Goal: Information Seeking & Learning: Check status

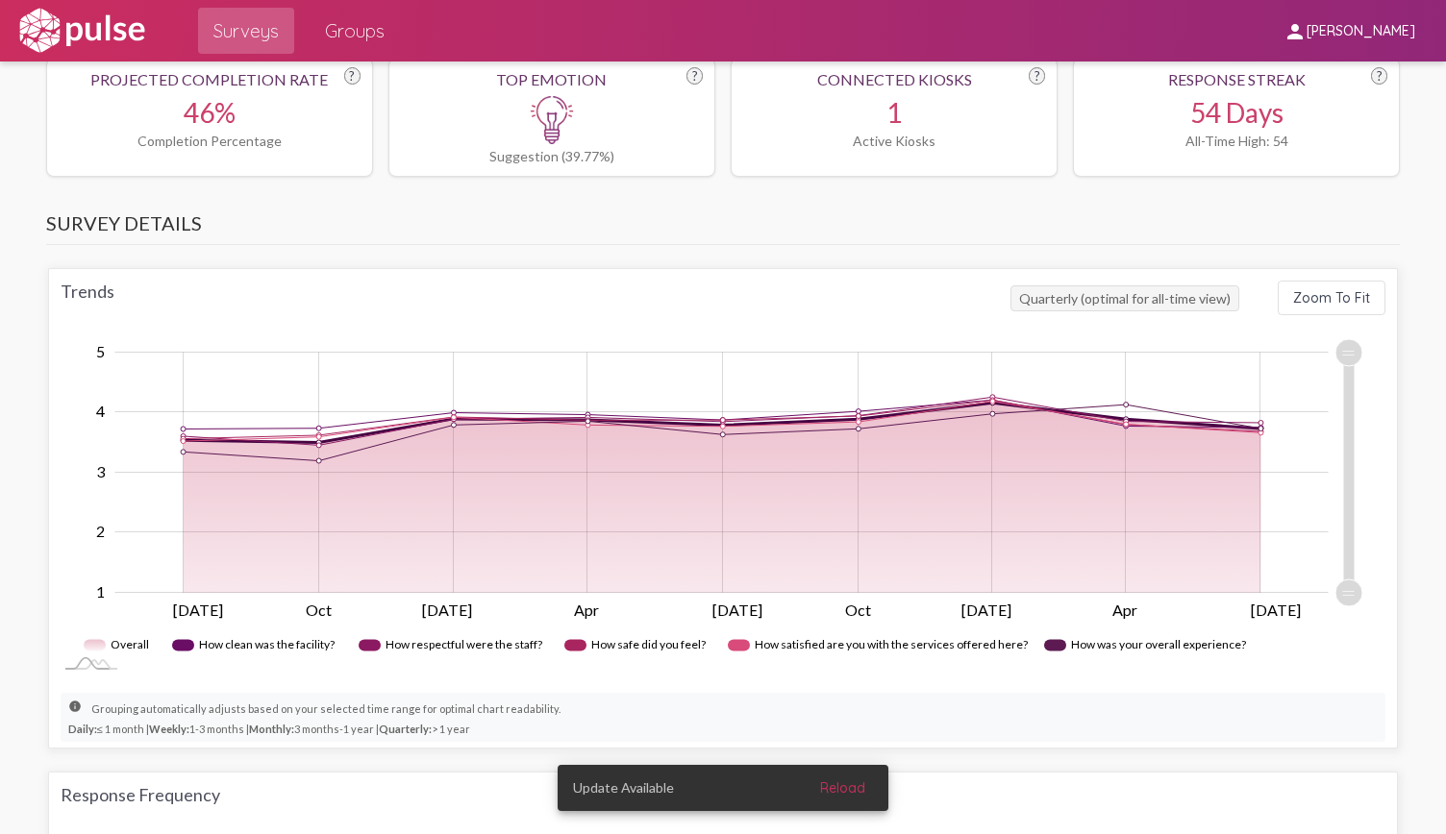
scroll to position [1143, 0]
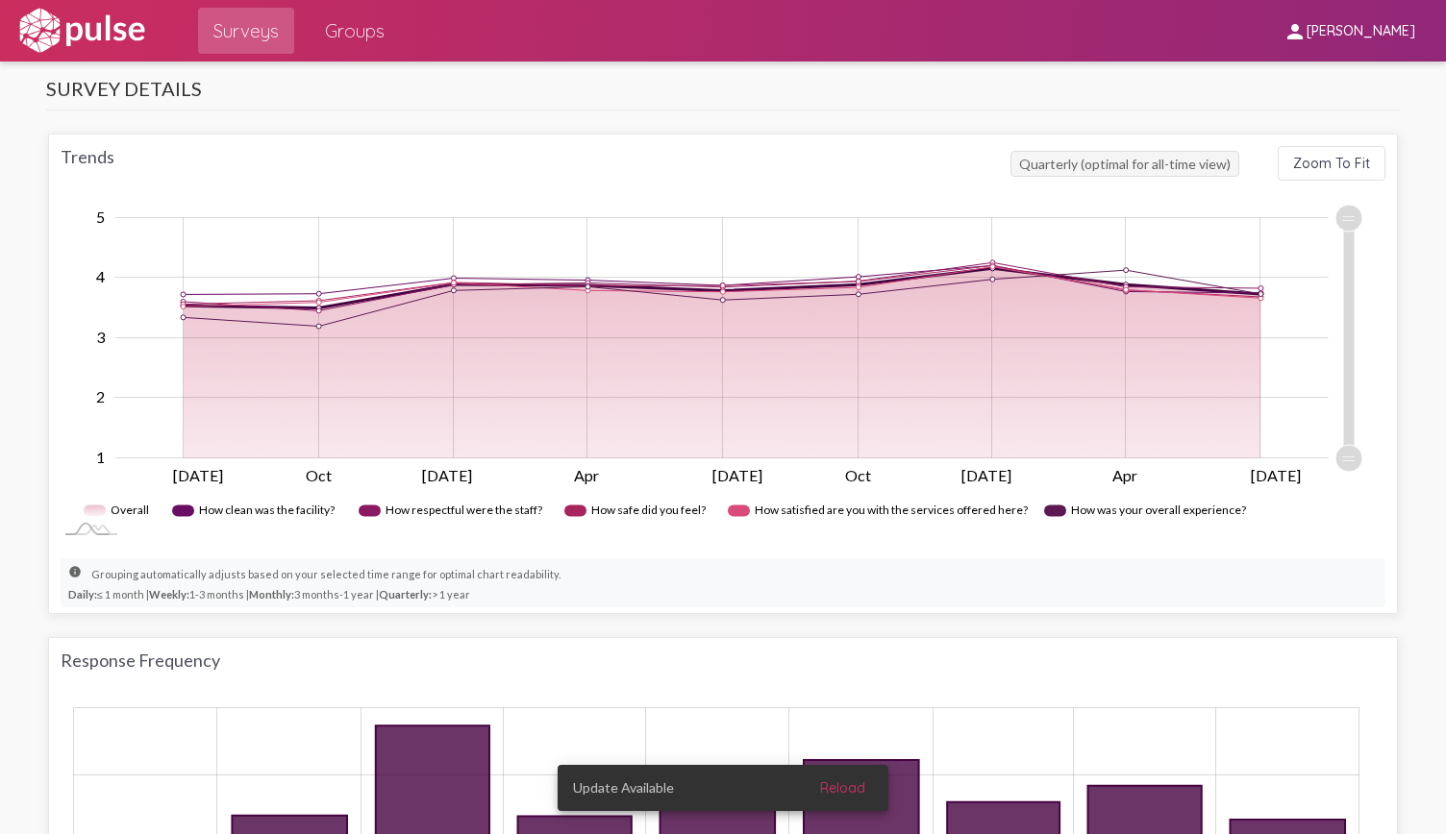
click at [844, 795] on span "Reload" at bounding box center [842, 788] width 45 height 17
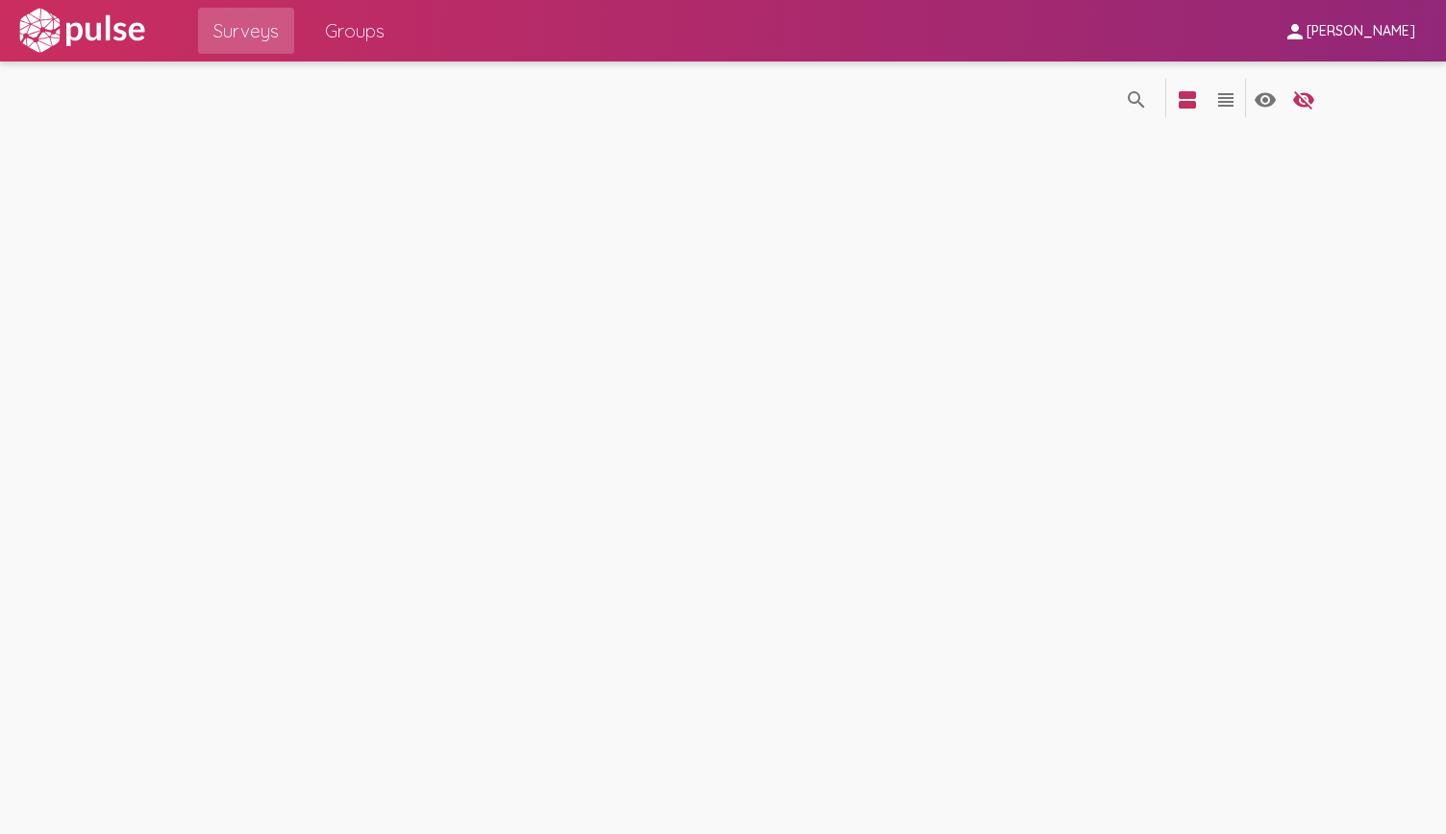
click at [348, 55] on div "Surveys Groups" at bounding box center [291, 31] width 217 height 62
click at [368, 30] on span "Groups" at bounding box center [355, 30] width 60 height 35
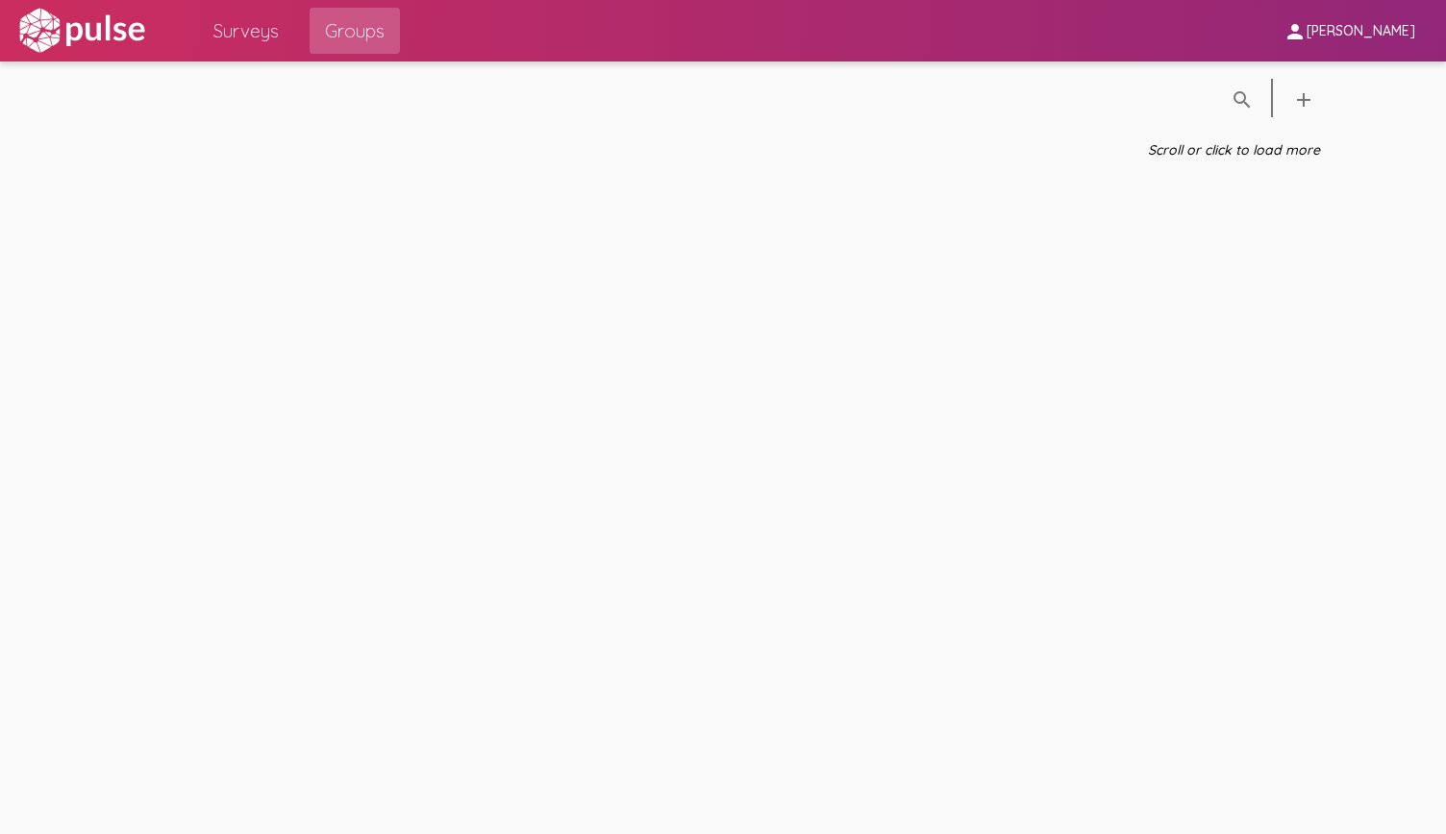
click at [252, 30] on span "Surveys" at bounding box center [245, 30] width 65 height 35
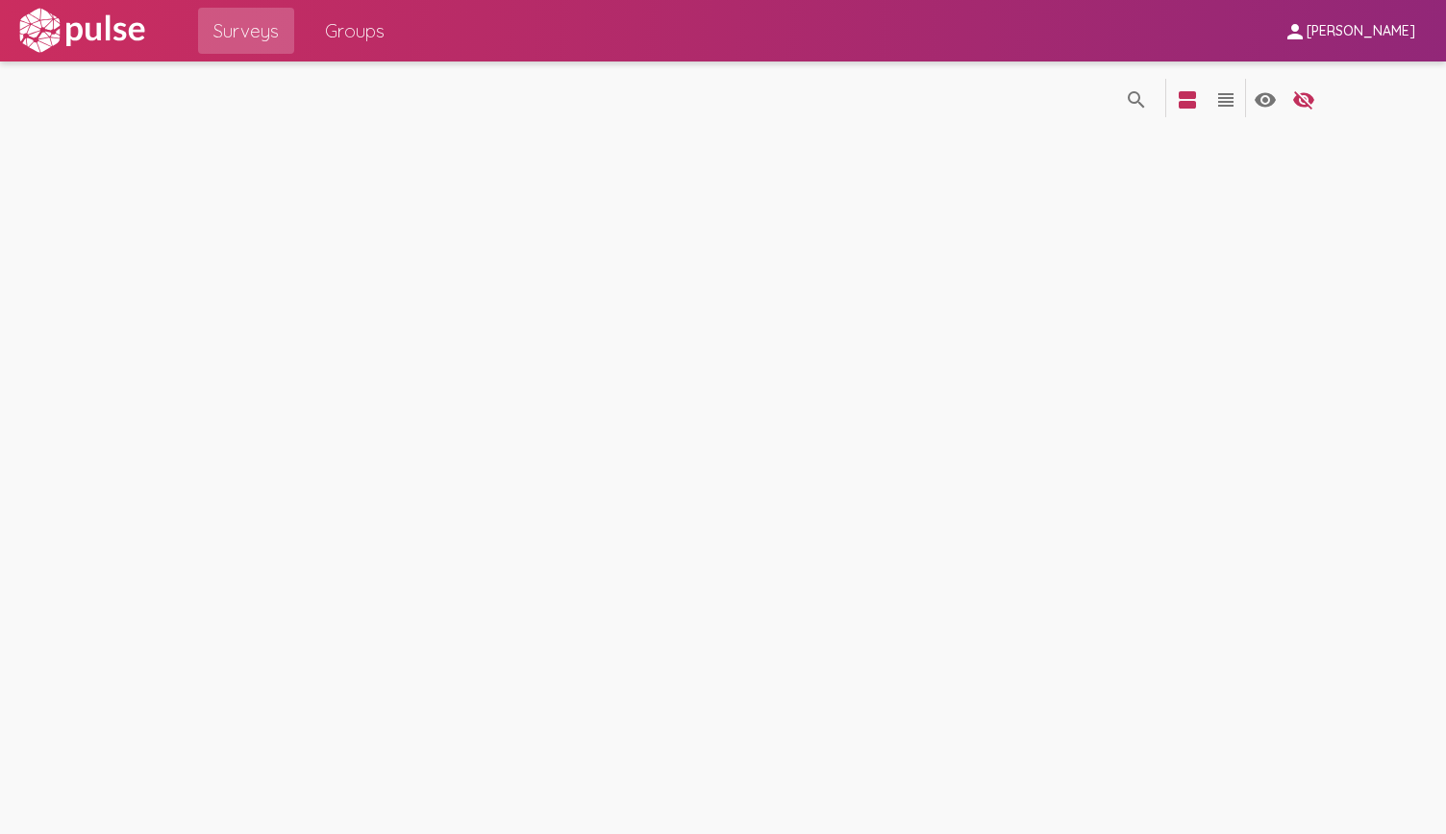
click at [1121, 372] on div "search_off search view_agenda view_headline visibility visibility_off settings" at bounding box center [723, 448] width 1446 height 773
click at [360, 29] on span "Groups" at bounding box center [355, 30] width 60 height 35
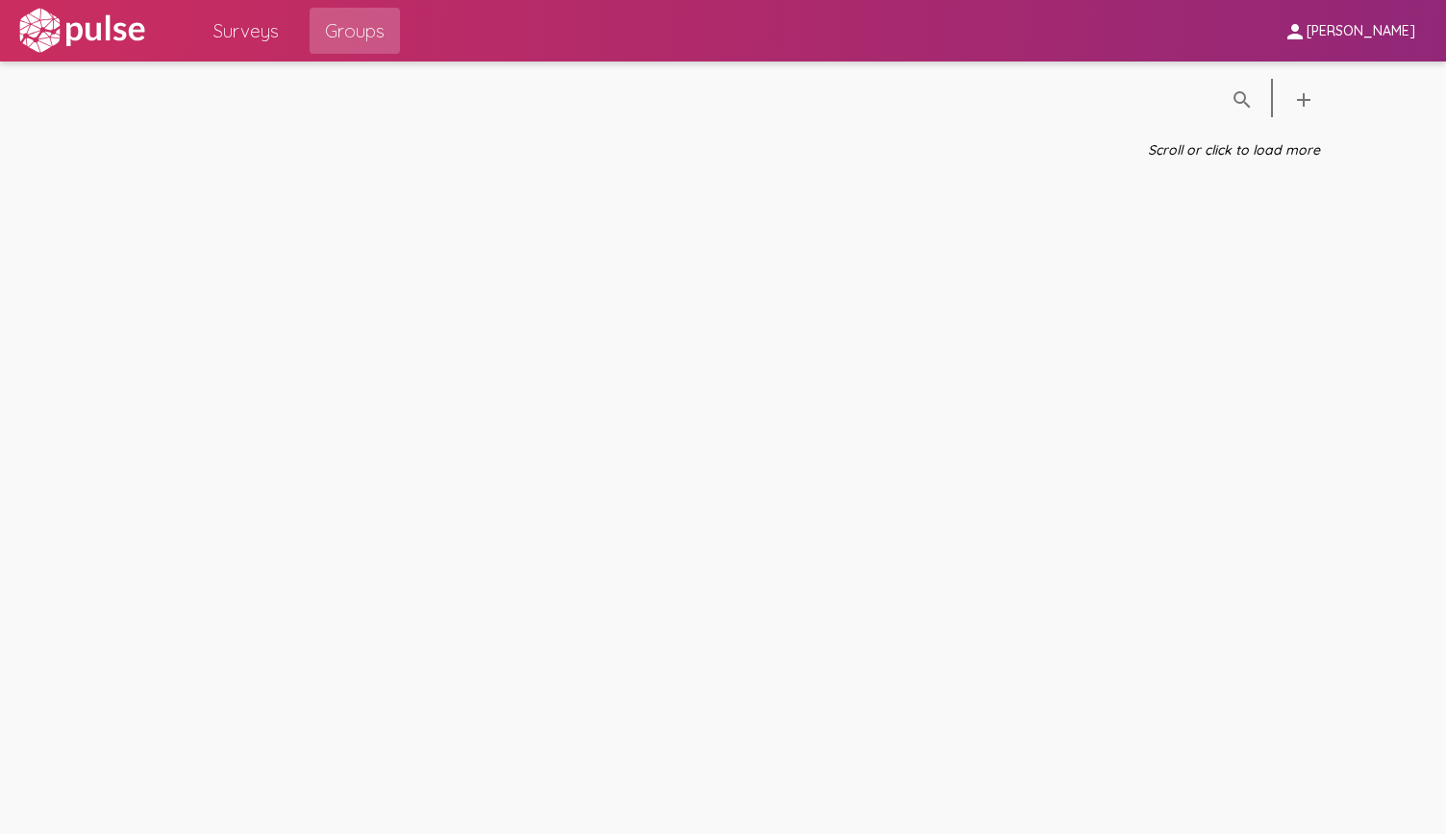
click at [116, 34] on img at bounding box center [81, 31] width 133 height 48
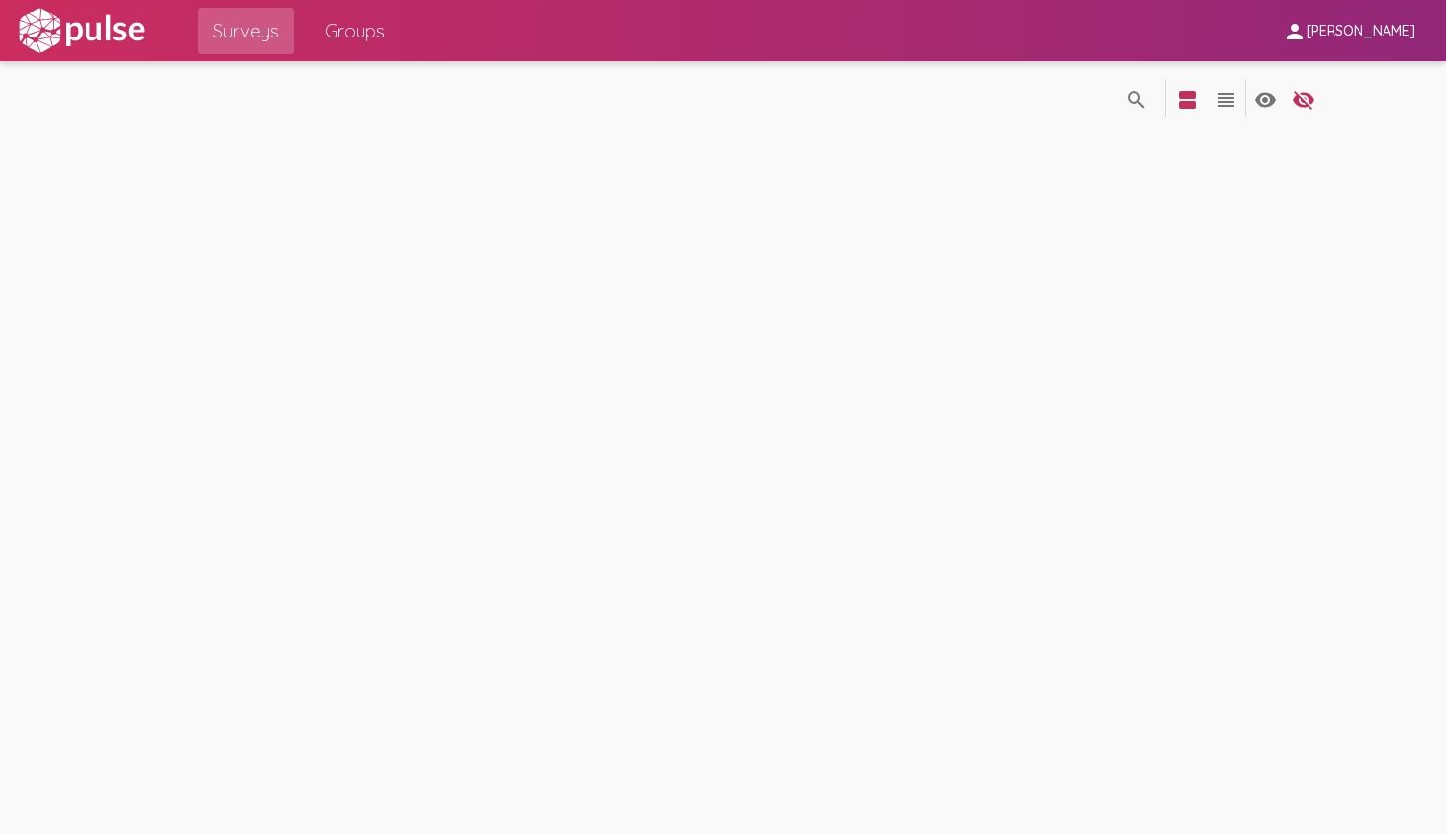
click at [1372, 39] on span "person Luis Rayas" at bounding box center [1349, 30] width 132 height 36
click at [1337, 87] on button "Sign Out" at bounding box center [1359, 80] width 108 height 46
click at [1362, 32] on span "[PERSON_NAME]" at bounding box center [1360, 31] width 109 height 17
click at [1366, 74] on button "Sign Out" at bounding box center [1359, 80] width 108 height 46
click at [1366, 30] on span "[PERSON_NAME]" at bounding box center [1360, 31] width 109 height 17
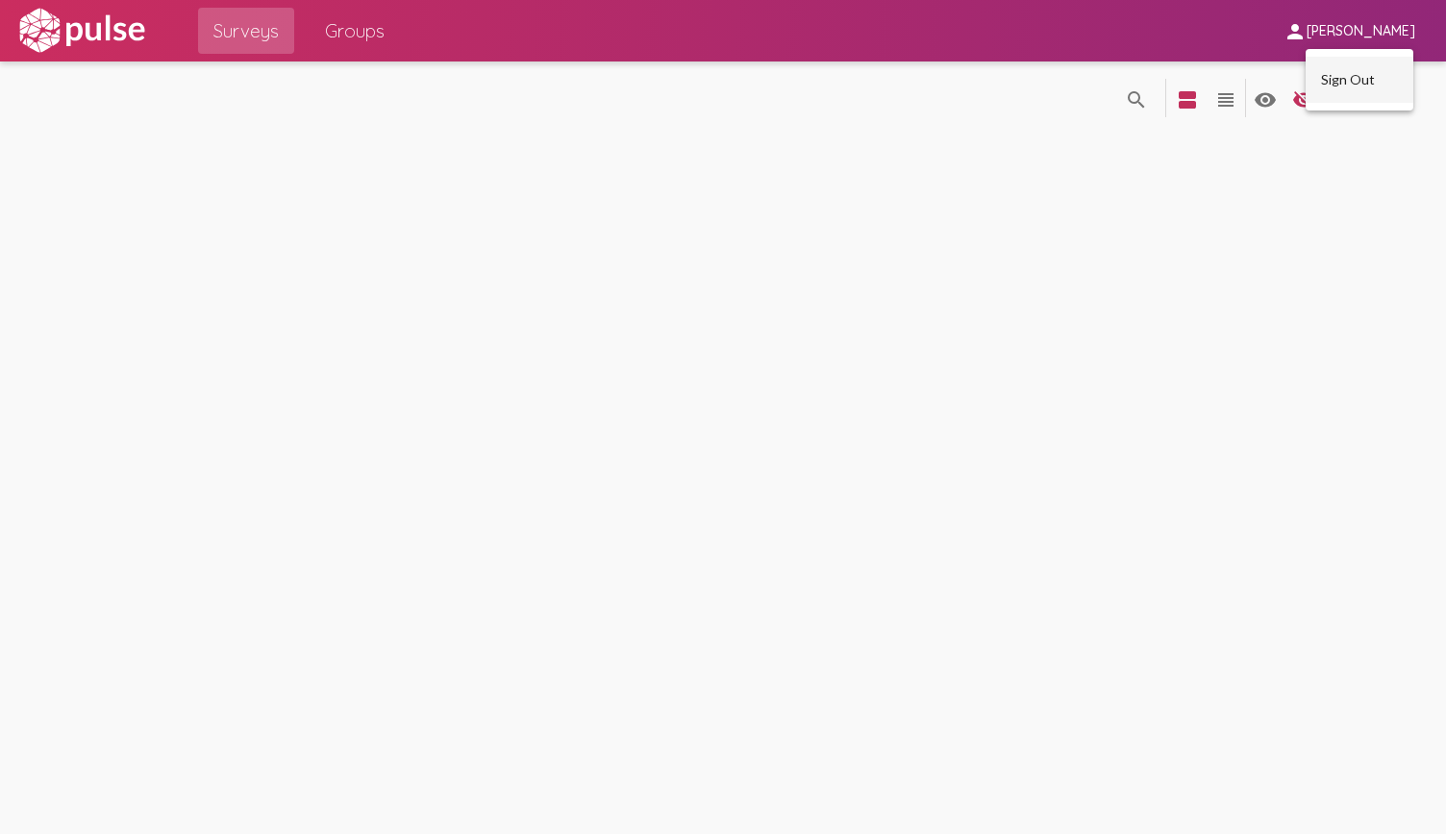
click at [1338, 84] on button "Sign Out" at bounding box center [1359, 80] width 108 height 46
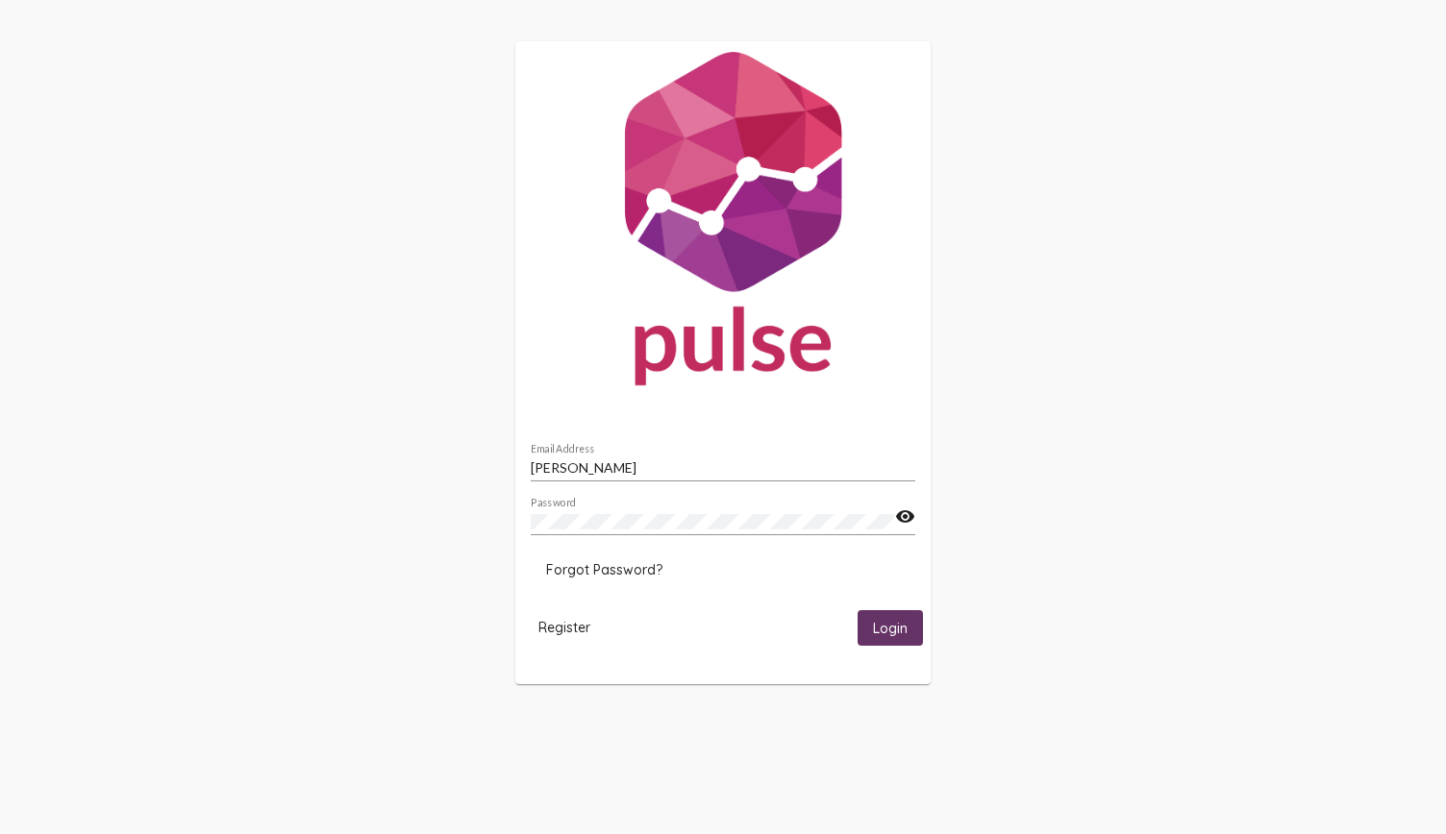
click at [670, 484] on div "Luis Rayas Email Address" at bounding box center [723, 471] width 385 height 55
click at [635, 467] on input "Luis Rayas" at bounding box center [723, 467] width 385 height 15
click at [635, 467] on input "[PERSON_NAME]" at bounding box center [723, 467] width 385 height 15
type input "[EMAIL_ADDRESS][DOMAIN_NAME]"
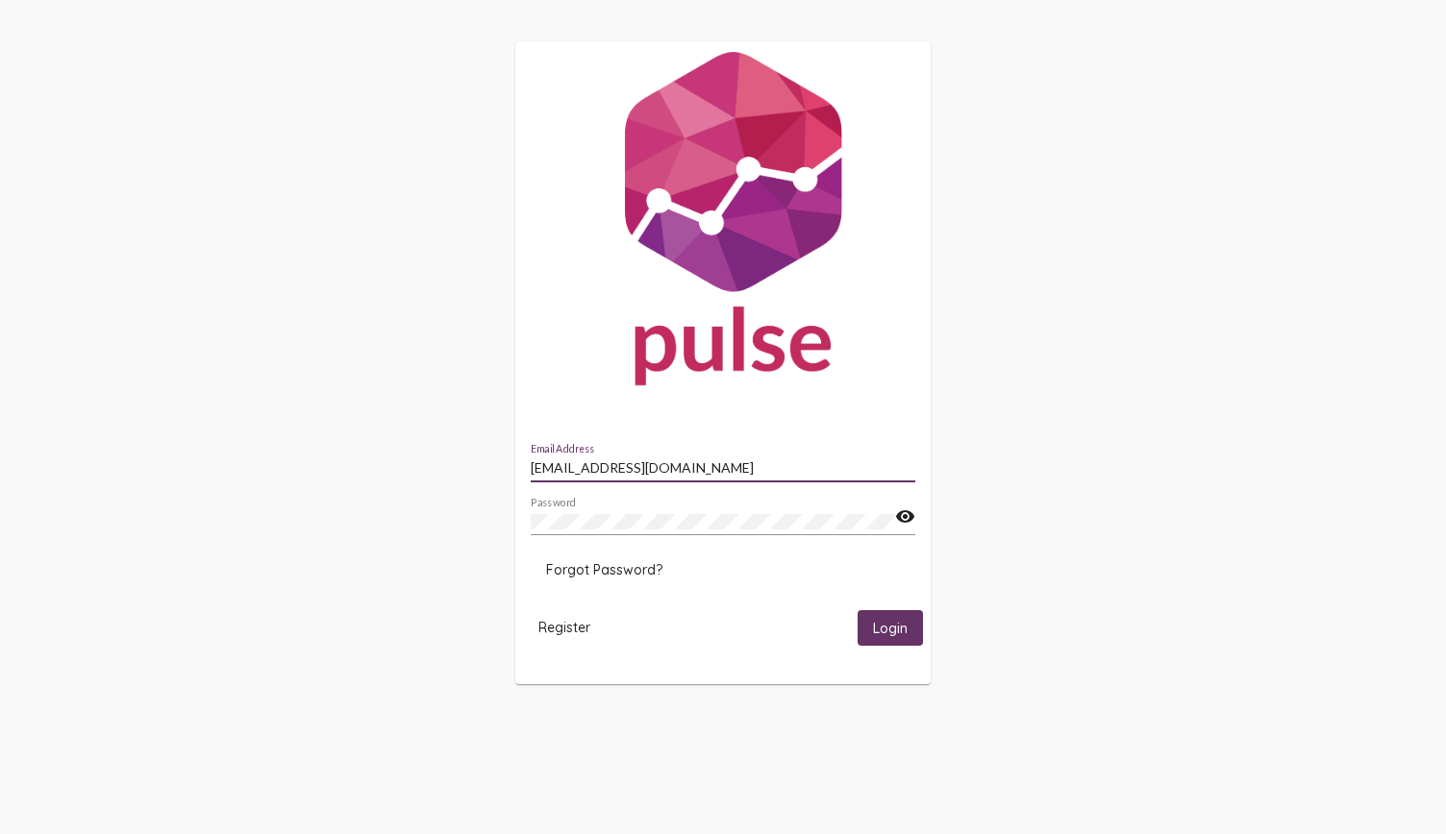
click at [857, 610] on button "Login" at bounding box center [889, 628] width 65 height 36
click at [894, 628] on span "Login" at bounding box center [890, 628] width 35 height 17
click at [694, 476] on input "[PERSON_NAME]" at bounding box center [723, 467] width 385 height 15
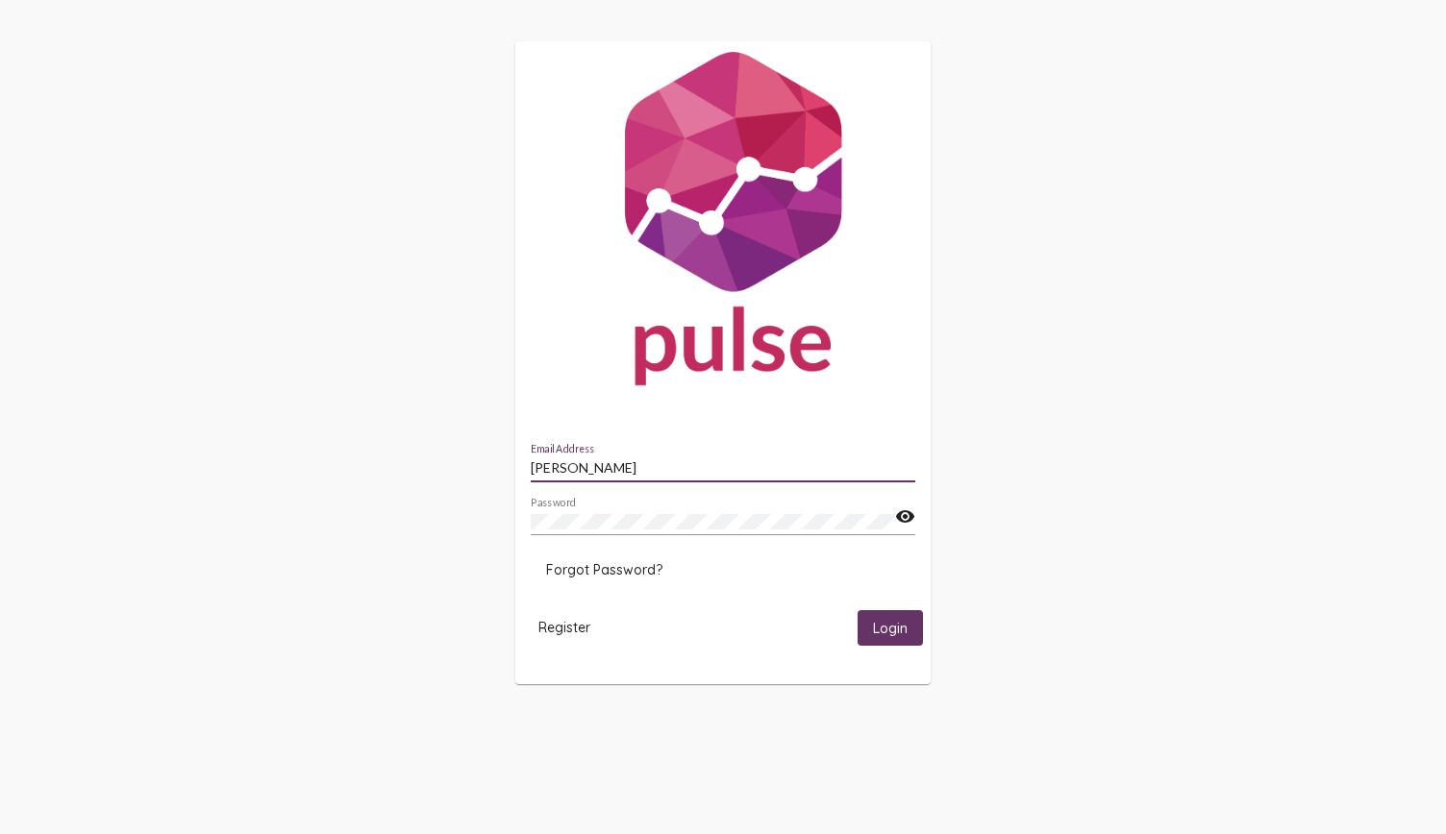
click at [611, 466] on input "[PERSON_NAME]" at bounding box center [723, 467] width 385 height 15
type input "[EMAIL_ADDRESS][DOMAIN_NAME]"
click at [857, 610] on button "Login" at bounding box center [889, 628] width 65 height 36
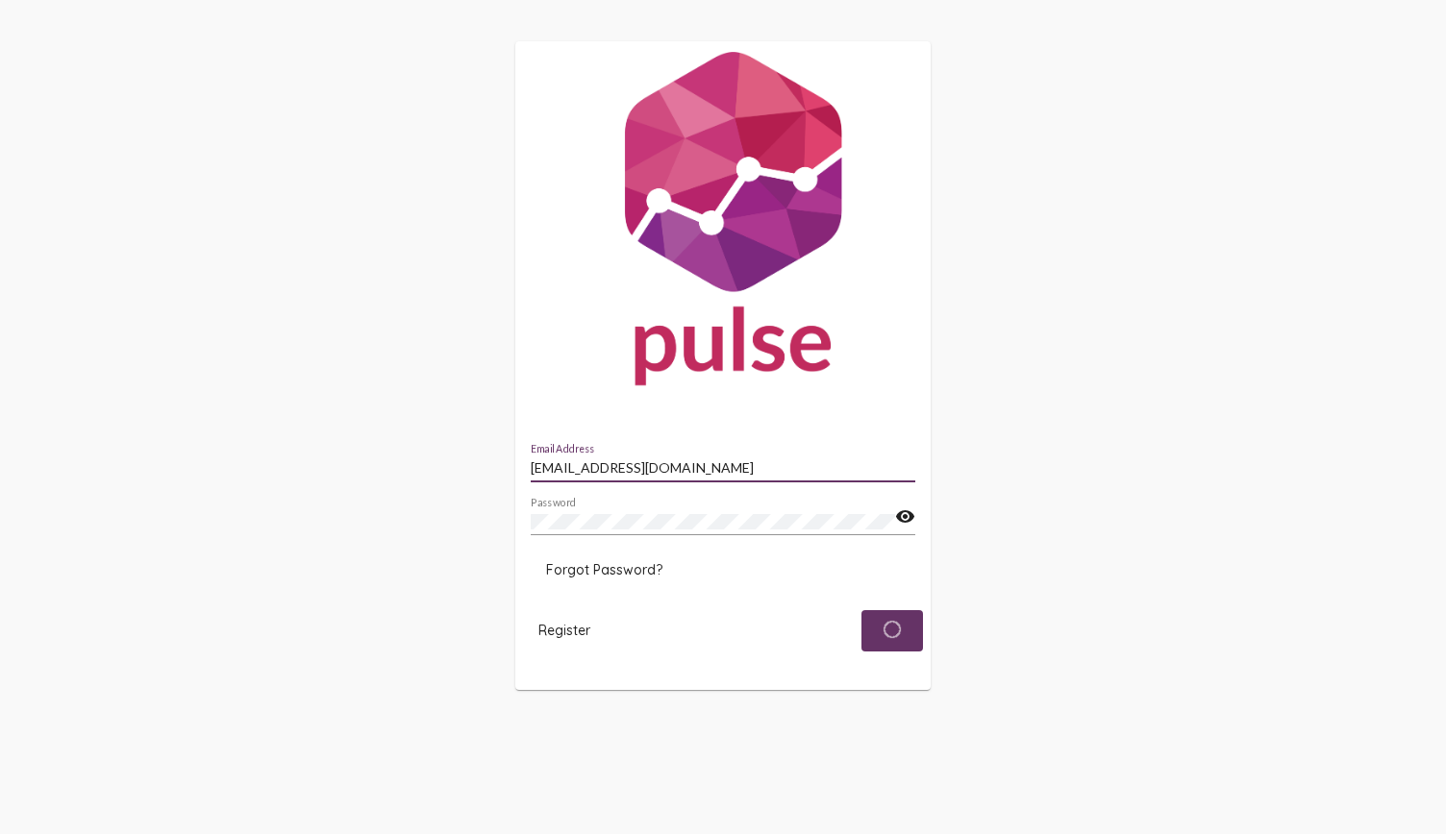
click at [881, 436] on mat-card "[EMAIL_ADDRESS][DOMAIN_NAME] Email Address Password visibility Forgot Password?…" at bounding box center [722, 365] width 415 height 648
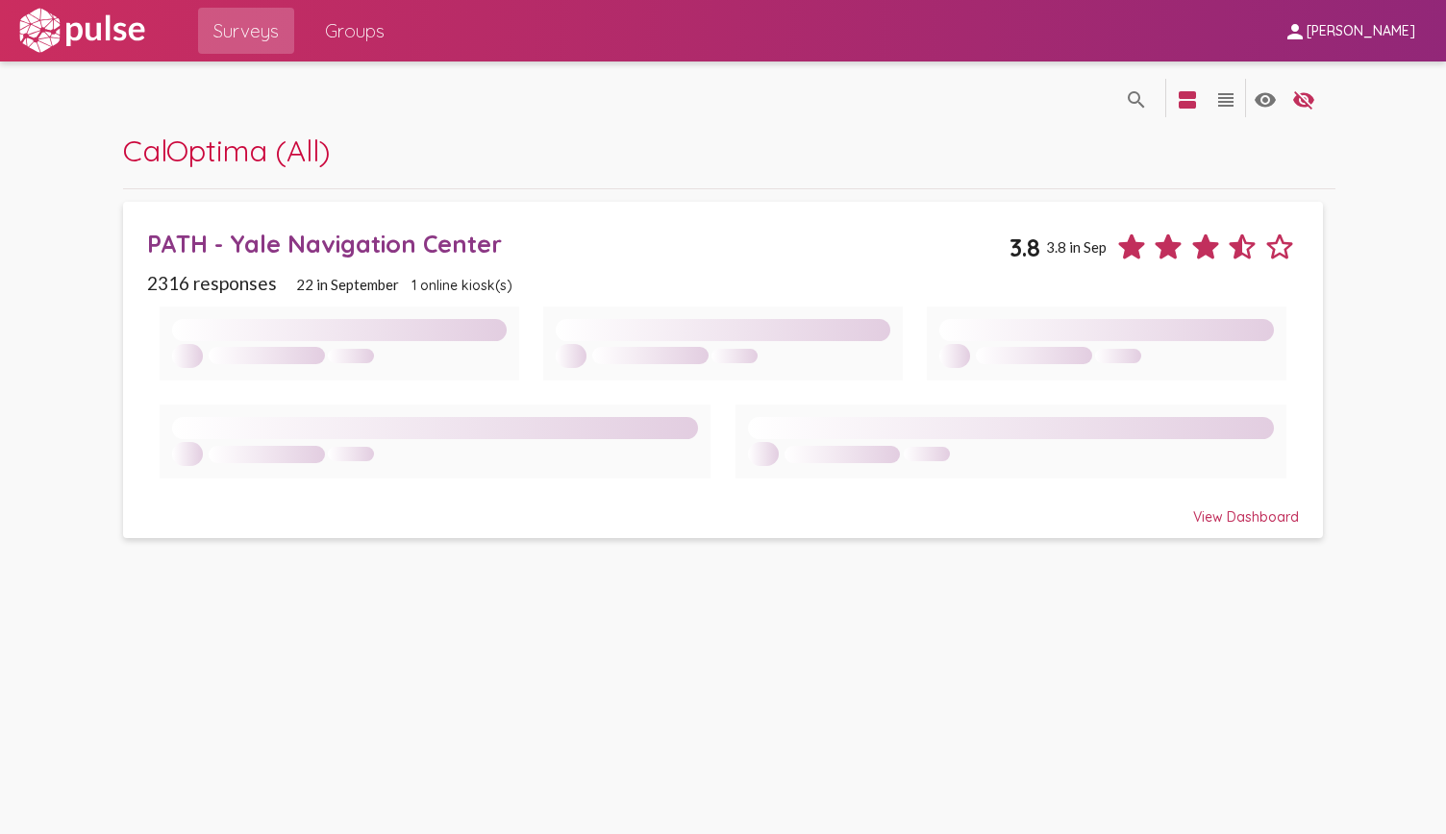
drag, startPoint x: 833, startPoint y: 385, endPoint x: 773, endPoint y: 314, distance: 93.4
click at [773, 314] on div at bounding box center [722, 344] width 359 height 74
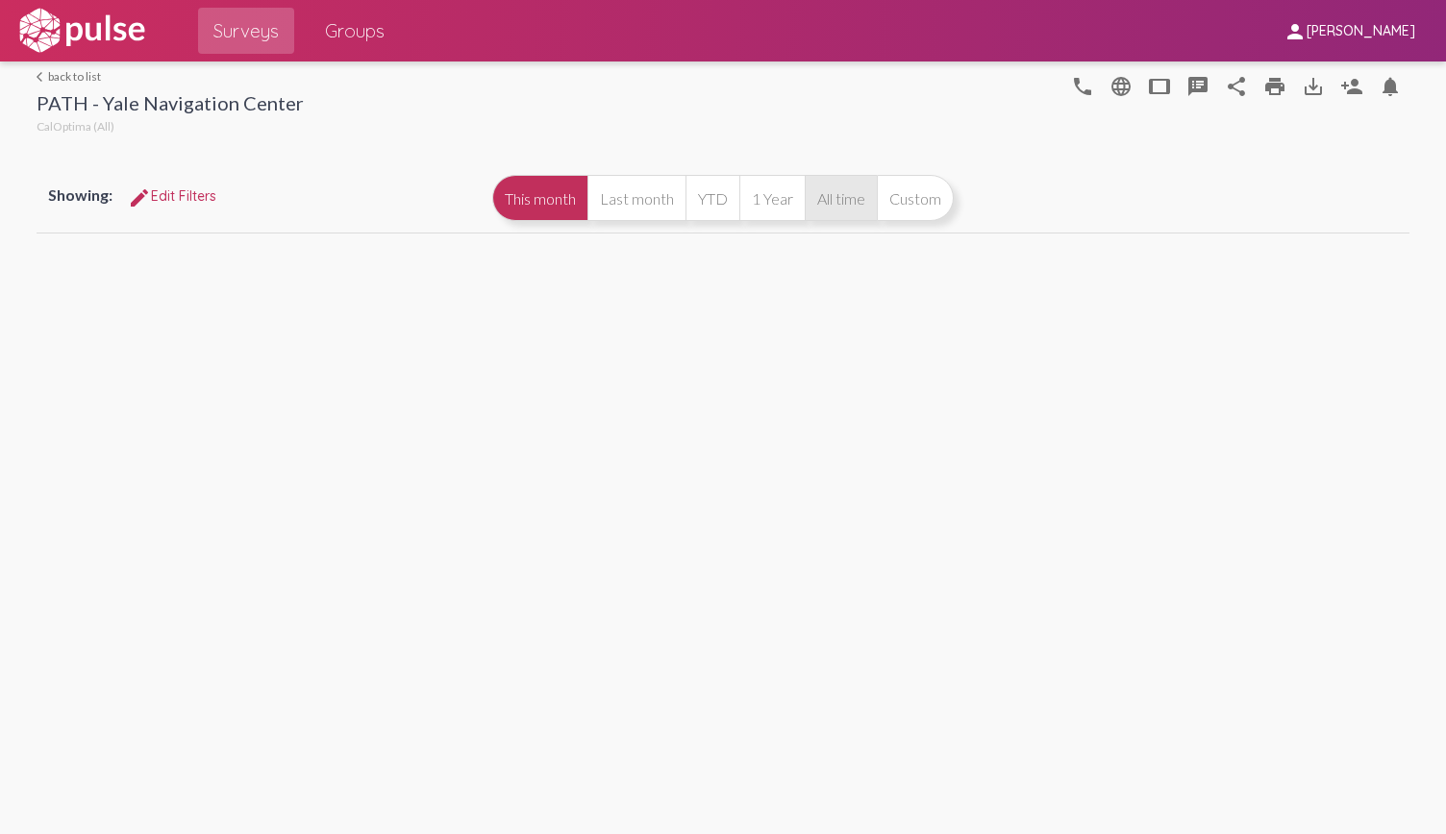
click at [841, 187] on button "All time" at bounding box center [841, 198] width 72 height 46
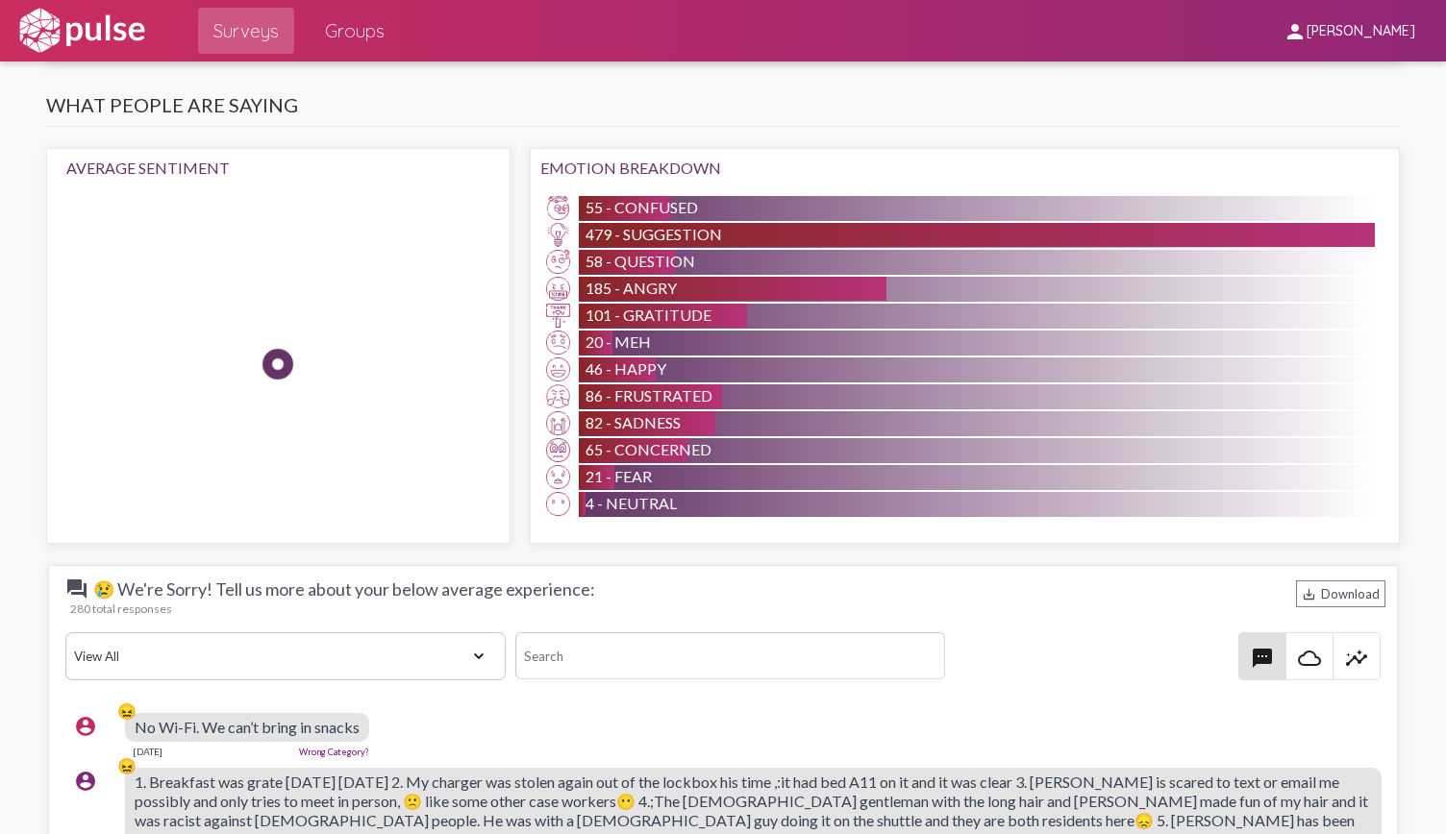
scroll to position [2149, 0]
click at [637, 311] on span "101 - Gratitude" at bounding box center [648, 316] width 126 height 18
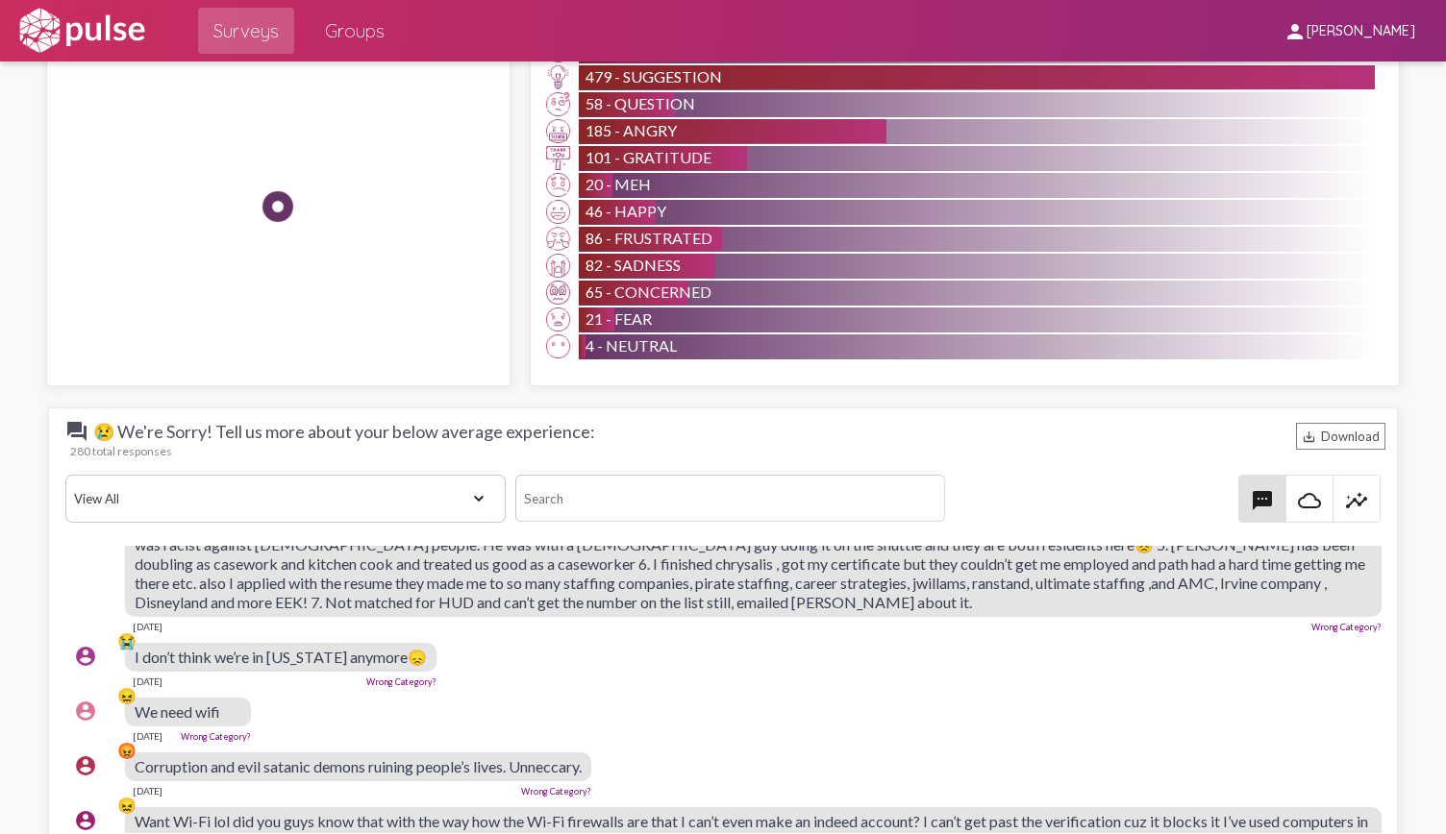
scroll to position [129, 0]
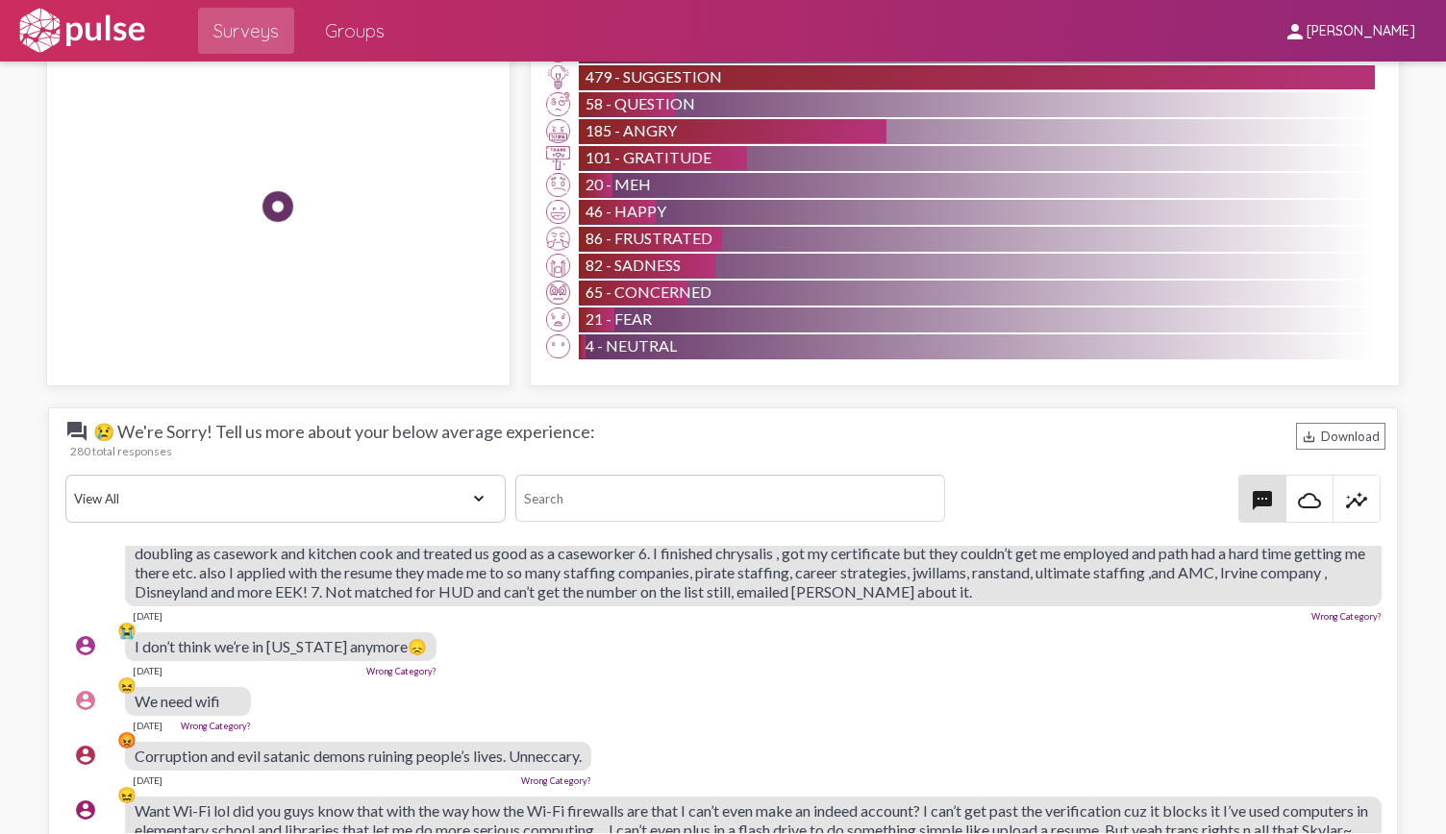
click at [385, 513] on select "View All Positive Neutral Negative Happy Meh Suggestions Angry Disgust Sadness …" at bounding box center [285, 499] width 441 height 48
click at [65, 475] on select "View All Positive Neutral Negative Happy Meh Suggestions Angry Disgust Sadness …" at bounding box center [285, 499] width 441 height 48
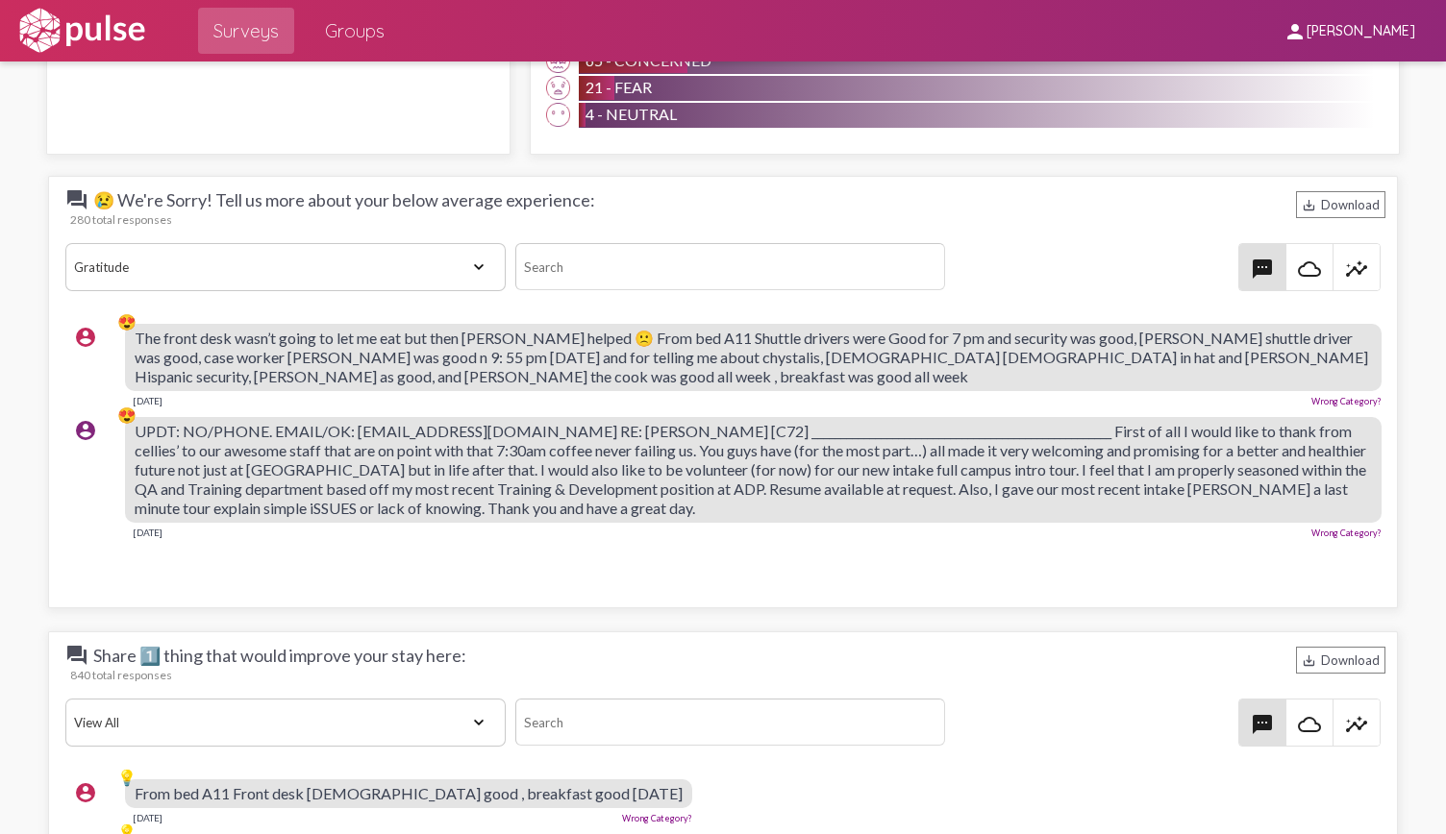
scroll to position [2539, 0]
click at [125, 221] on div "question_answer 😢 We're Sorry! Tell us more about your below average experience…" at bounding box center [724, 240] width 1326 height 103
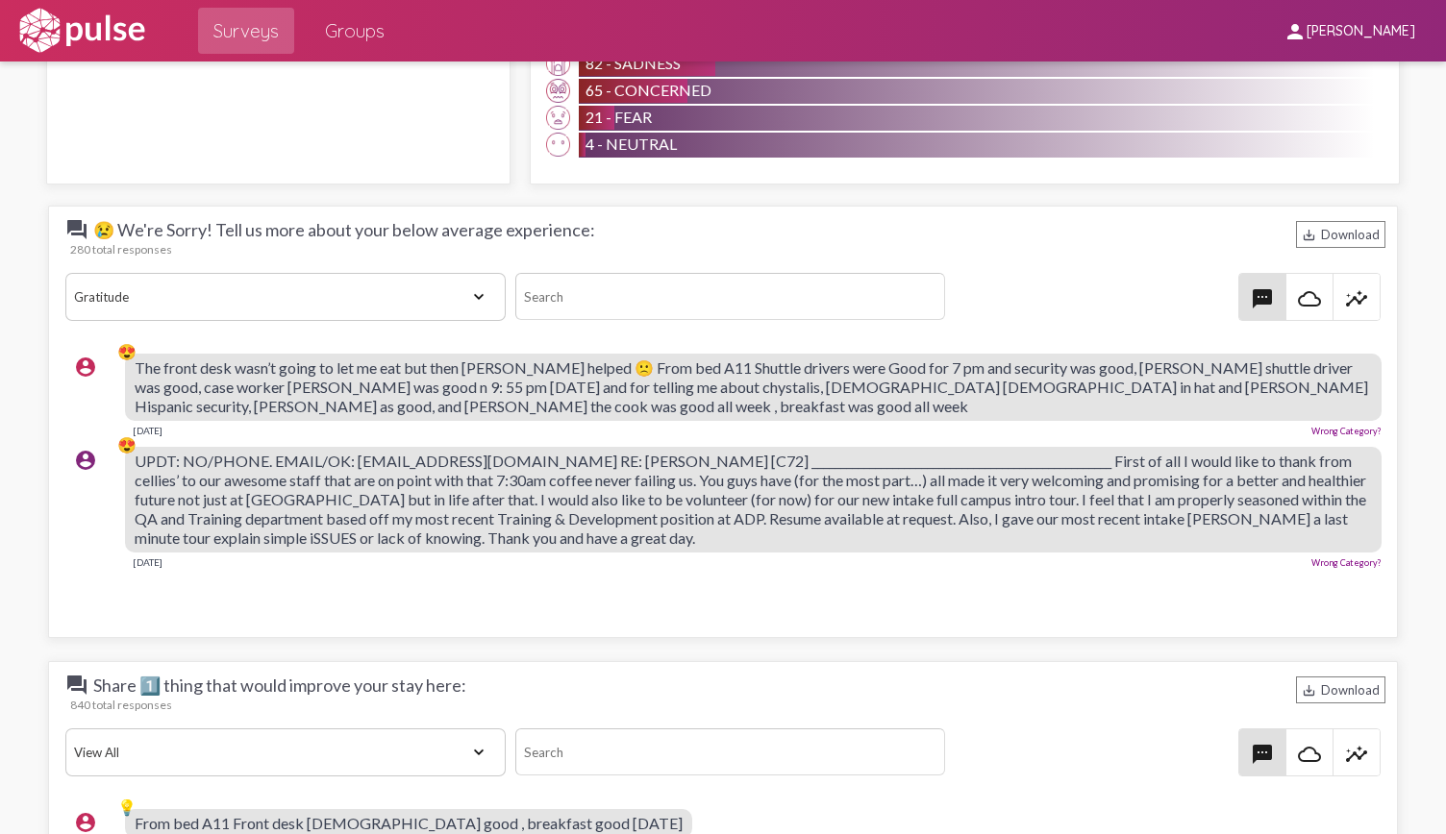
scroll to position [2507, 0]
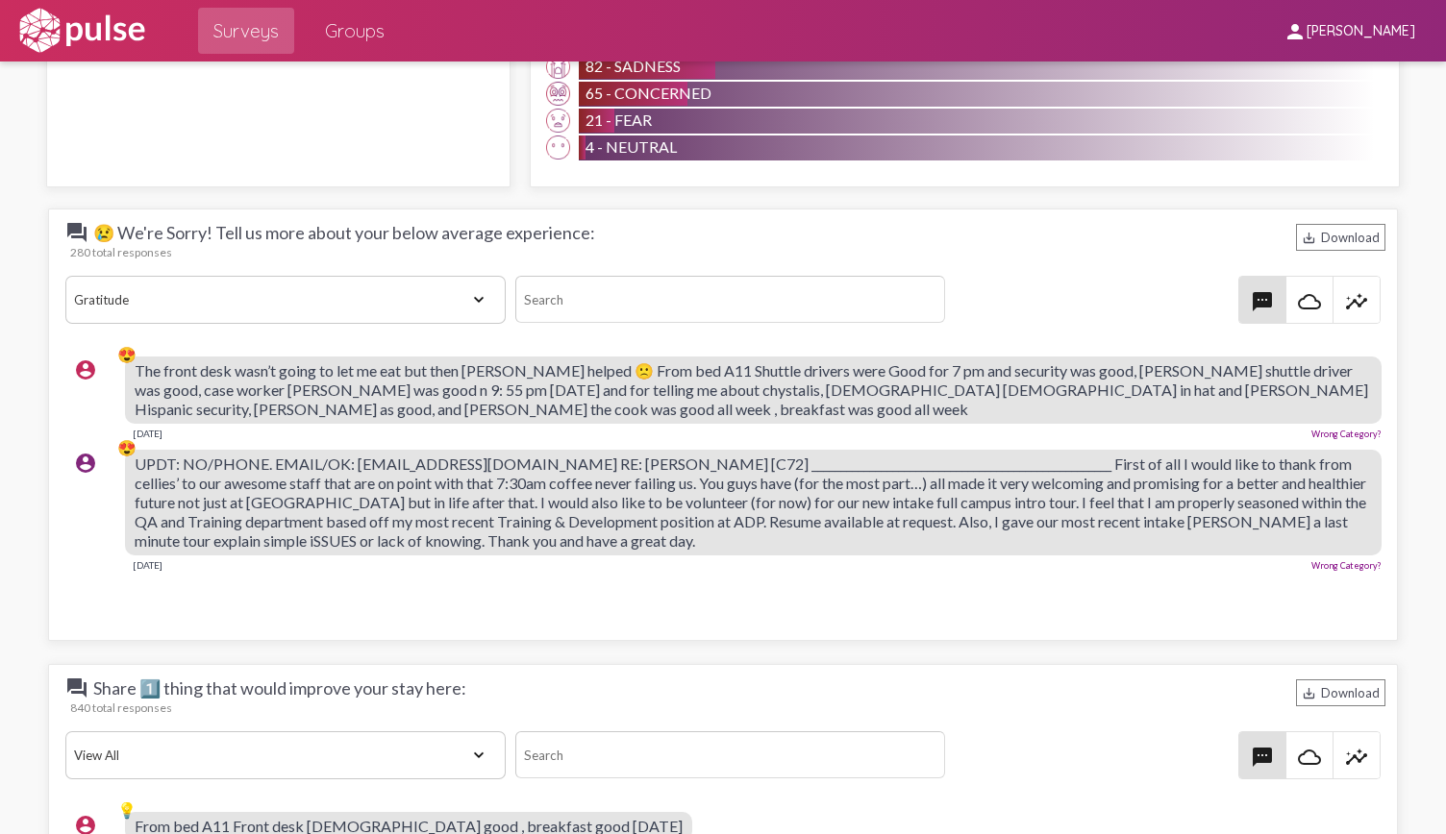
click at [1117, 464] on span "UPDT: NO/PHONE. EMAIL/OK: [EMAIL_ADDRESS][DOMAIN_NAME] RE: [PERSON_NAME] [C72] …" at bounding box center [750, 502] width 1231 height 95
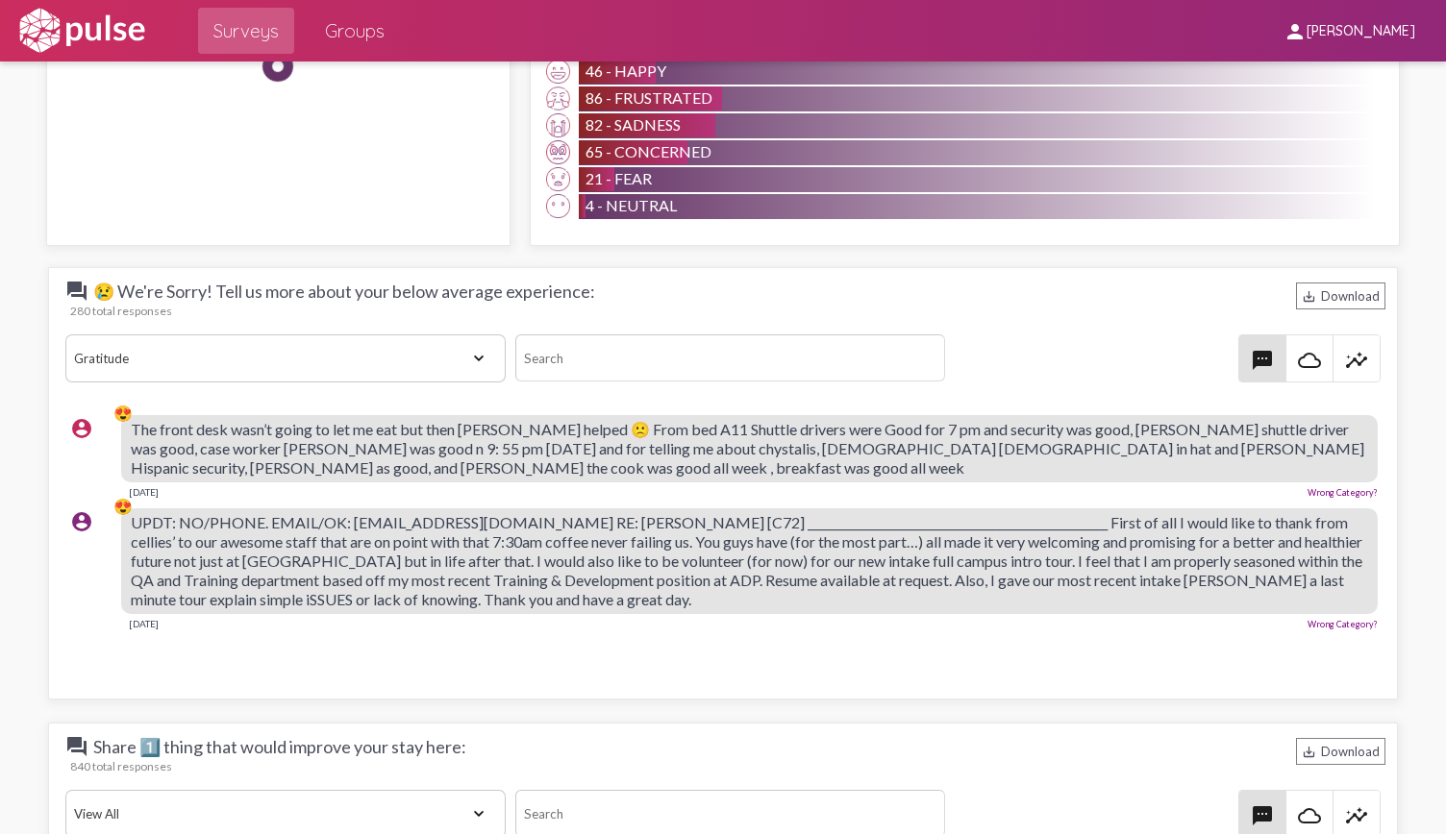
scroll to position [2442, 0]
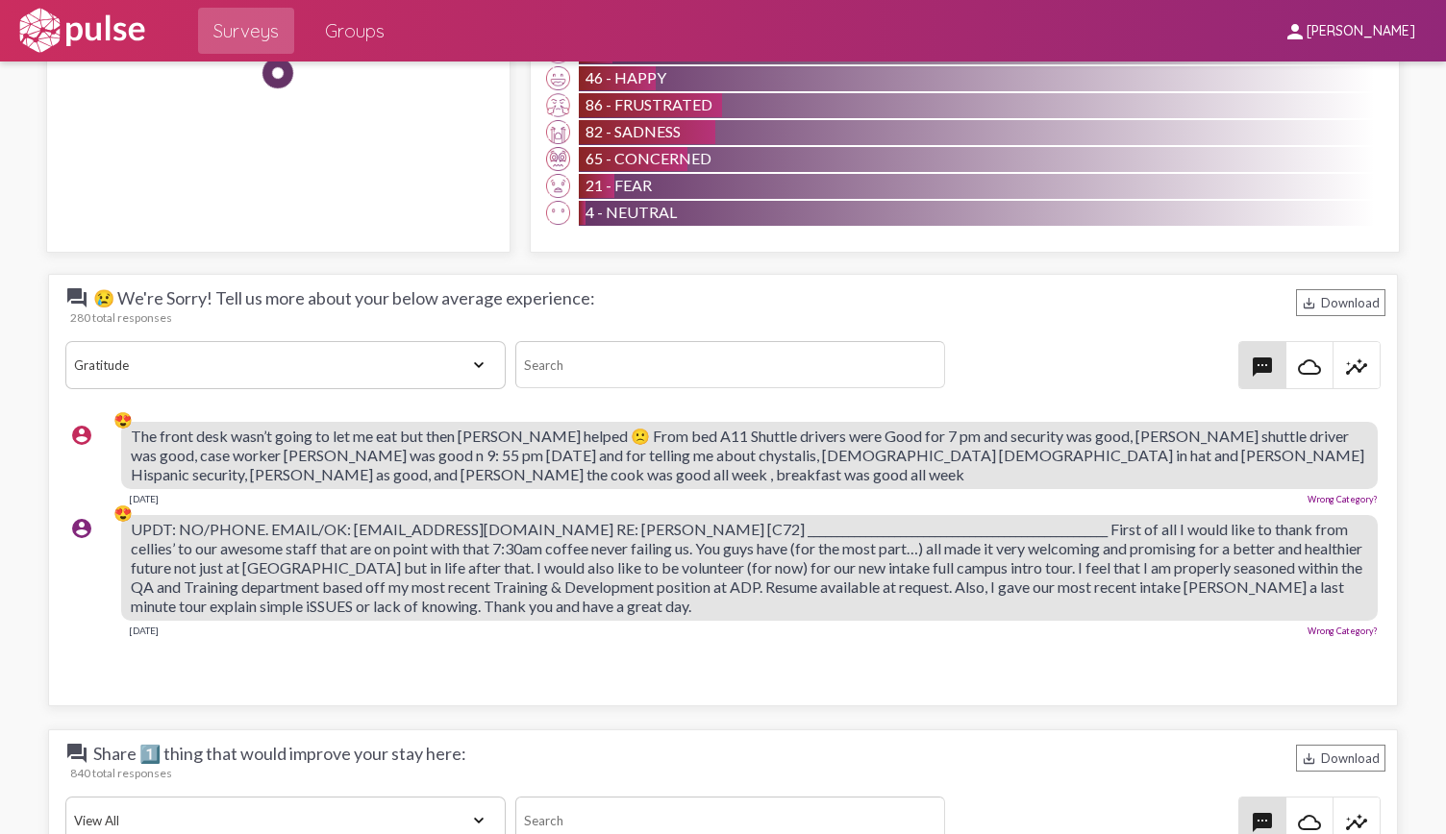
click at [419, 378] on select "View All Positive Neutral Negative Happy Meh Suggestions Angry Disgust Sadness …" at bounding box center [285, 365] width 441 height 48
click at [65, 341] on select "View All Positive Neutral Negative Happy Meh Suggestions Angry Disgust Sadness …" at bounding box center [285, 365] width 441 height 48
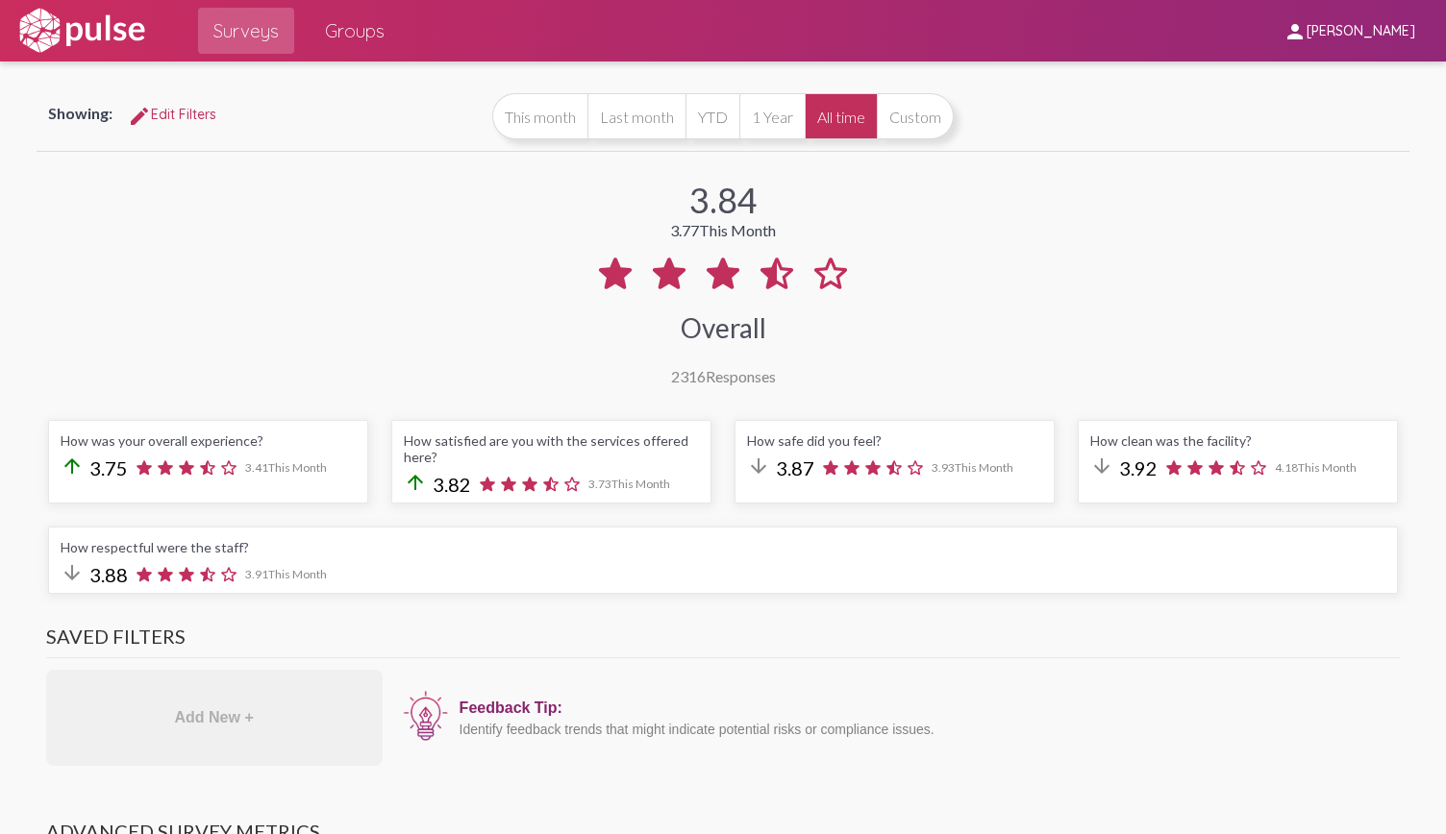
scroll to position [93, 0]
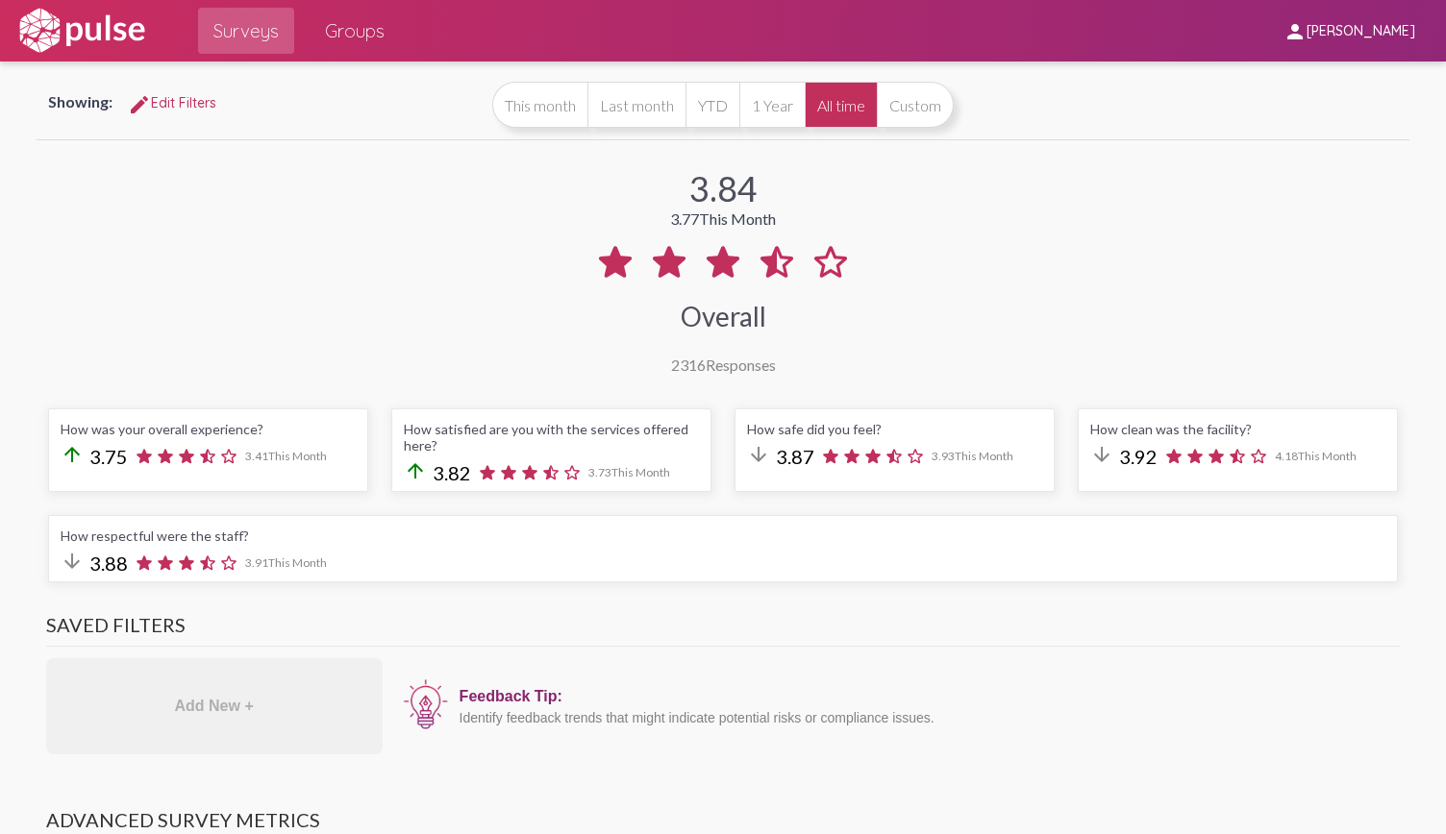
click at [835, 107] on button "All time" at bounding box center [841, 105] width 72 height 46
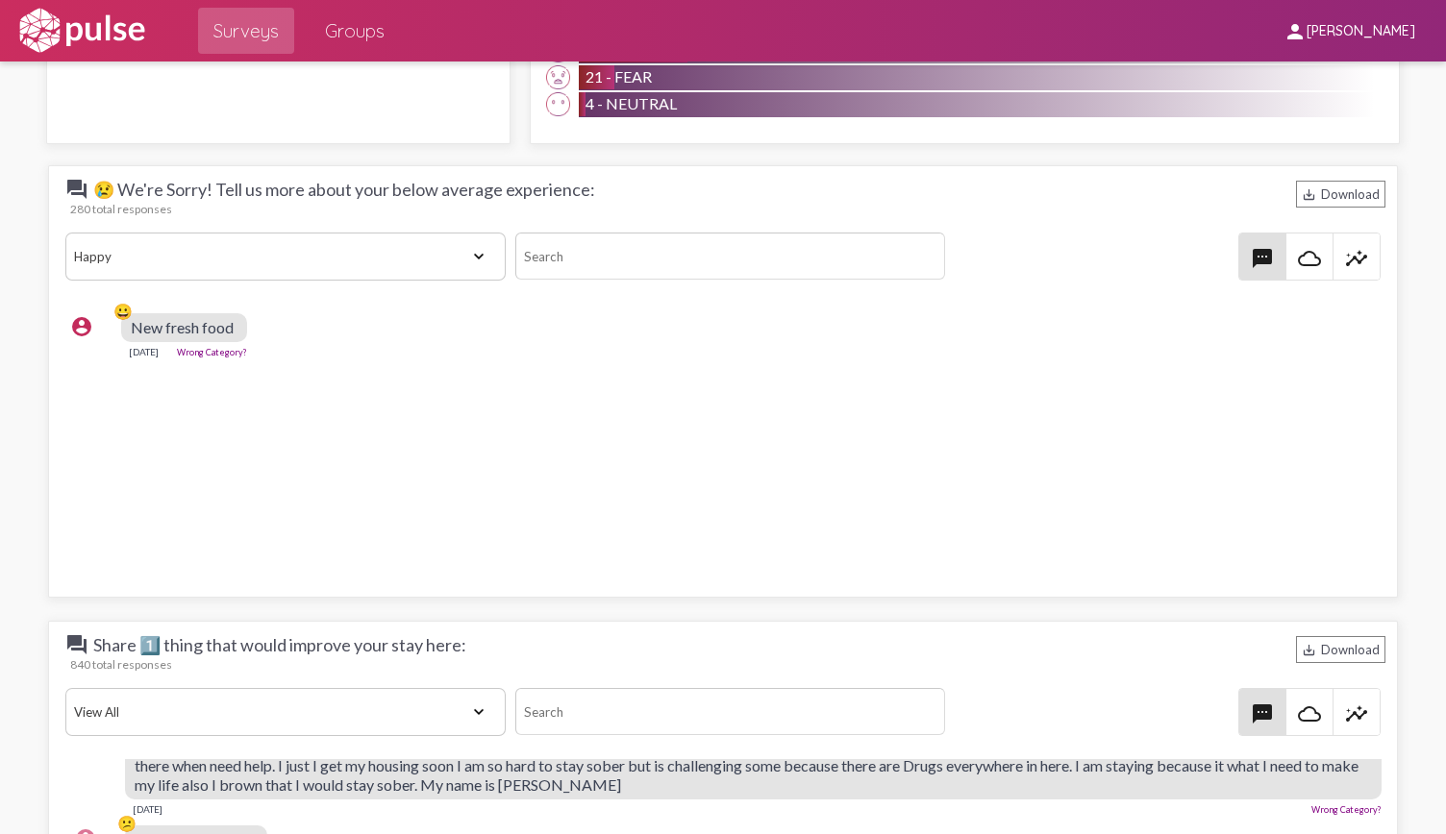
scroll to position [2544, 0]
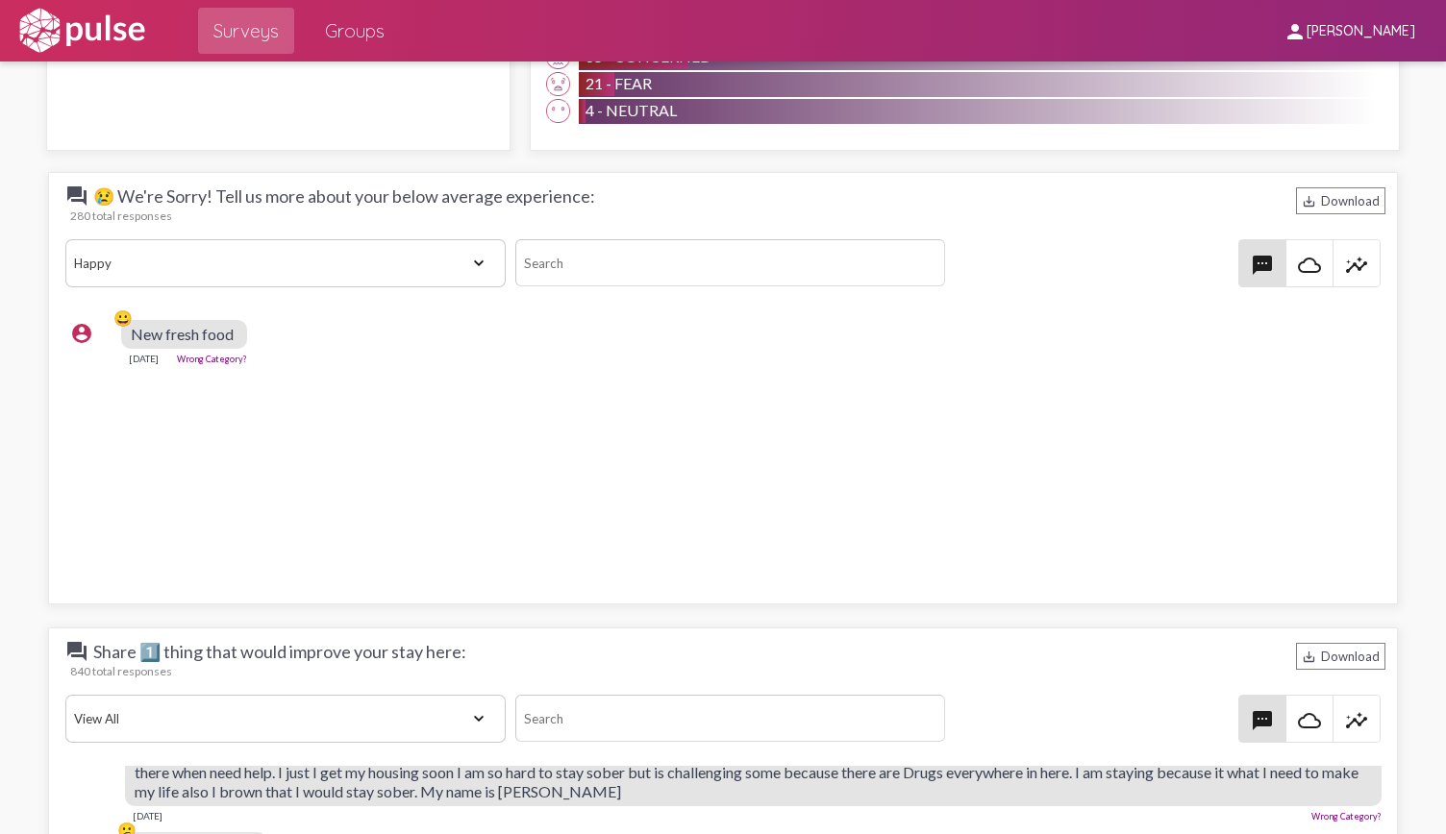
click at [425, 255] on select "View All Positive Neutral Negative Happy Meh Suggestions Angry Disgust Sadness …" at bounding box center [285, 263] width 441 height 48
click at [65, 239] on select "View All Positive Neutral Negative Happy Meh Suggestions Angry Disgust Sadness …" at bounding box center [285, 263] width 441 height 48
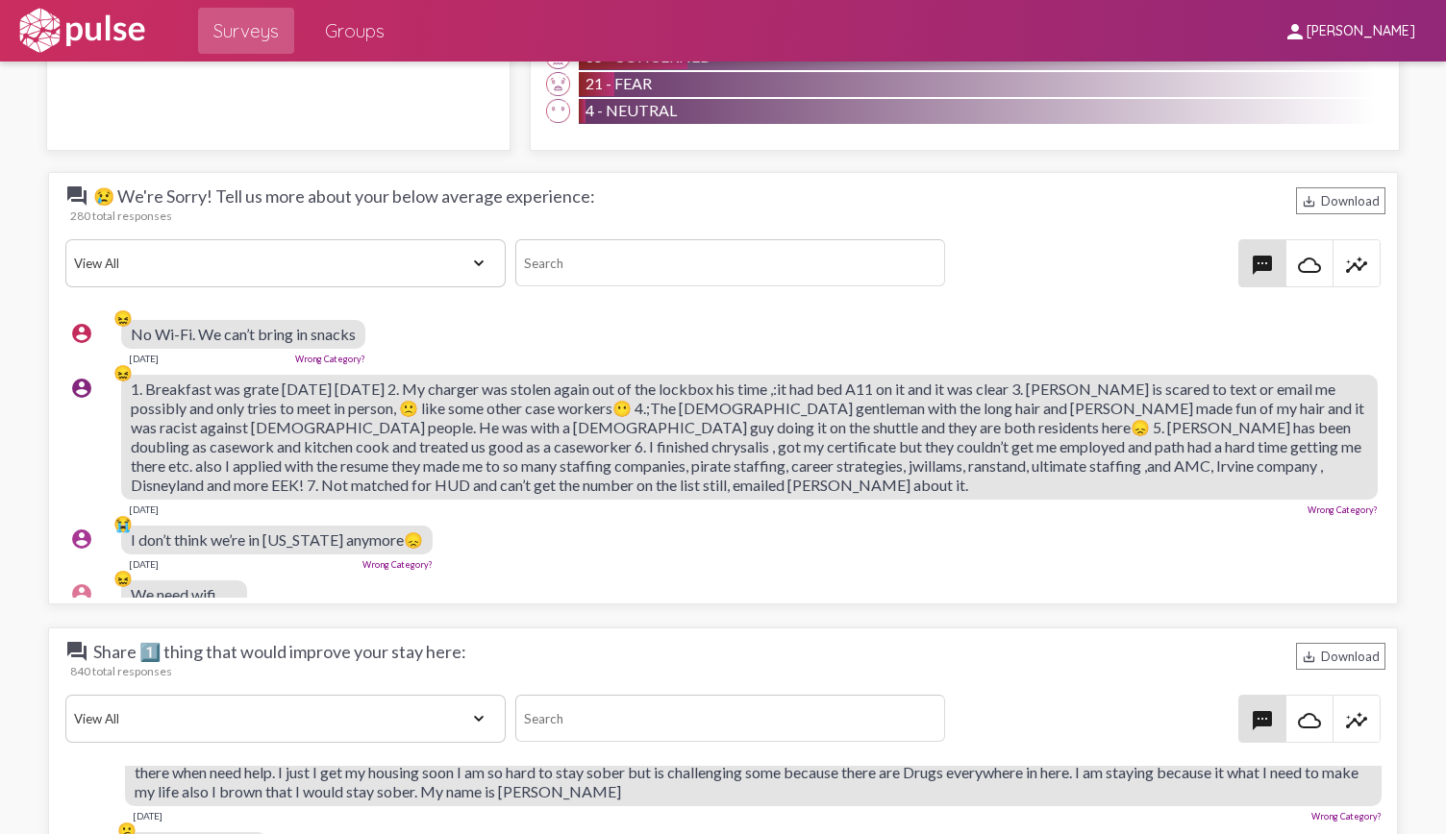
click at [382, 248] on select "View All Positive Neutral Negative Happy Meh Suggestions Angry Disgust Sadness …" at bounding box center [285, 263] width 441 height 48
click at [65, 239] on select "View All Positive Neutral Negative Happy Meh Suggestions Angry Disgust Sadness …" at bounding box center [285, 263] width 441 height 48
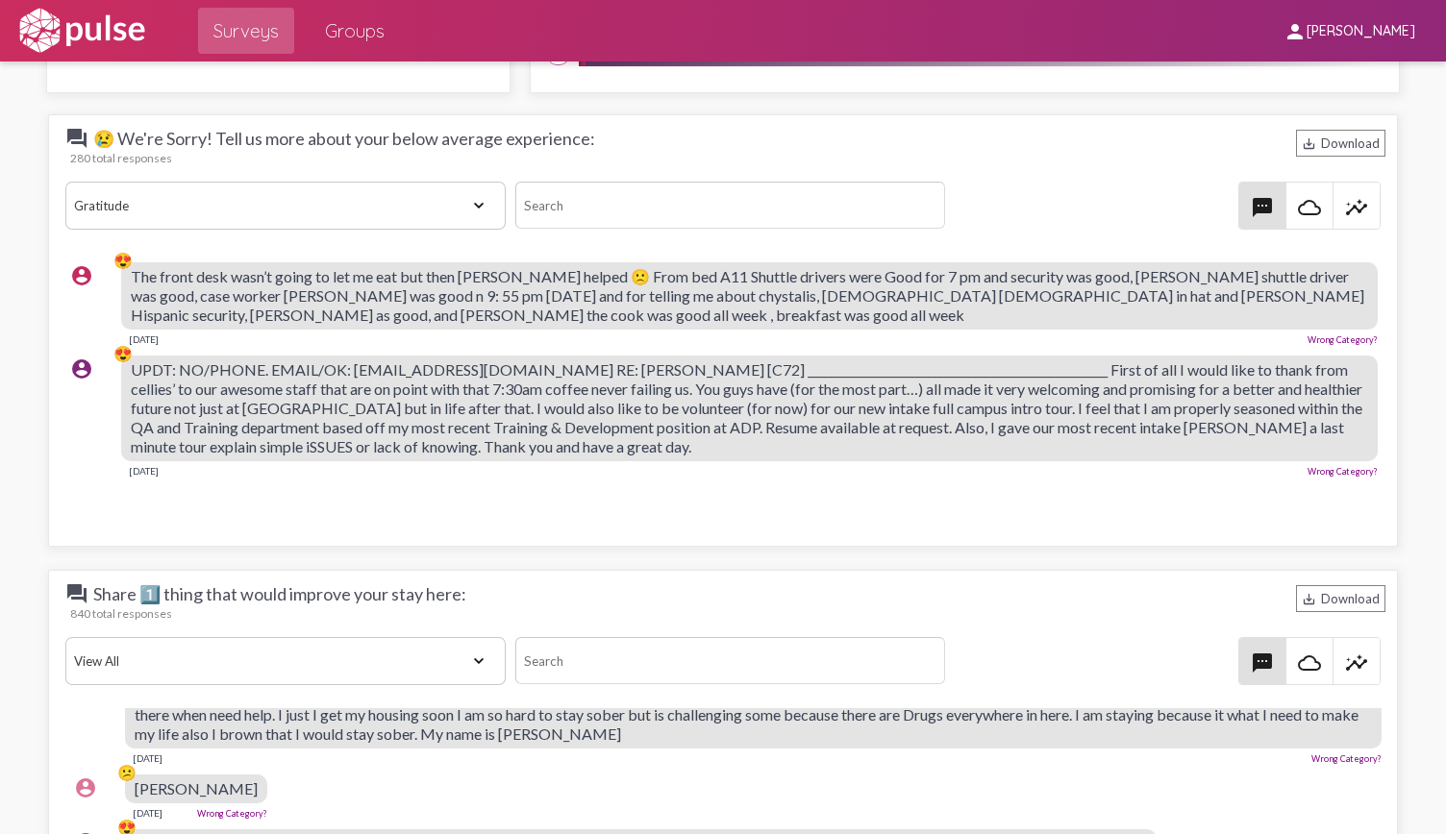
scroll to position [2590, 0]
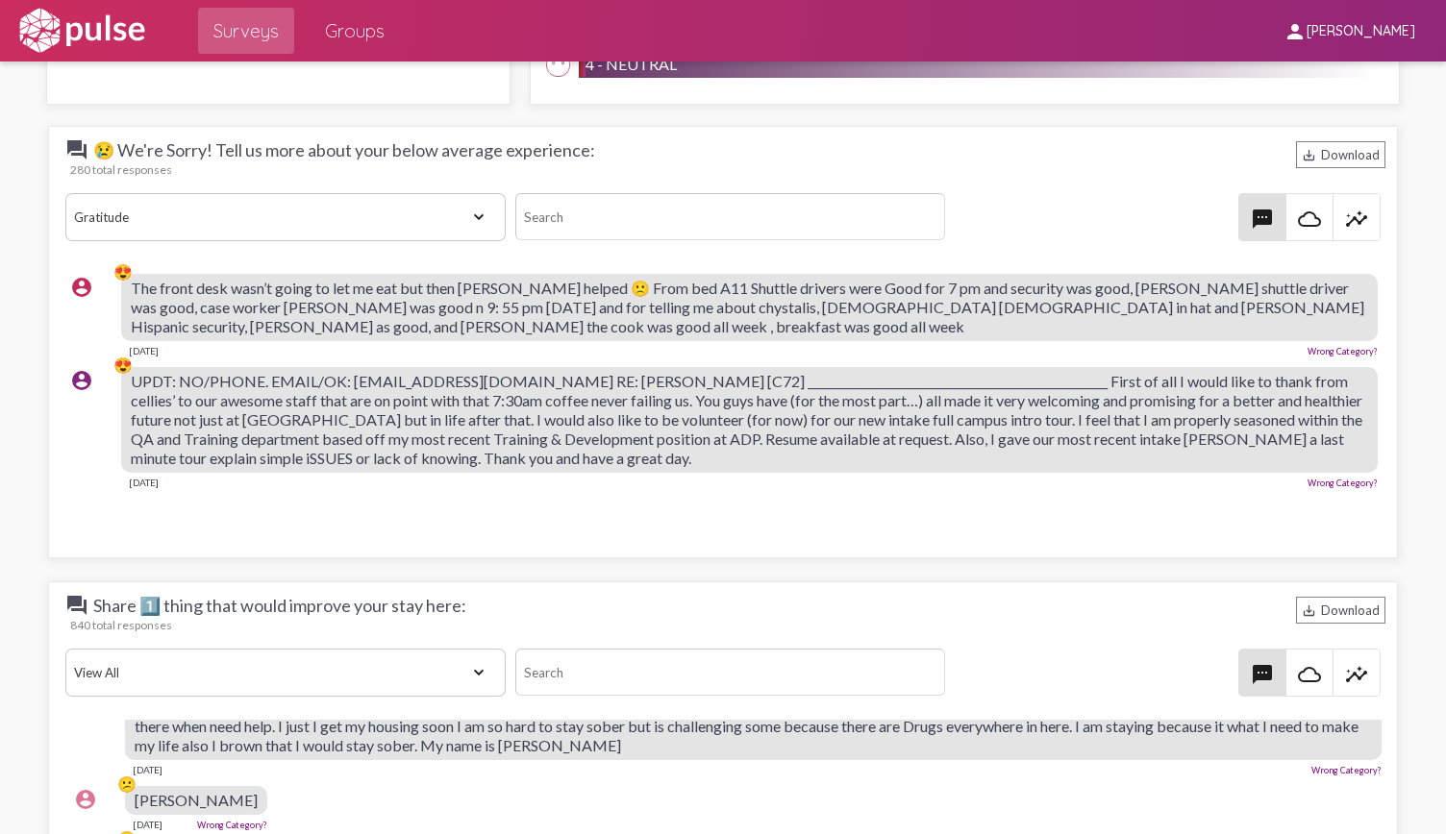
click at [637, 216] on input at bounding box center [730, 216] width 430 height 47
click at [1348, 214] on mat-icon "insights" at bounding box center [1356, 219] width 23 height 23
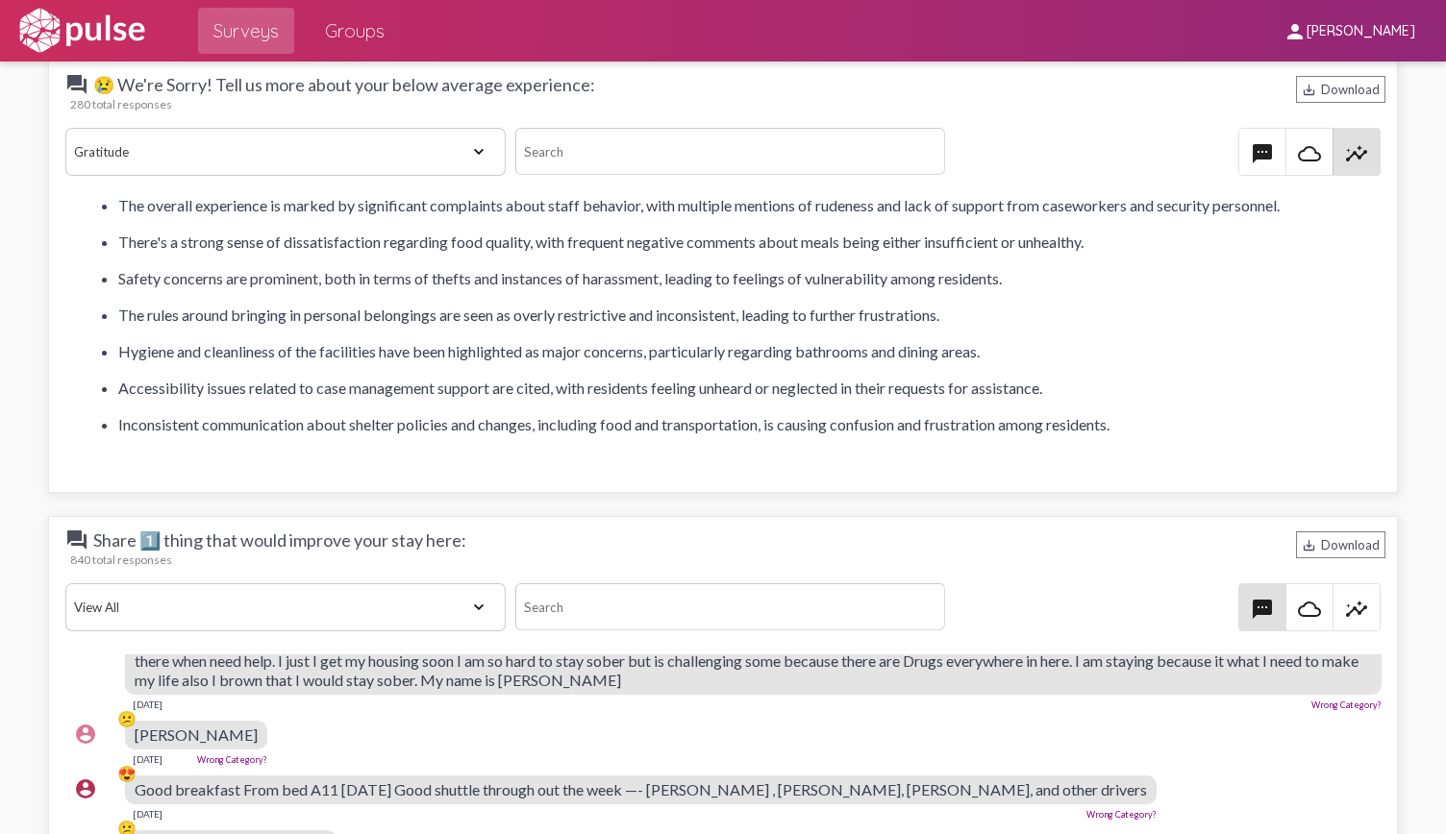
scroll to position [101, 0]
click at [1260, 151] on mat-icon "textsms" at bounding box center [1262, 153] width 23 height 23
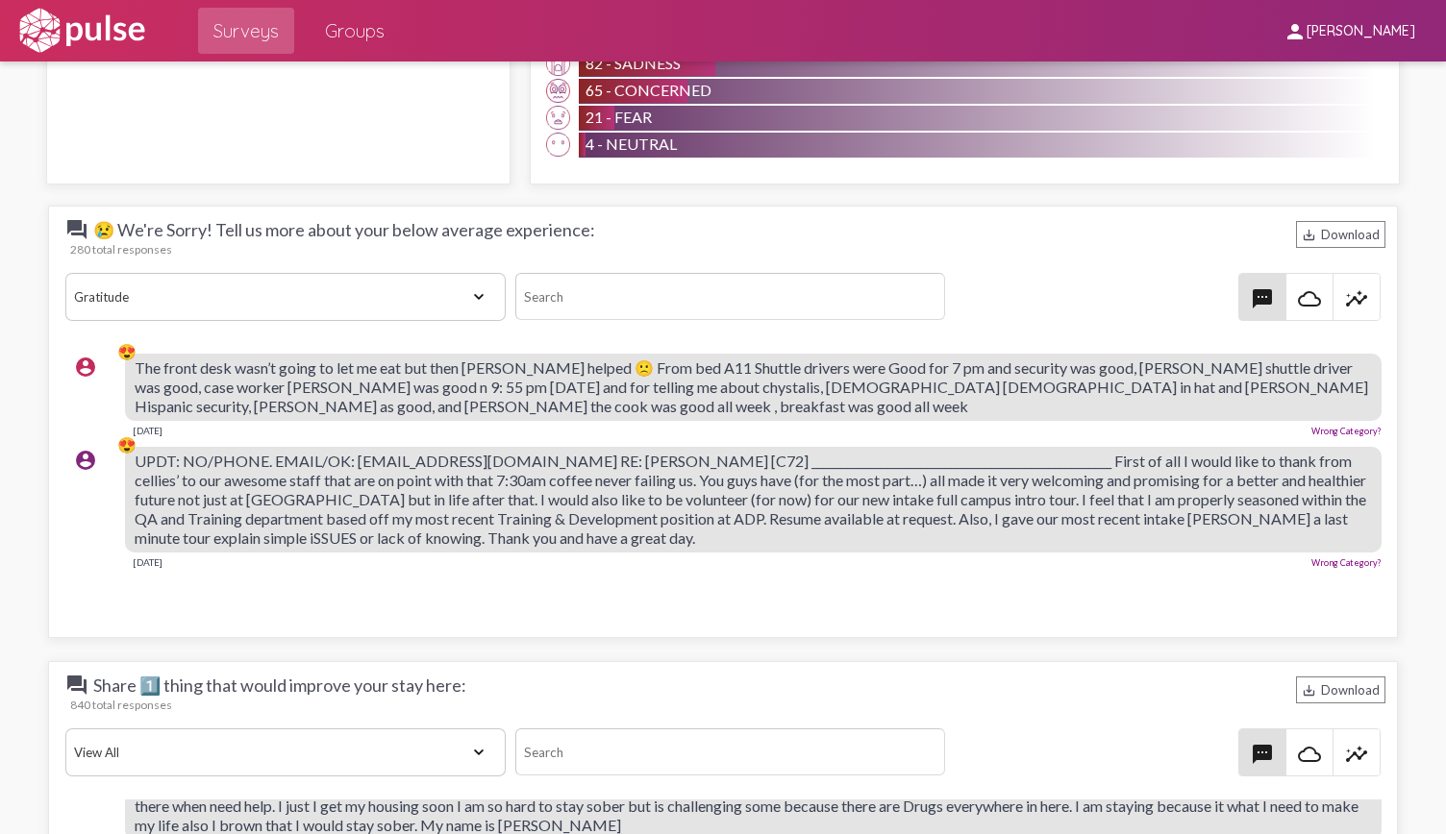
scroll to position [2509, 0]
click at [65, 232] on mat-icon "question_answer" at bounding box center [76, 230] width 23 height 23
click at [203, 231] on span "question_answer 😢 We're Sorry! Tell us more about your below average experience:" at bounding box center [330, 230] width 530 height 23
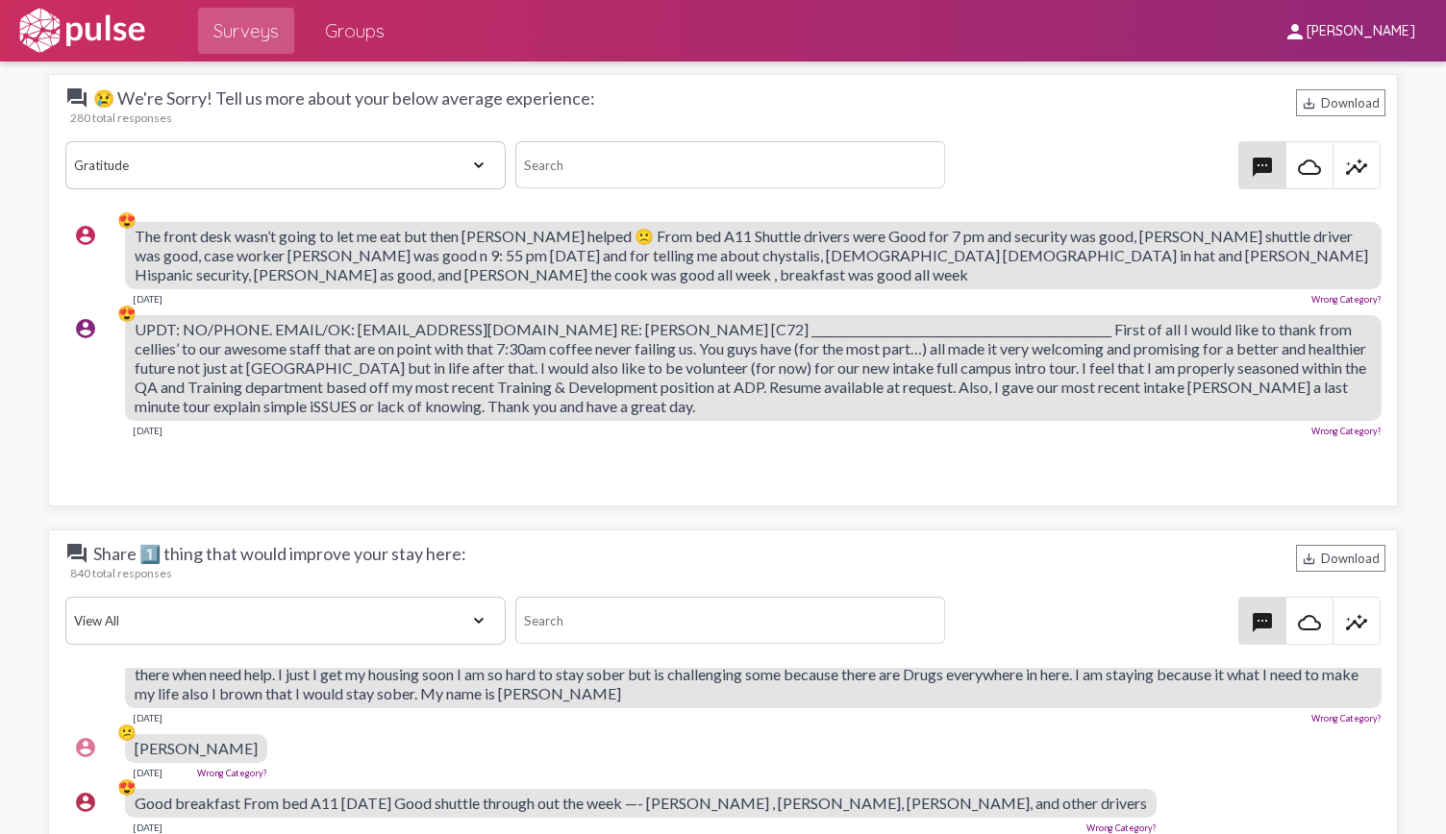
scroll to position [2638, 0]
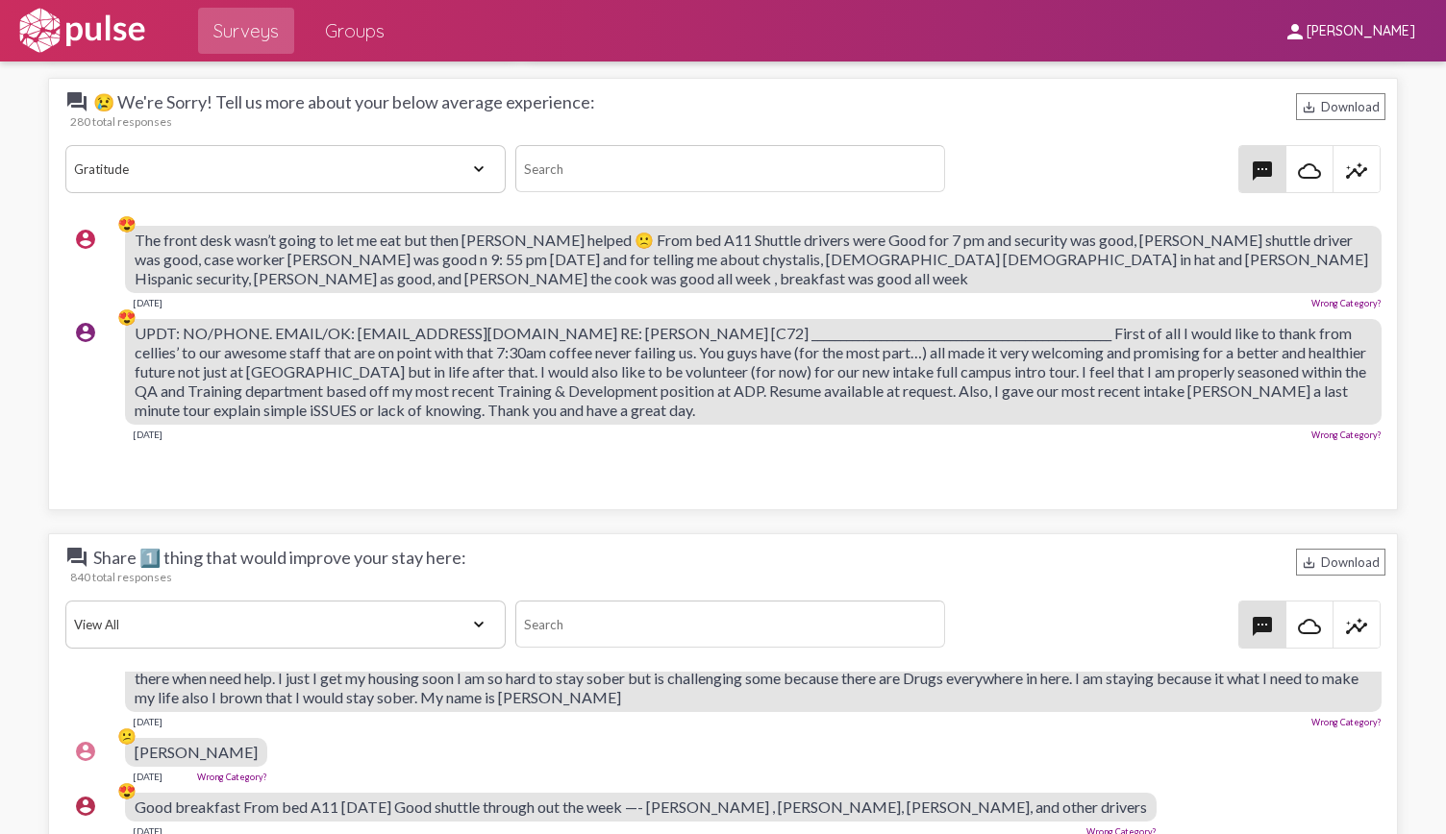
click at [391, 156] on select "View All Positive Neutral Negative Happy Meh Suggestions Angry Disgust Sadness …" at bounding box center [285, 169] width 441 height 48
select select "Positive"
click at [65, 145] on select "View All Positive Neutral Negative Happy Meh Suggestions Angry Disgust Sadness …" at bounding box center [285, 169] width 441 height 48
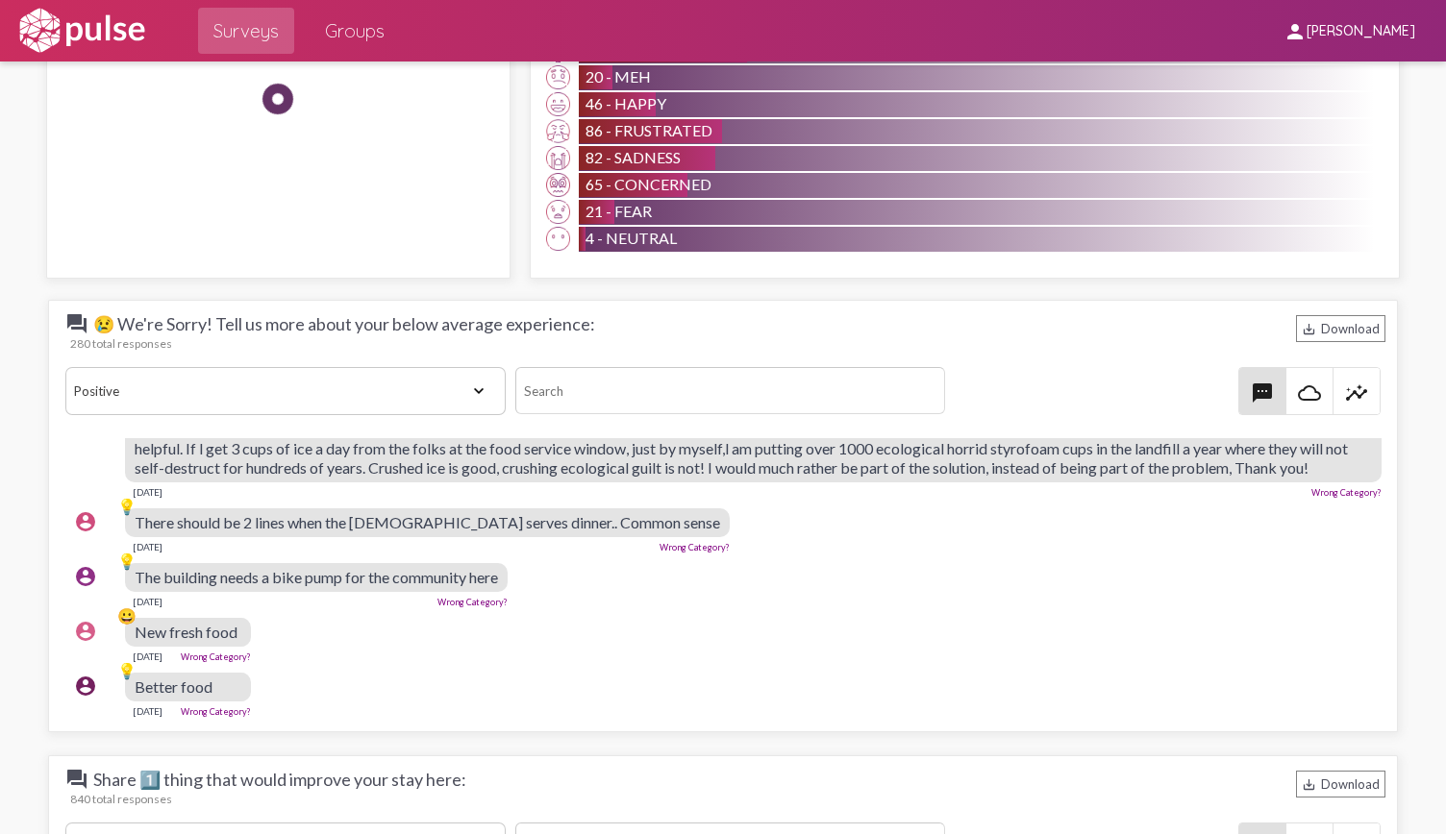
scroll to position [2415, 0]
click at [432, 383] on select "View All Positive Neutral Negative Happy Meh Suggestions Angry Disgust Sadness …" at bounding box center [285, 392] width 441 height 48
click at [448, 301] on div "question_answer 😢 We're Sorry! Tell us more about your below average experience…" at bounding box center [723, 517] width 1351 height 433
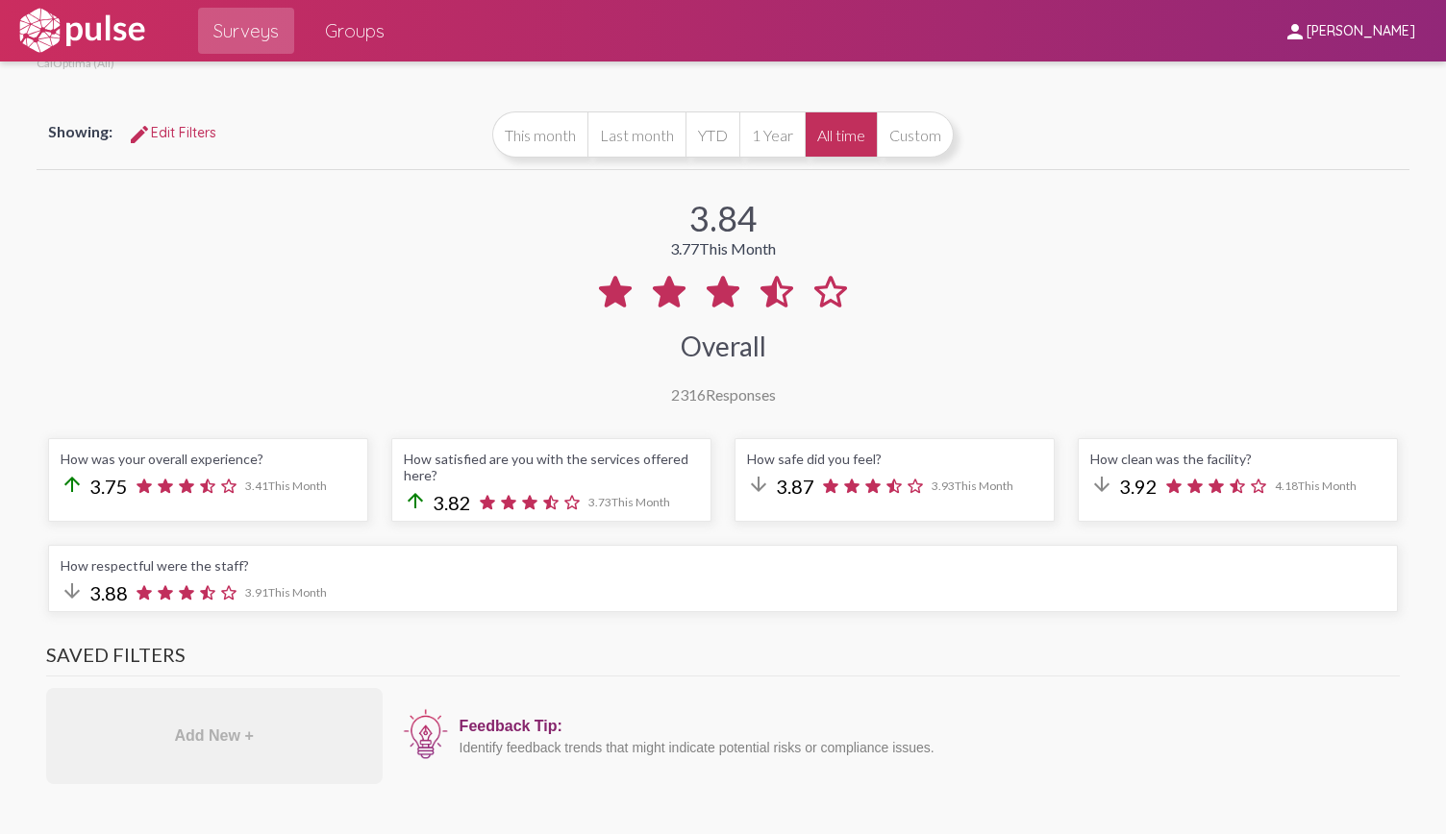
scroll to position [0, 0]
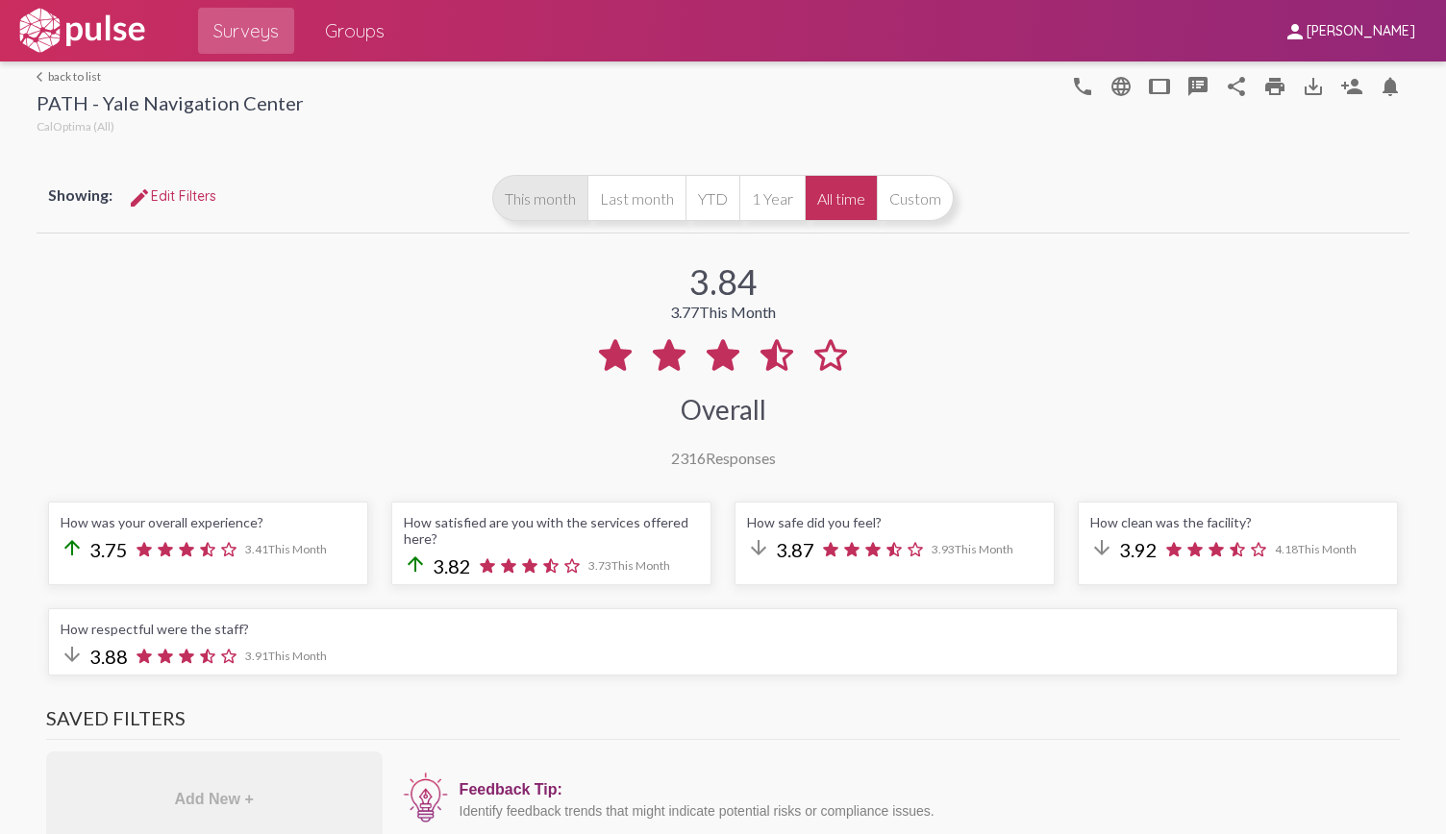
click at [548, 190] on button "This month" at bounding box center [539, 198] width 95 height 46
click at [834, 186] on button "All time" at bounding box center [841, 198] width 72 height 46
click at [188, 199] on span "edit Edit Filters" at bounding box center [172, 195] width 88 height 17
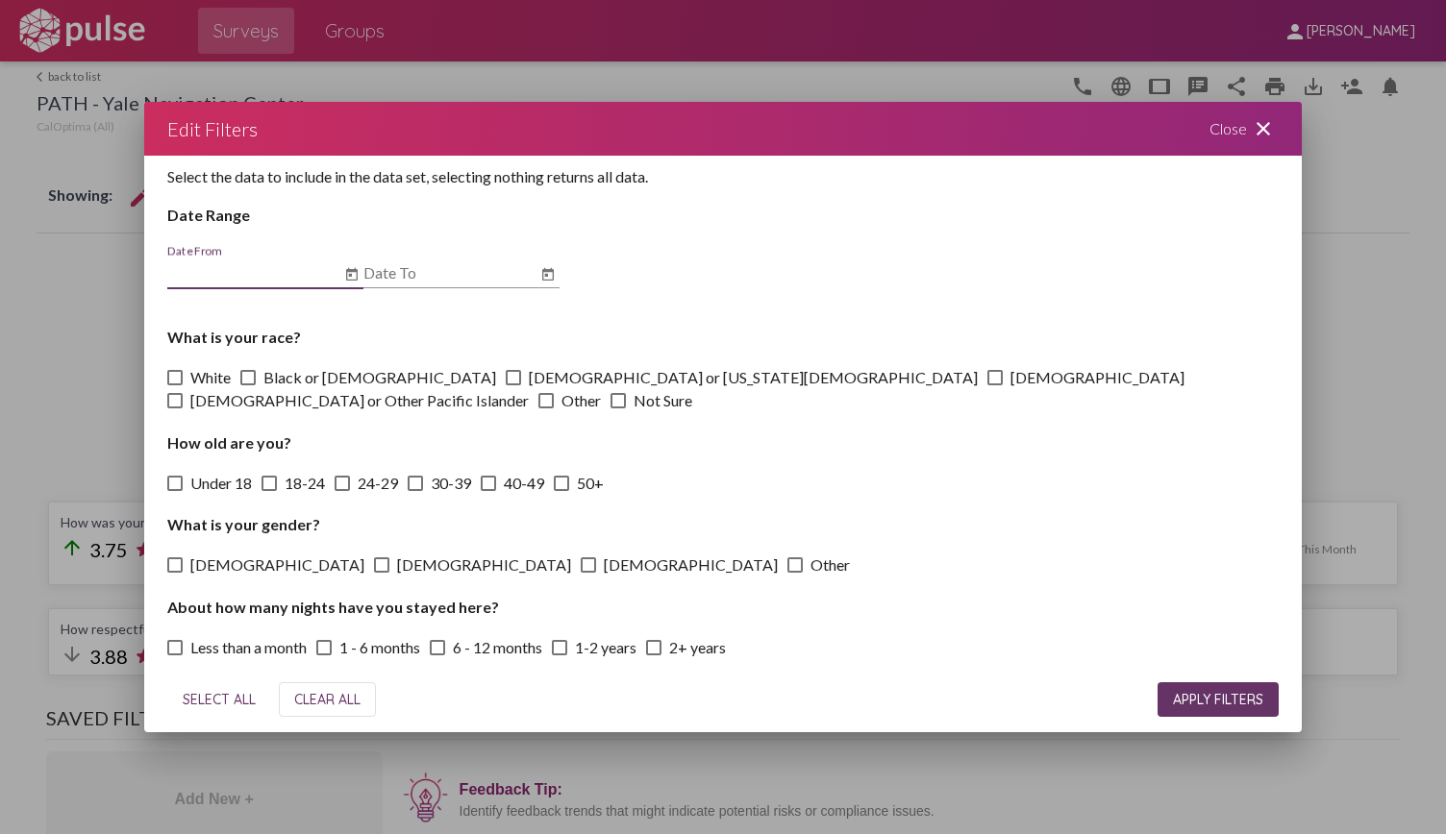
scroll to position [0, 0]
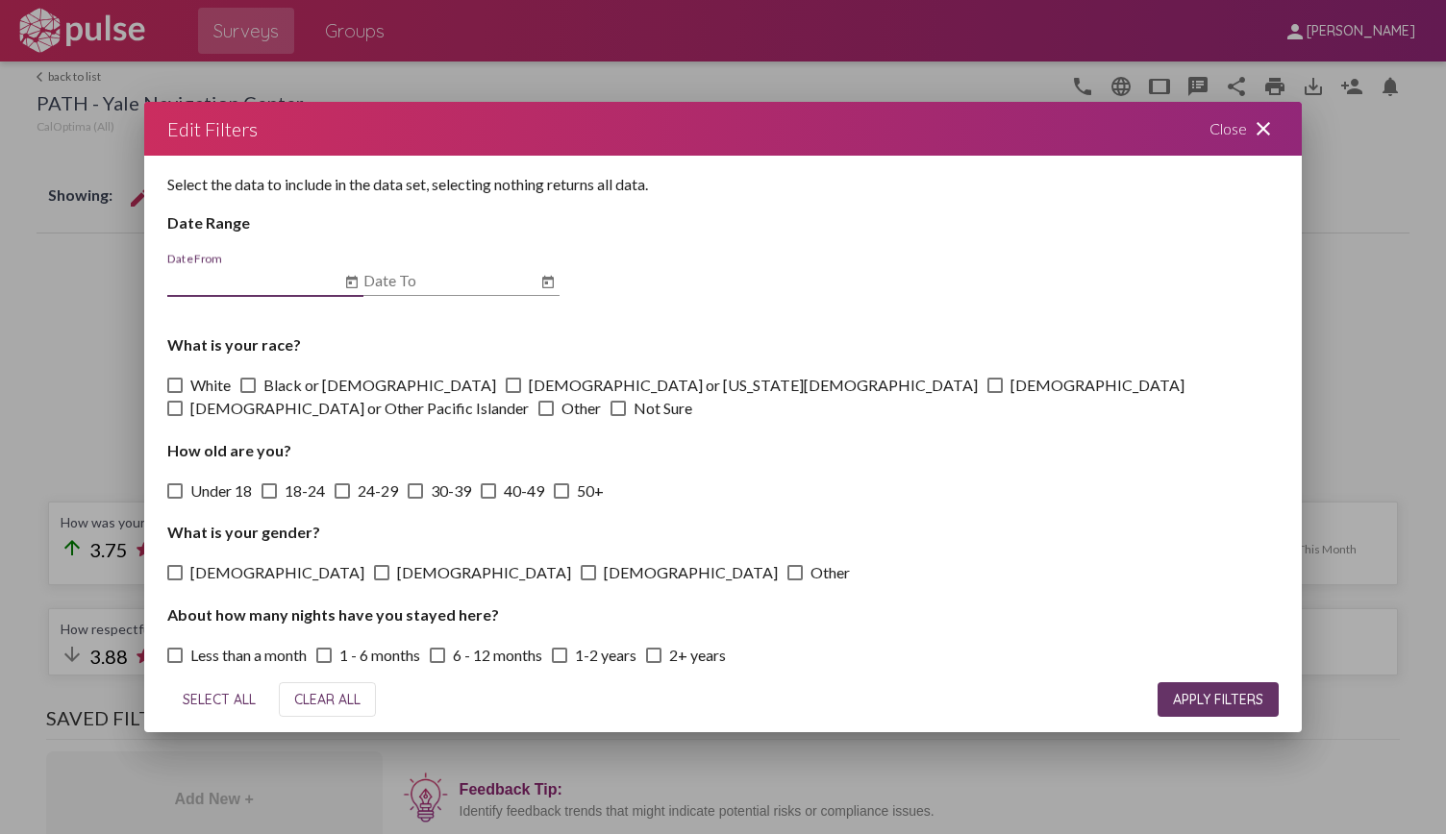
click at [271, 289] on input "Date From" at bounding box center [253, 280] width 173 height 17
click at [261, 289] on input "Date From" at bounding box center [253, 280] width 173 height 17
click at [292, 296] on div "Date From" at bounding box center [253, 274] width 173 height 43
click at [233, 284] on input "Date From" at bounding box center [253, 280] width 173 height 17
type input "[DATE]"
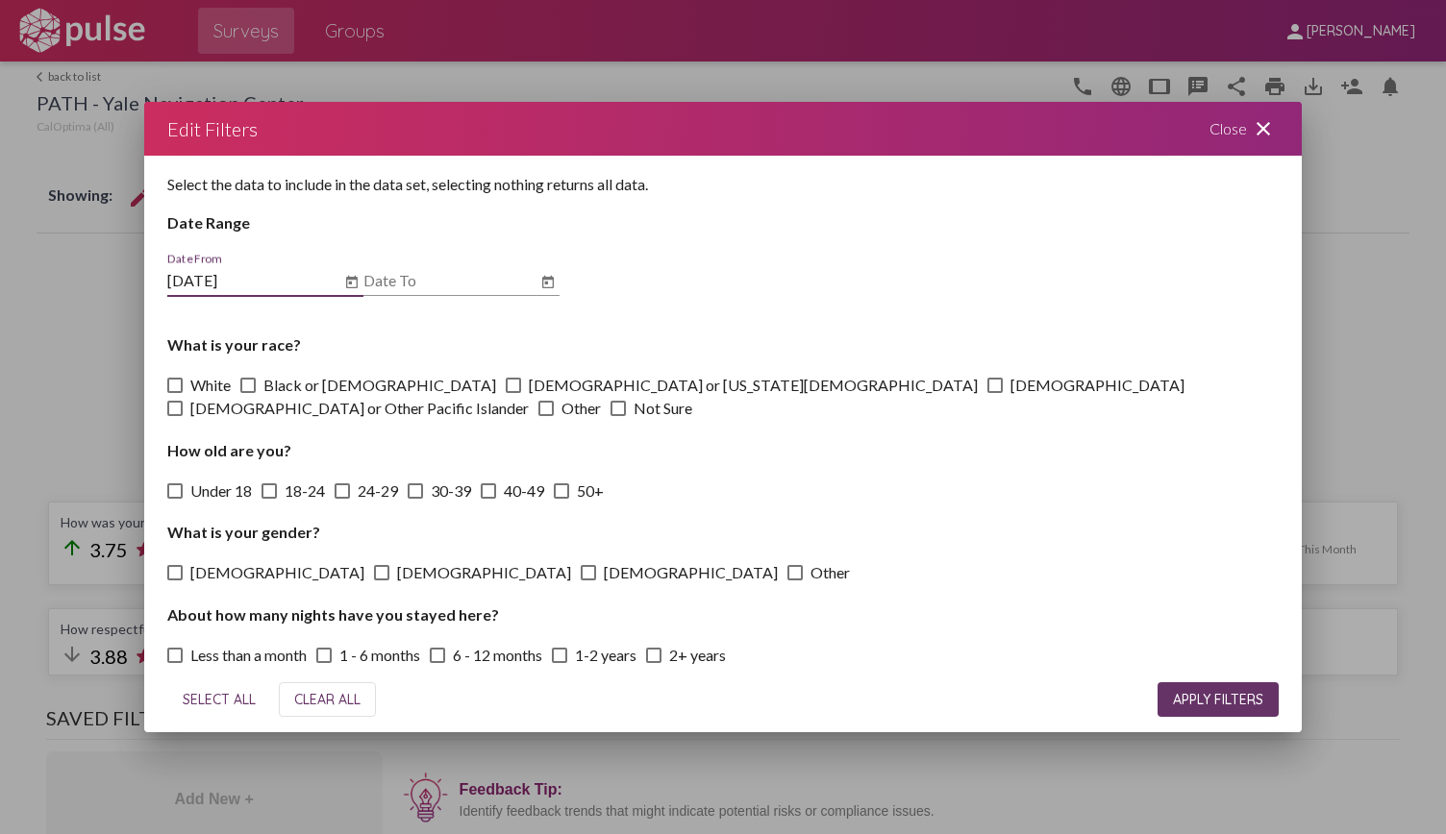
click at [394, 284] on input "Date To" at bounding box center [449, 280] width 173 height 17
click at [409, 289] on input "Date To" at bounding box center [449, 280] width 173 height 17
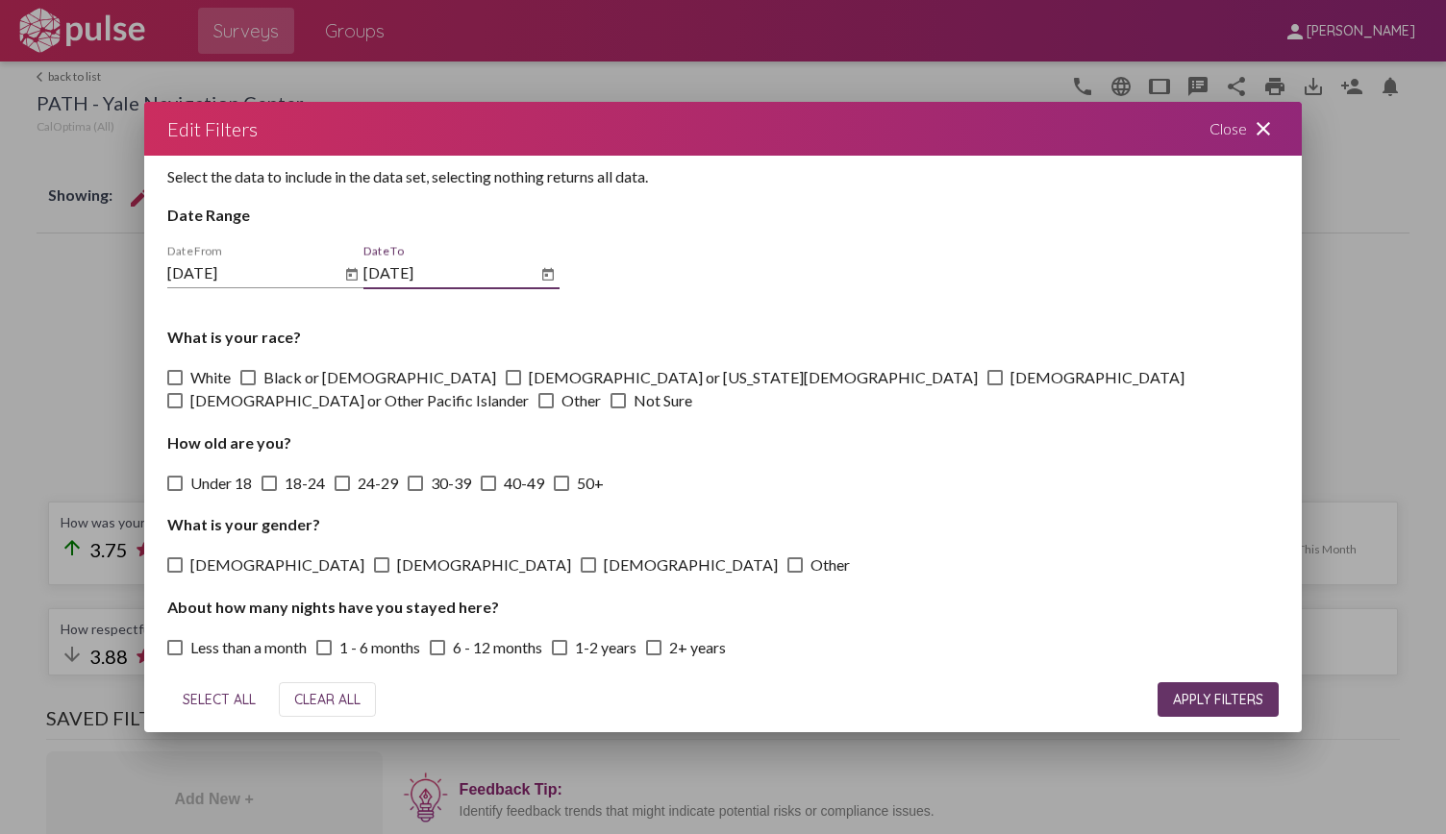
type input "[DATE]"
click at [1200, 694] on span "APPLY FILTERS" at bounding box center [1218, 699] width 90 height 17
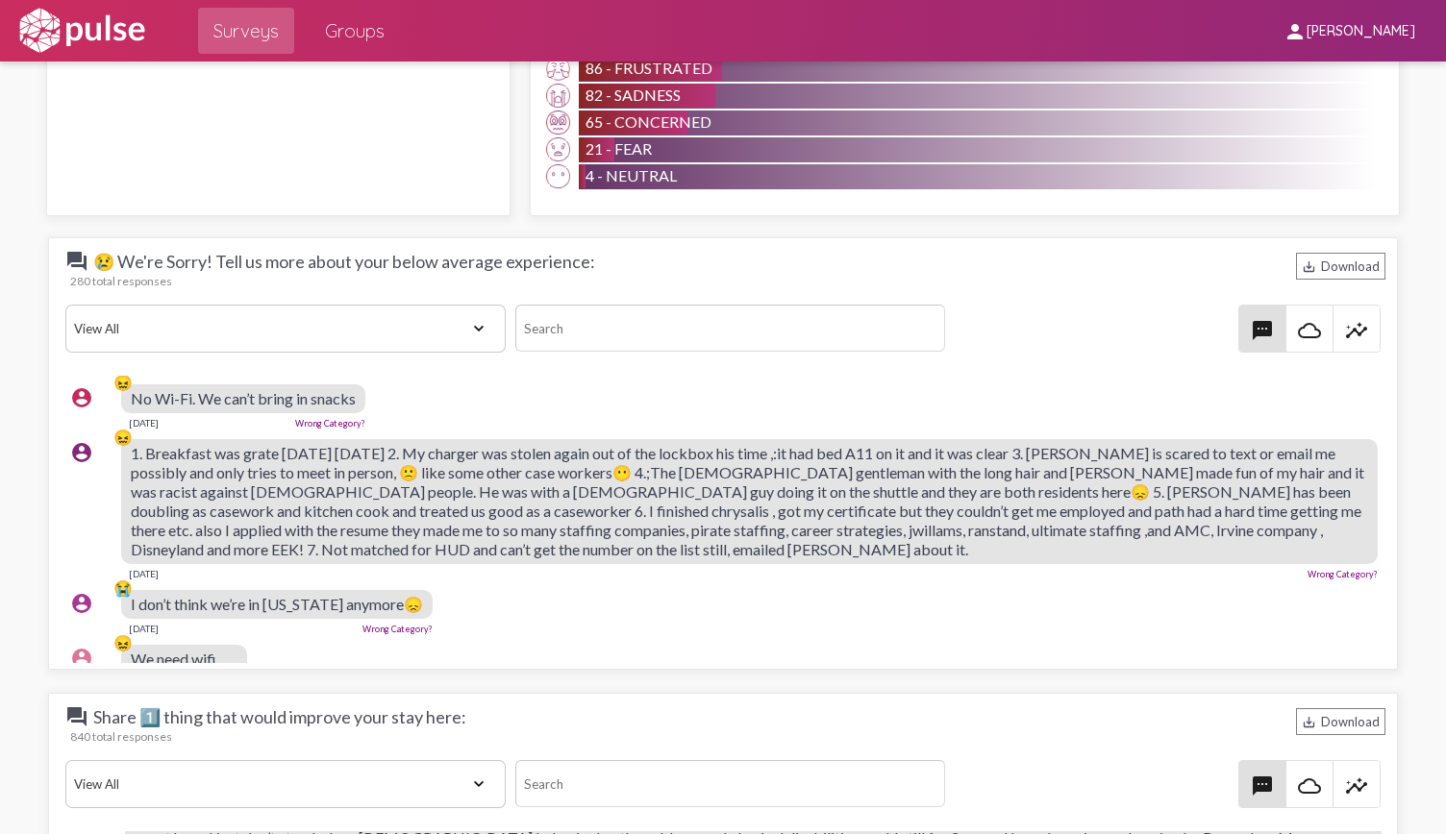
scroll to position [0, 4]
click at [295, 316] on select "View All Positive Neutral Negative Happy Meh Suggestions Angry Disgust Sadness …" at bounding box center [285, 329] width 441 height 48
click at [65, 305] on select "View All Positive Neutral Negative Happy Meh Suggestions Angry Disgust Sadness …" at bounding box center [285, 329] width 441 height 48
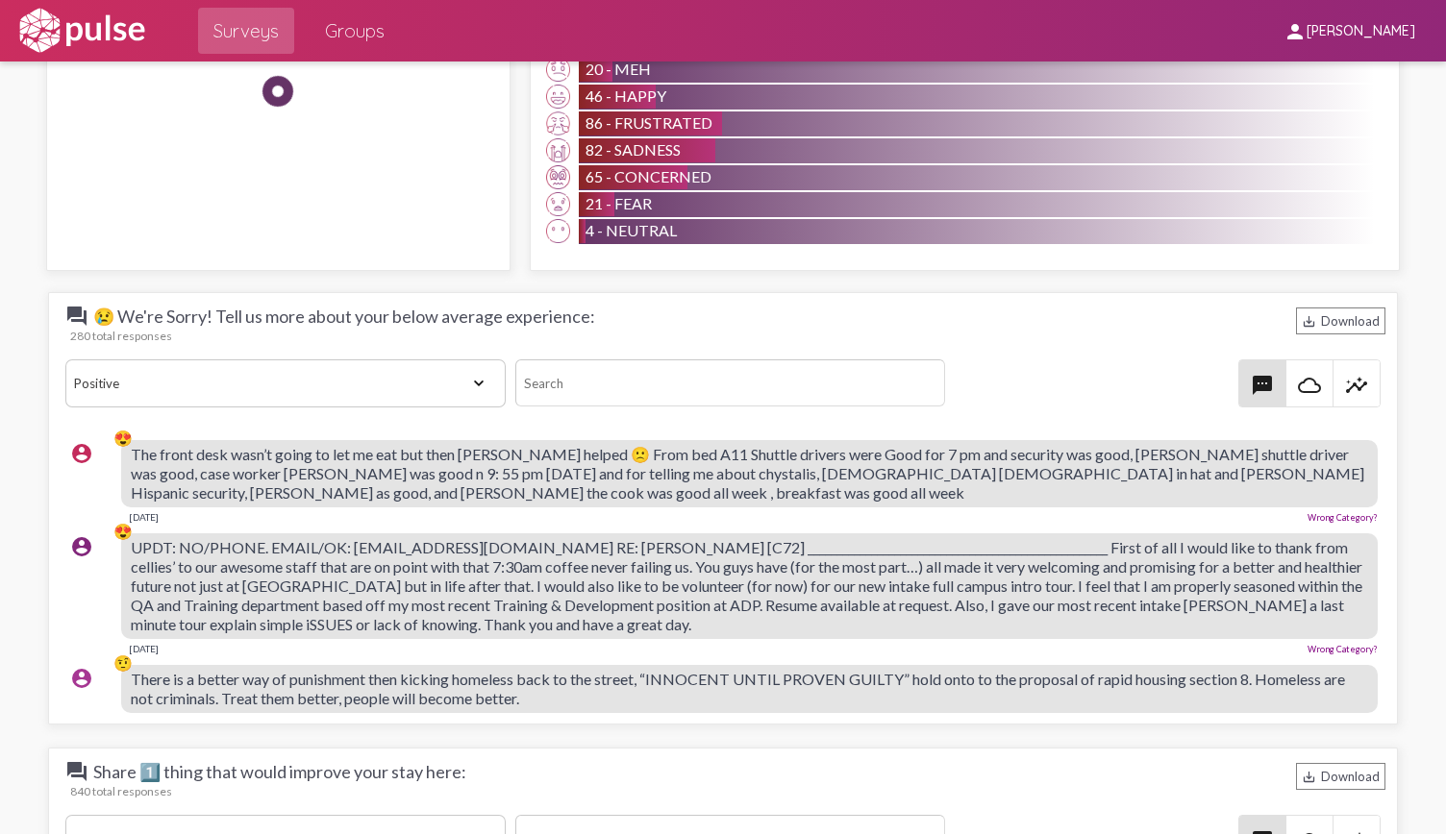
scroll to position [2462, 0]
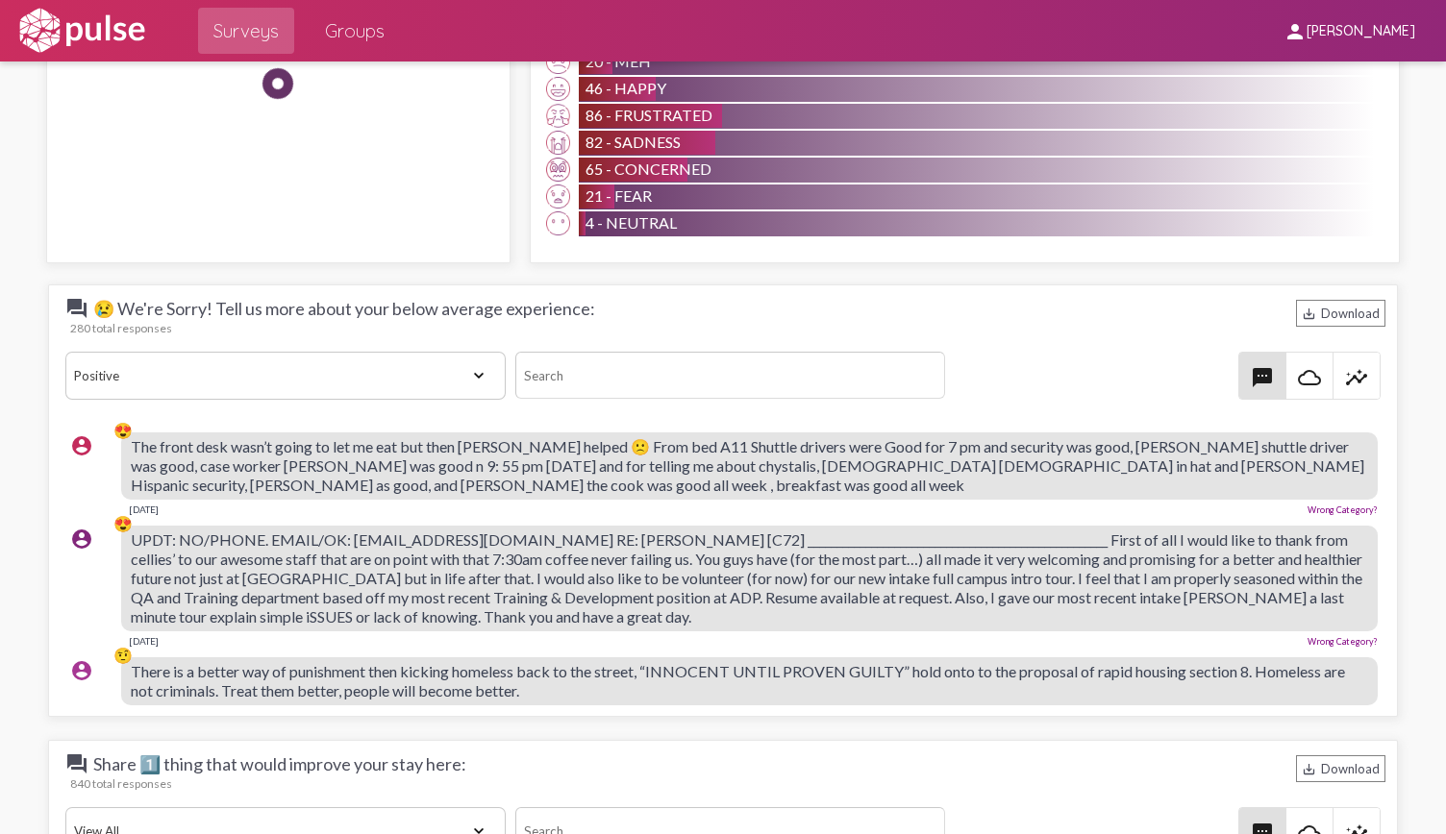
click at [390, 357] on select "View All Positive Neutral Negative Happy Meh Suggestions Angry Disgust Sadness …" at bounding box center [285, 376] width 441 height 48
select select "Happy"
click at [65, 352] on select "View All Positive Neutral Negative Happy Meh Suggestions Angry Disgust Sadness …" at bounding box center [285, 376] width 441 height 48
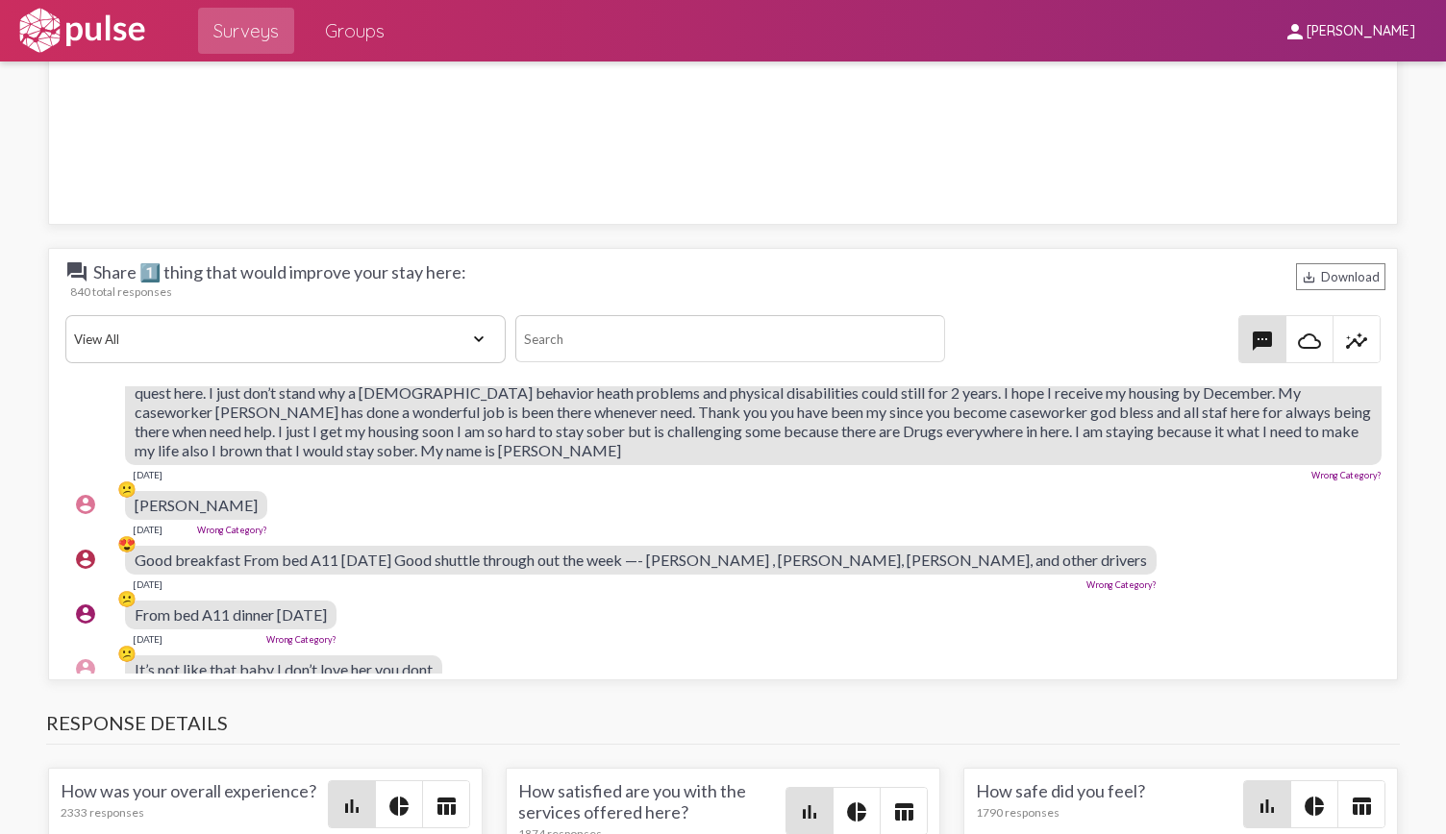
scroll to position [210, 0]
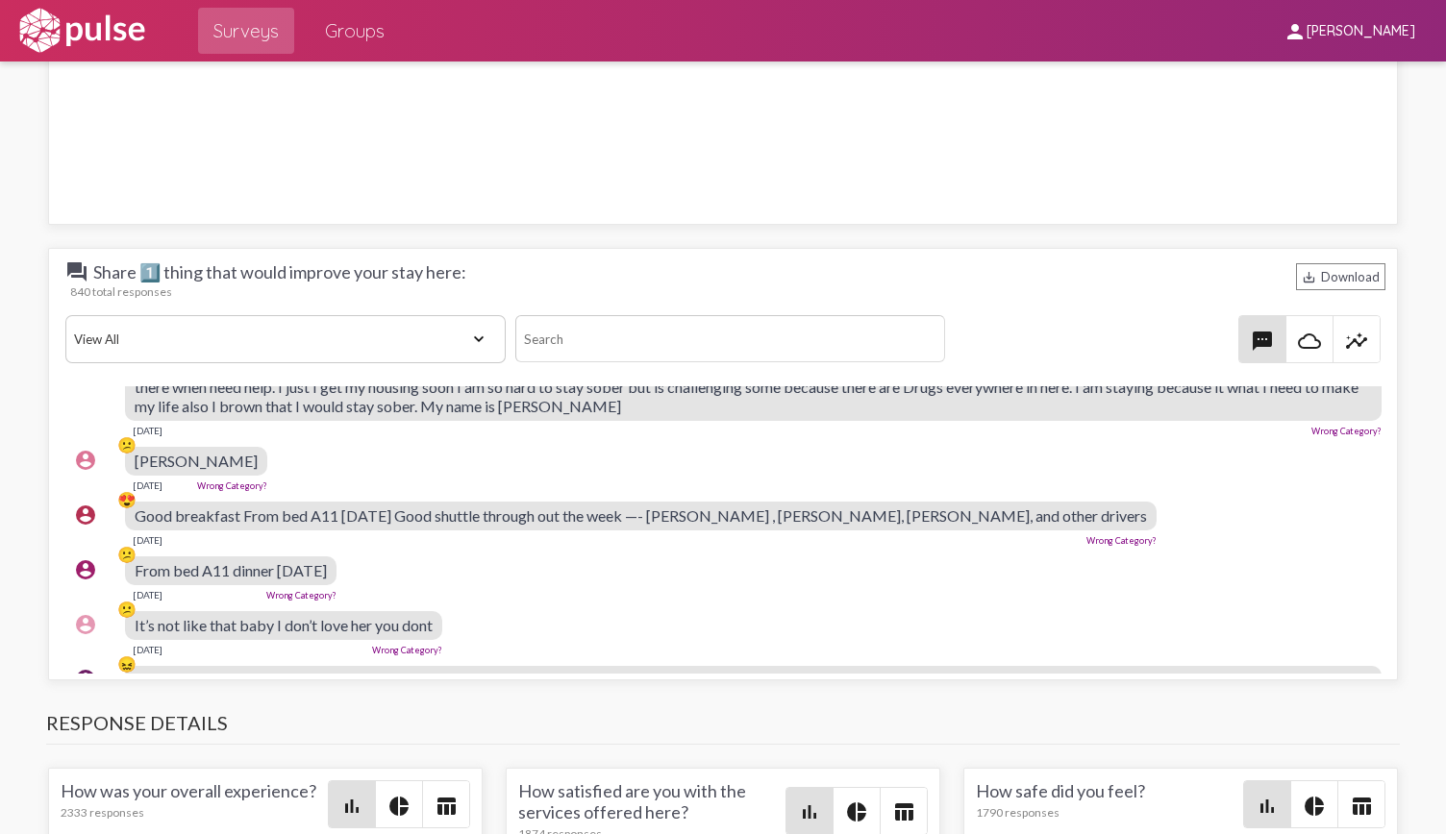
click at [308, 337] on select "View All Positive Neutral Negative Happy Meh Suggestions Angry Disgust Sadness …" at bounding box center [285, 339] width 441 height 48
click at [615, 263] on div "question_answer Share 1️⃣ thing that would improve your stay here: save_alt Dow…" at bounding box center [724, 277] width 1326 height 33
click at [415, 331] on select "View All Positive Neutral Negative Happy Meh Suggestions Angry Disgust Sadness …" at bounding box center [285, 339] width 441 height 48
click at [65, 315] on select "View All Positive Neutral Negative Happy Meh Suggestions Angry Disgust Sadness …" at bounding box center [285, 339] width 441 height 48
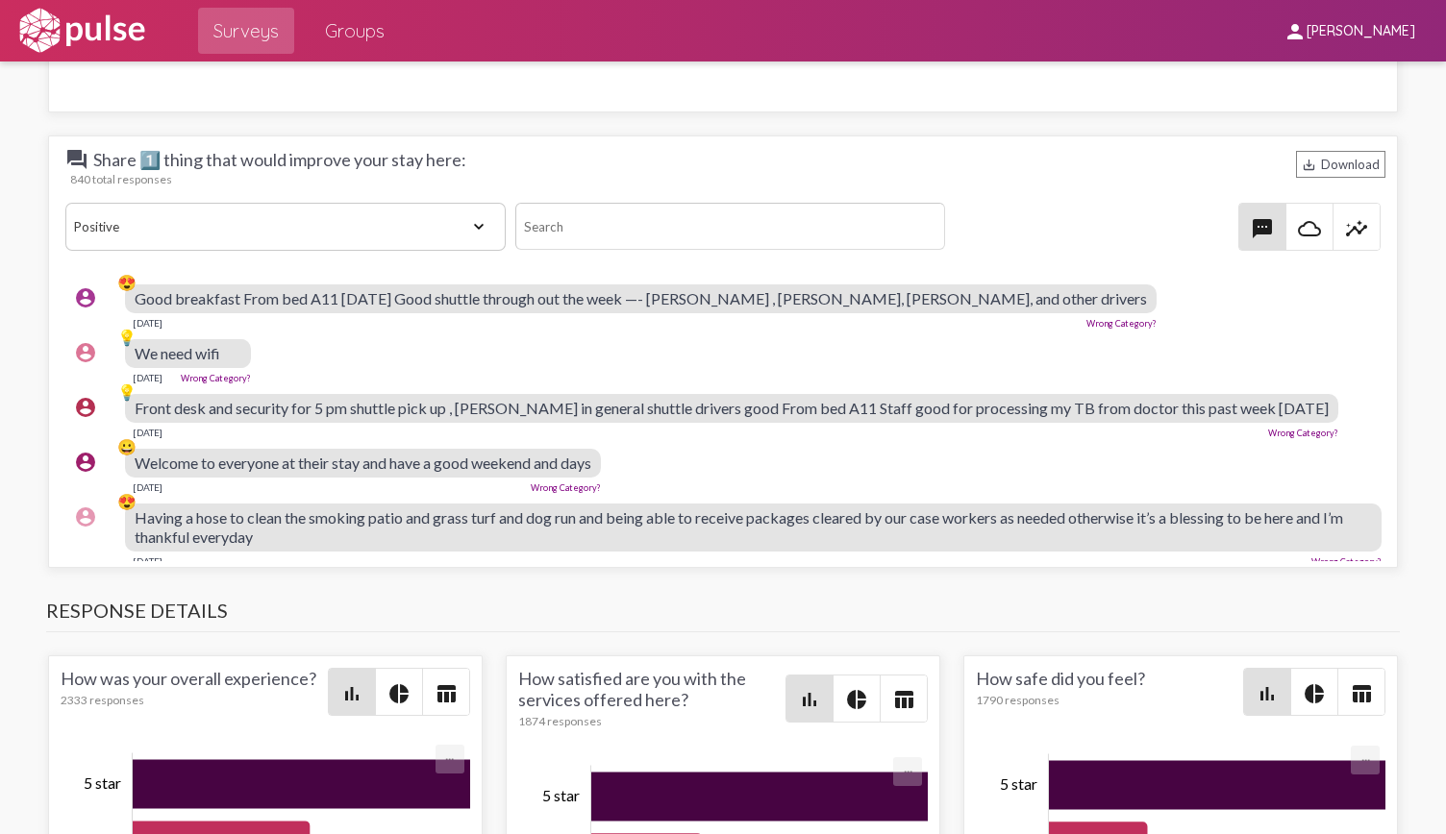
scroll to position [0, 0]
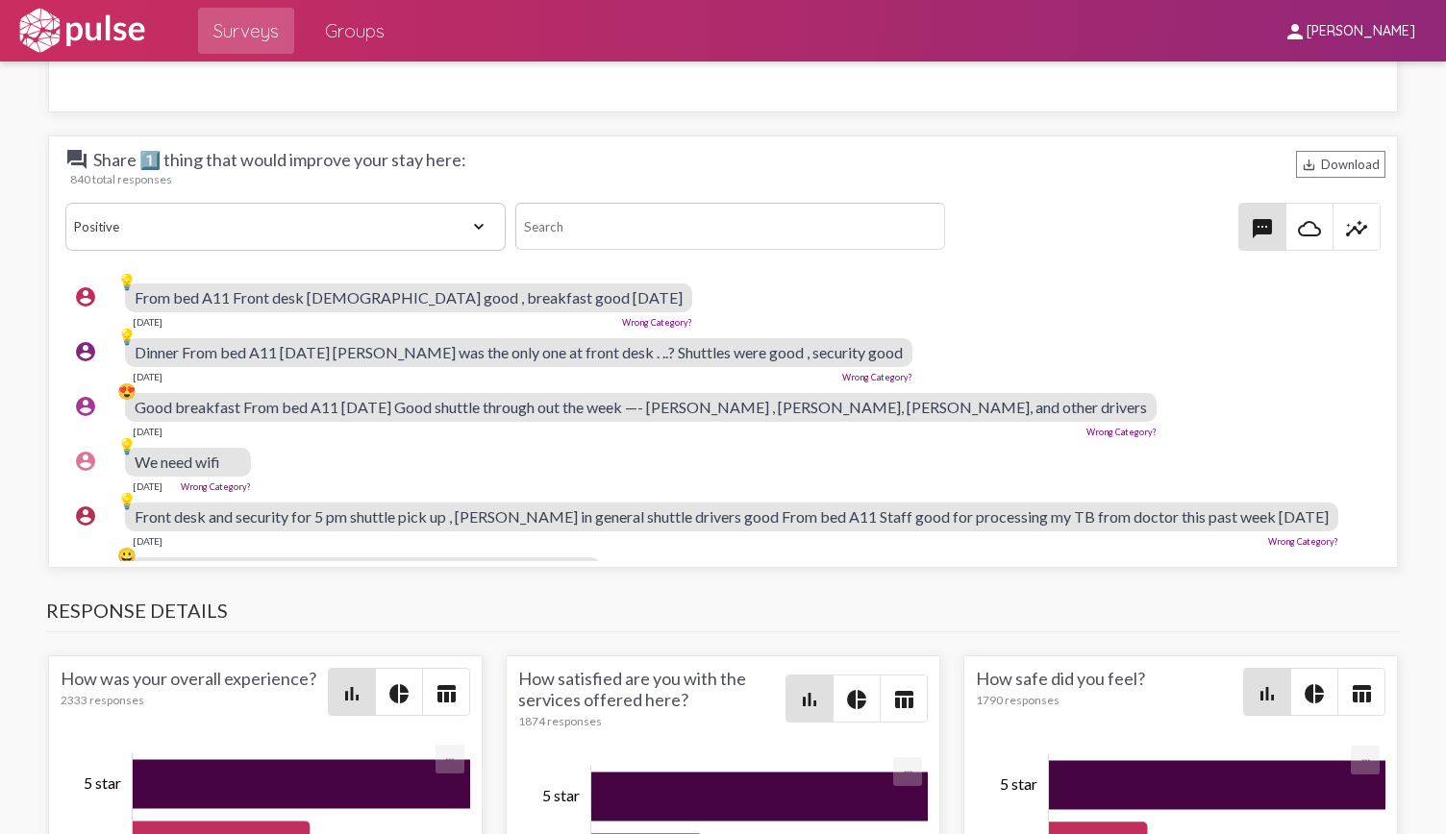
click at [279, 246] on div "question_answer Share 1️⃣ thing that would improve your stay here: save_alt Dow…" at bounding box center [724, 211] width 1326 height 126
click at [241, 224] on select "View All Positive Neutral Negative Happy Meh Suggestions Angry Disgust Sadness …" at bounding box center [285, 227] width 441 height 48
select select "Gratitude"
click at [65, 203] on select "View All Positive Neutral Negative Happy Meh Suggestions Angry Disgust Sadness …" at bounding box center [285, 227] width 441 height 48
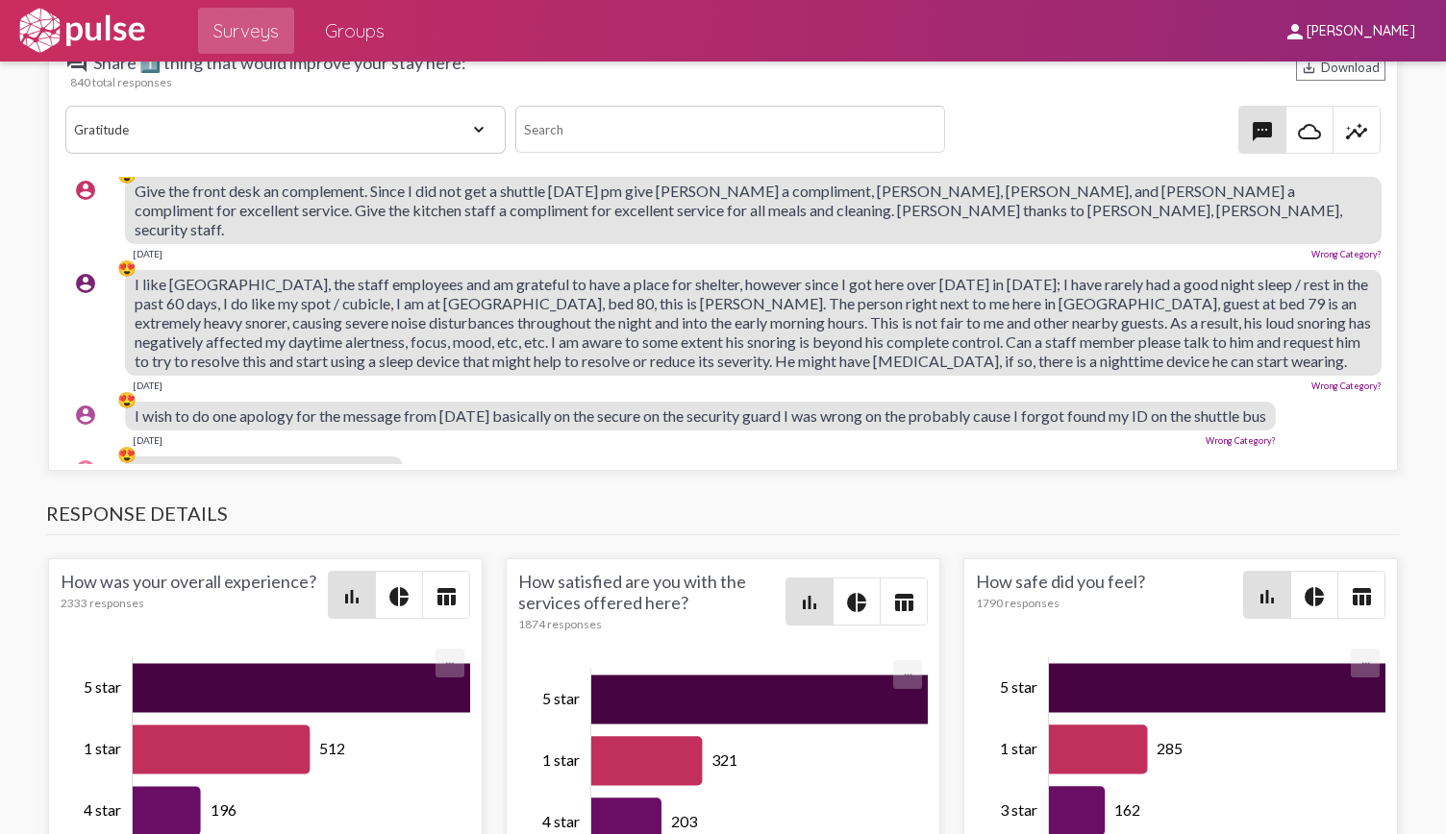
scroll to position [3165, 0]
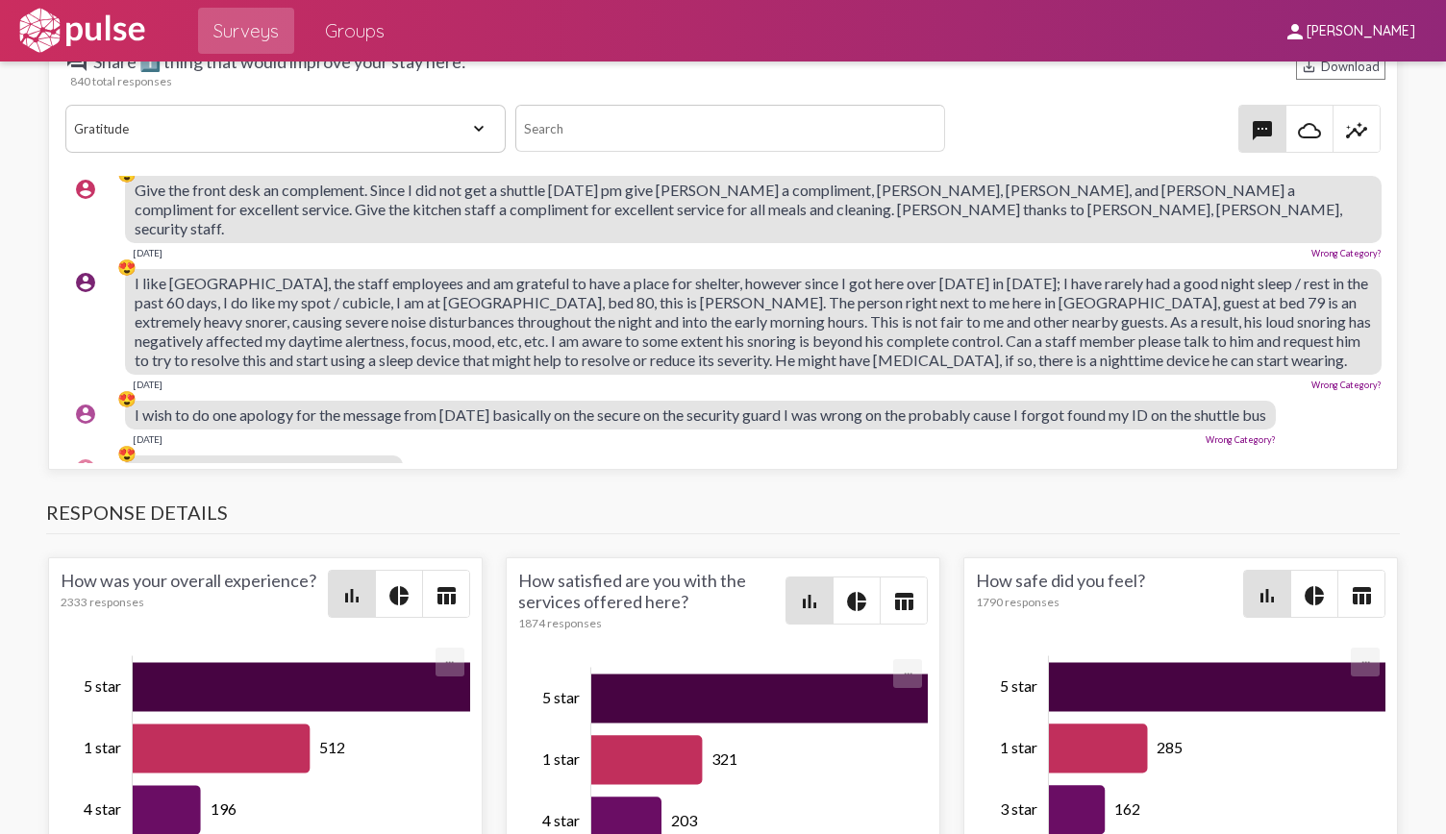
click at [319, 460] on span "An absolute blessing to get to stay here" at bounding box center [264, 469] width 259 height 18
click at [432, 447] on div "account_circle 😍 An absolute blessing to get to stay here [DATE] Wrong Category?" at bounding box center [728, 478] width 1326 height 62
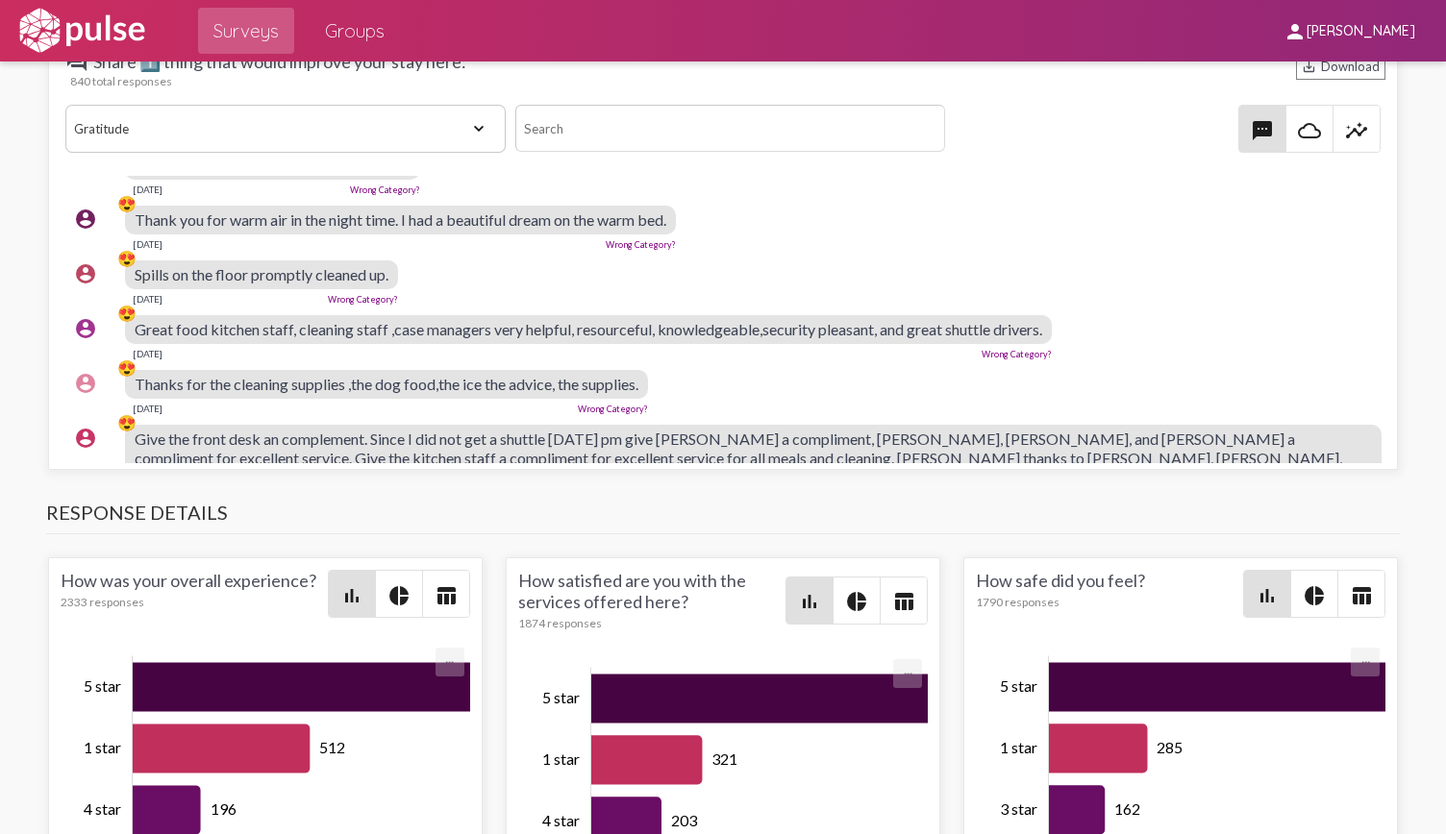
scroll to position [5849, 0]
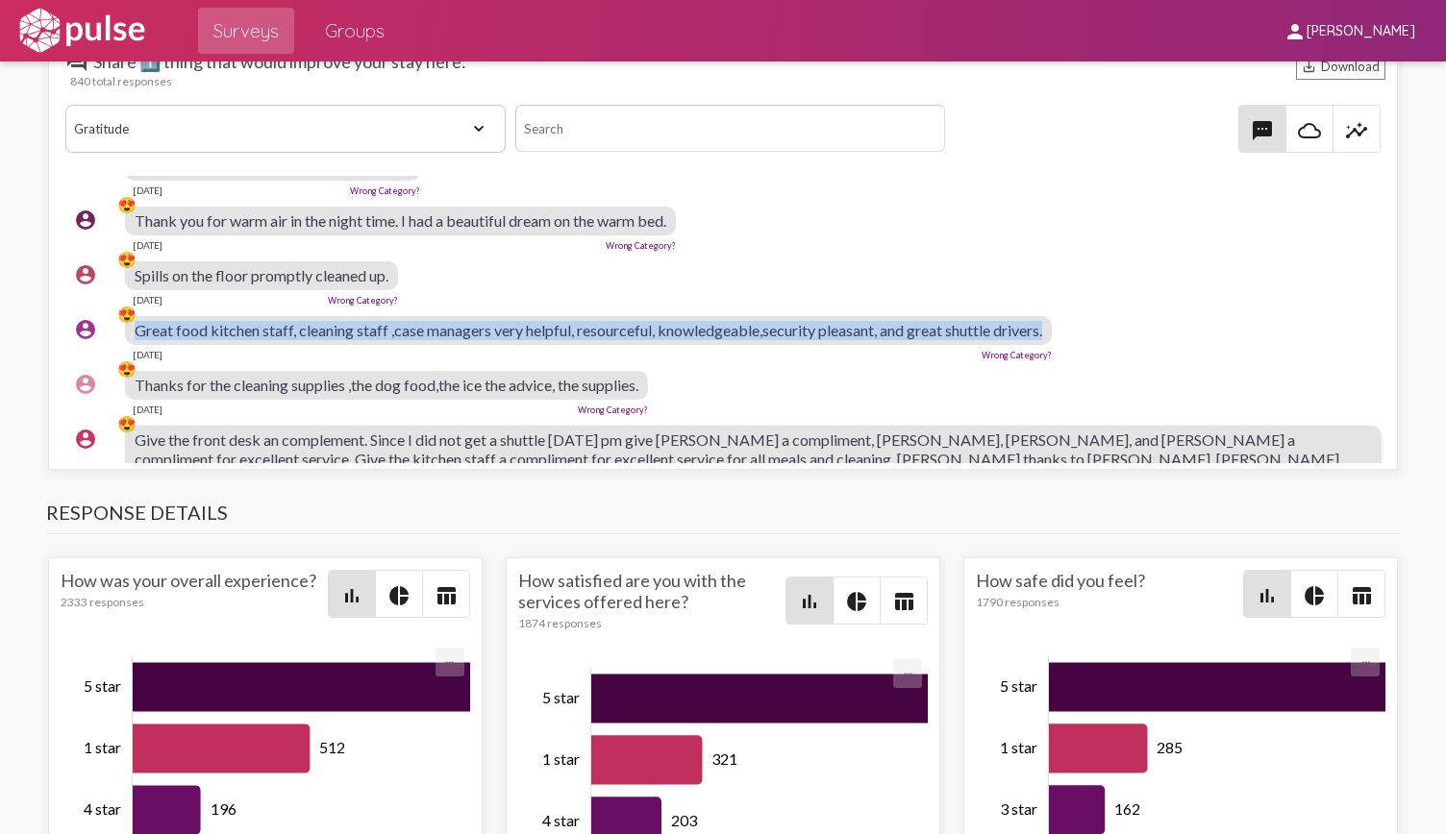
drag, startPoint x: 127, startPoint y: 281, endPoint x: 1059, endPoint y: 289, distance: 932.5
click at [1059, 308] on div "account_circle 😍 Great food kitchen staff, cleaning staff ,case managers very h…" at bounding box center [728, 339] width 1326 height 62
copy div "😍 Great food kitchen staff, cleaning staff ,case managers very helpful, resourc…"
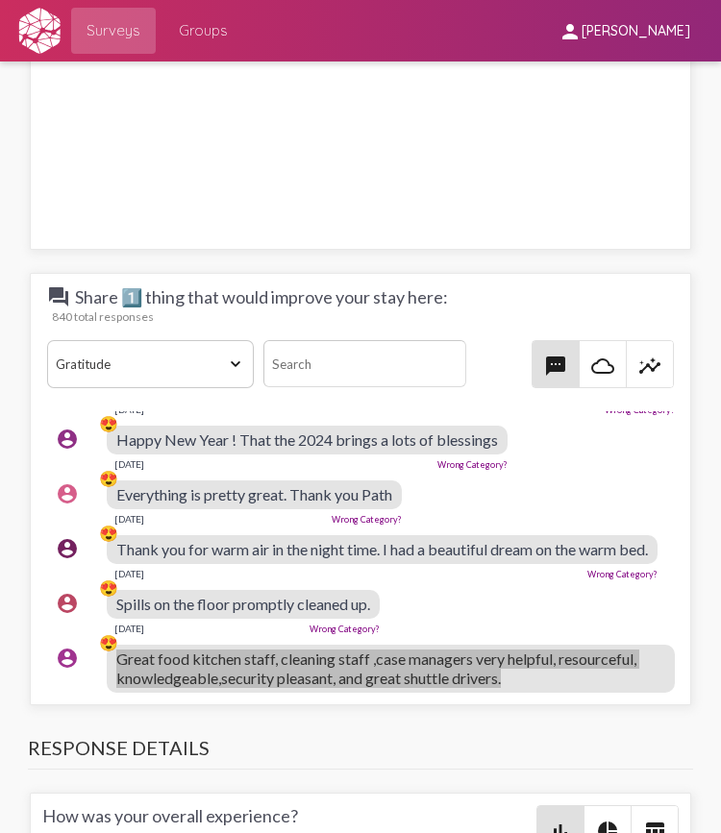
scroll to position [7531, 0]
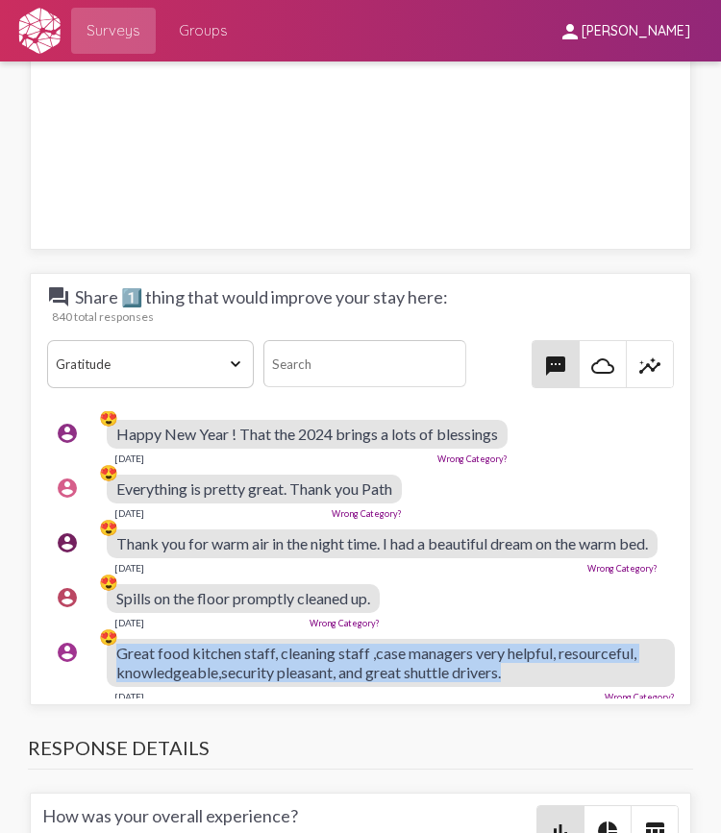
drag, startPoint x: 228, startPoint y: 507, endPoint x: 115, endPoint y: 458, distance: 122.7
click at [115, 418] on div "account_circle 😍 So far so good I appreciate everything this place is doing in …" at bounding box center [365, 368] width 637 height 100
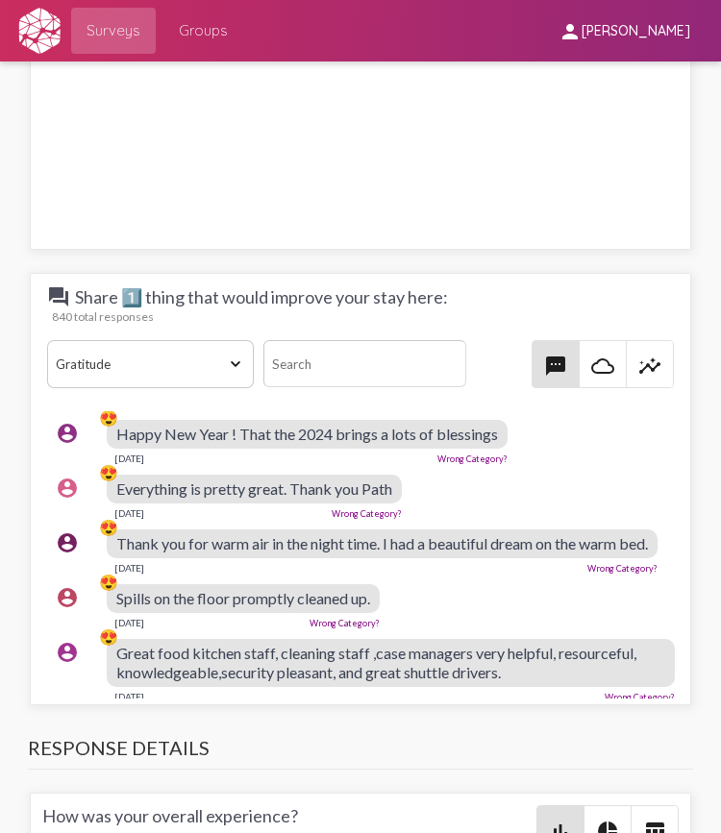
copy div "😍 So far so good I appreciate everything this place is doing in general for me …"
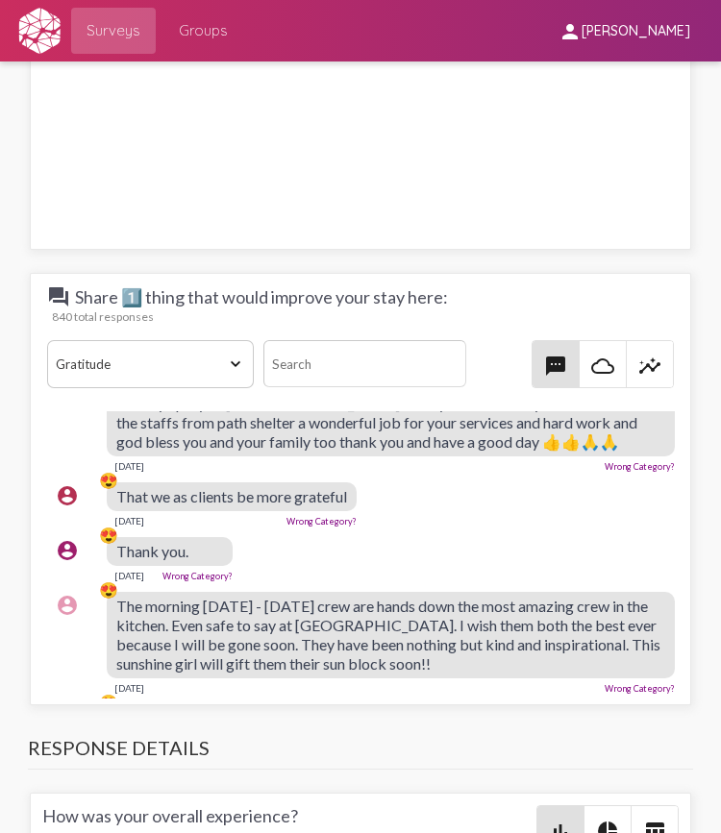
scroll to position [7100, 0]
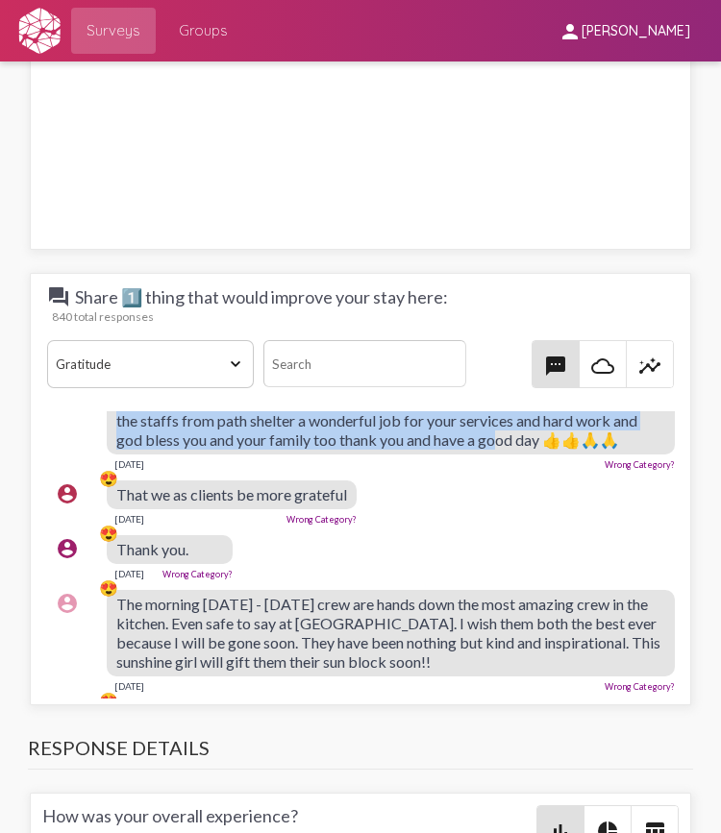
drag, startPoint x: 608, startPoint y: 547, endPoint x: 294, endPoint y: 466, distance: 323.6
click at [294, 455] on div "My name is [PERSON_NAME] I really love this shelter because I was living in the…" at bounding box center [391, 402] width 569 height 106
copy span "I really love this shelter because I was living in the streets before my therap…"
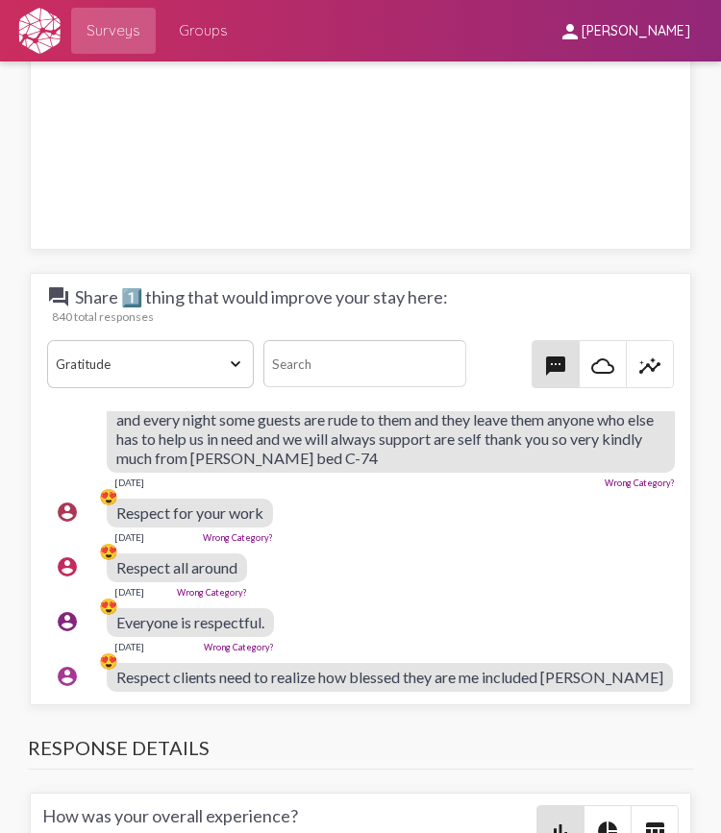
scroll to position [6730, 0]
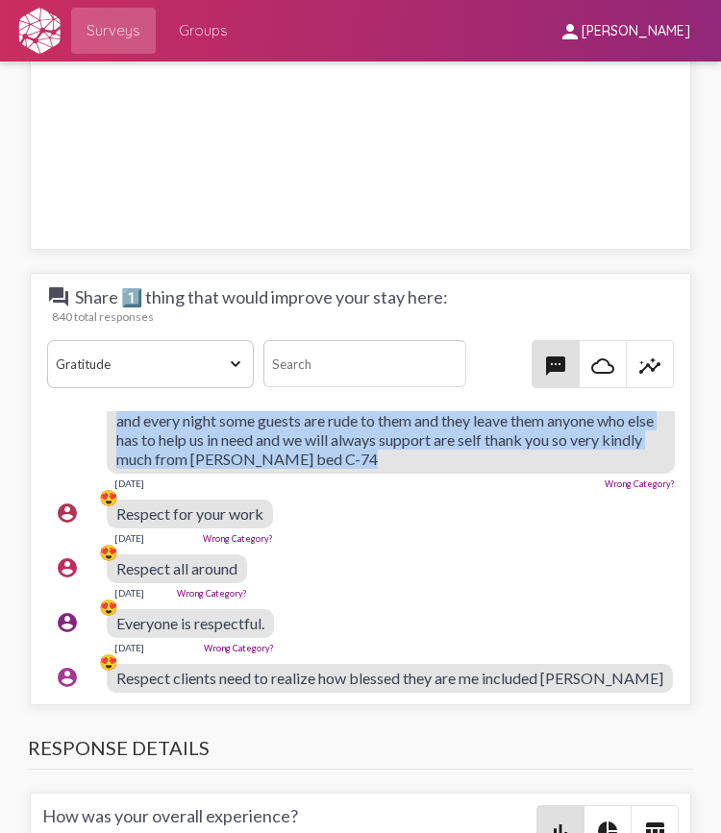
drag, startPoint x: 528, startPoint y: 558, endPoint x: 165, endPoint y: 512, distance: 365.3
click at [165, 474] on div "Dear path staff are the best ever because they are hardworking people everyday …" at bounding box center [391, 430] width 569 height 87
click at [165, 468] on span "Dear path staff are the best ever because they are hardworking people everyday …" at bounding box center [384, 430] width 537 height 76
drag, startPoint x: 112, startPoint y: 507, endPoint x: 558, endPoint y: 564, distance: 448.8
click at [558, 498] on div "account_circle 😍 Dear path staff are the best ever because they are hardworking…" at bounding box center [365, 438] width 637 height 119
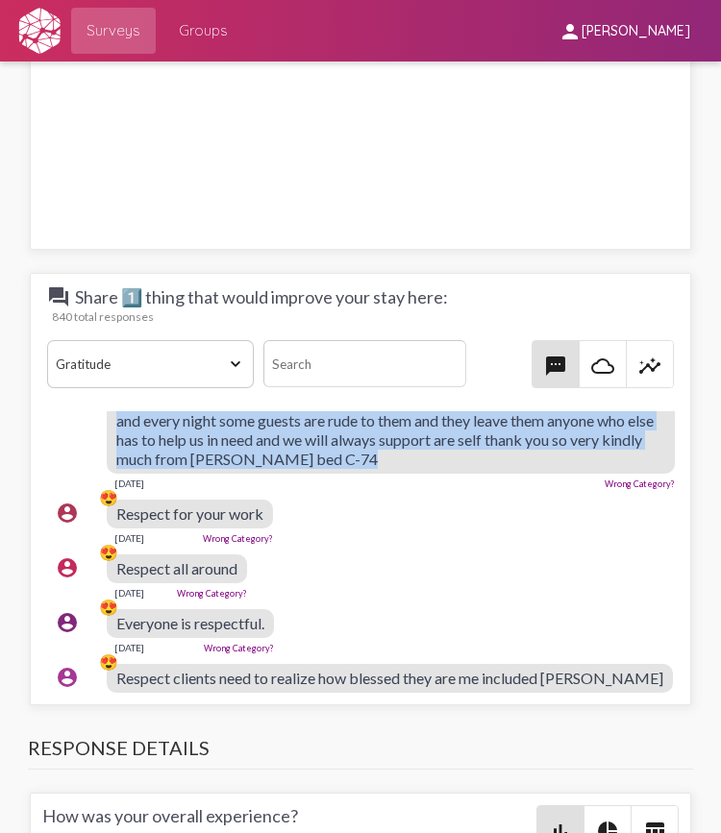
copy div "😍 Dear path staff are the best ever because they are hardworking people everyda…"
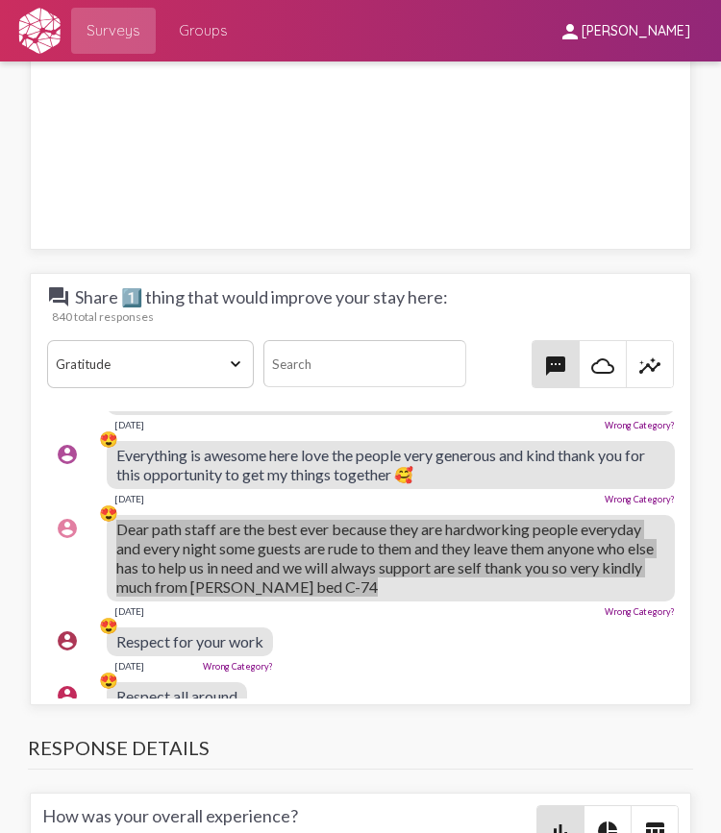
scroll to position [6601, 0]
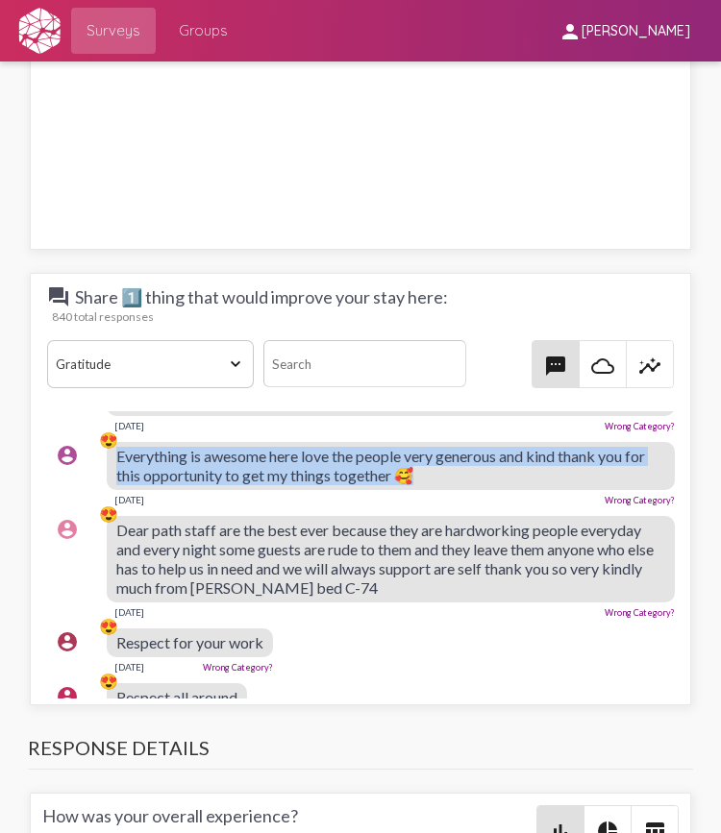
drag, startPoint x: 443, startPoint y: 589, endPoint x: 113, endPoint y: 563, distance: 330.7
click at [113, 514] on div "account_circle 😍 Everything is awesome here love the people very generous and k…" at bounding box center [365, 474] width 637 height 81
copy div "😍 Everything is awesome here love the people very generous and kind thank you f…"
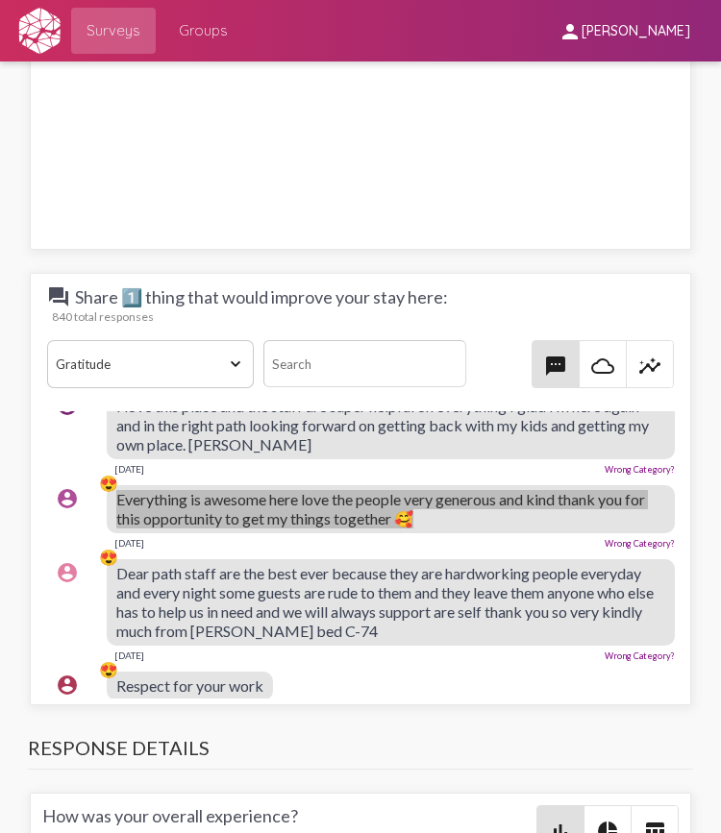
scroll to position [6541, 0]
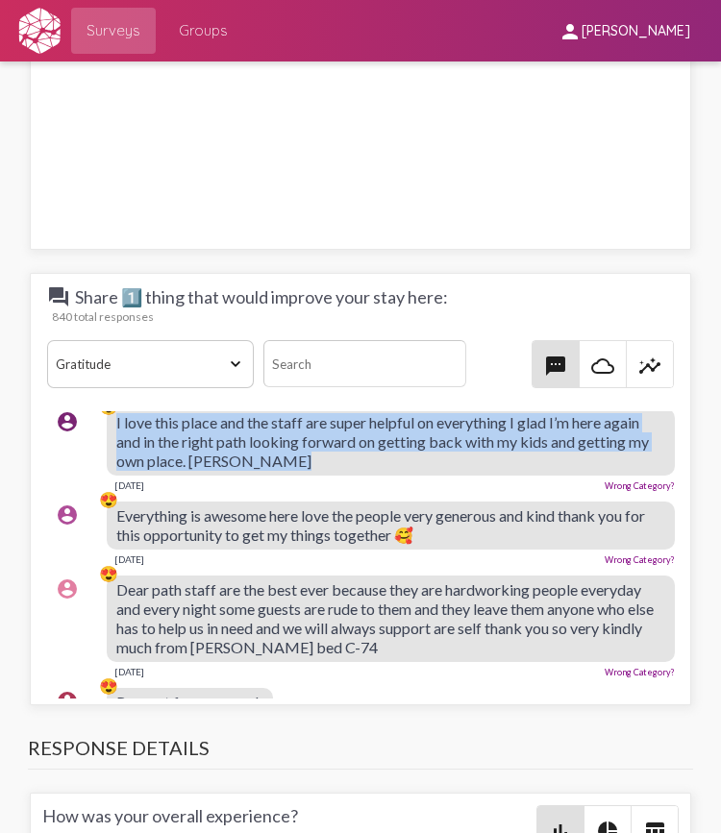
drag, startPoint x: 366, startPoint y: 558, endPoint x: 112, endPoint y: 520, distance: 256.7
click at [112, 500] on div "account_circle 😍 I love this place and the staff are super helpful on everythin…" at bounding box center [365, 450] width 637 height 100
copy div "😍 I love this place and the staff are super helpful on everything I glad I’m he…"
click at [397, 398] on div "[DATE] Wrong Category?" at bounding box center [382, 390] width 551 height 15
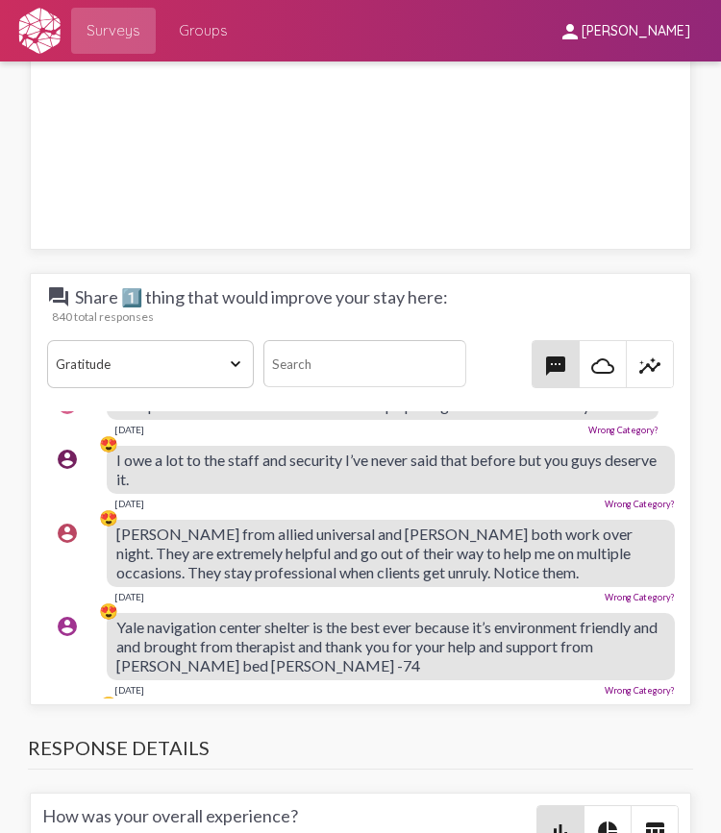
scroll to position [6111, 0]
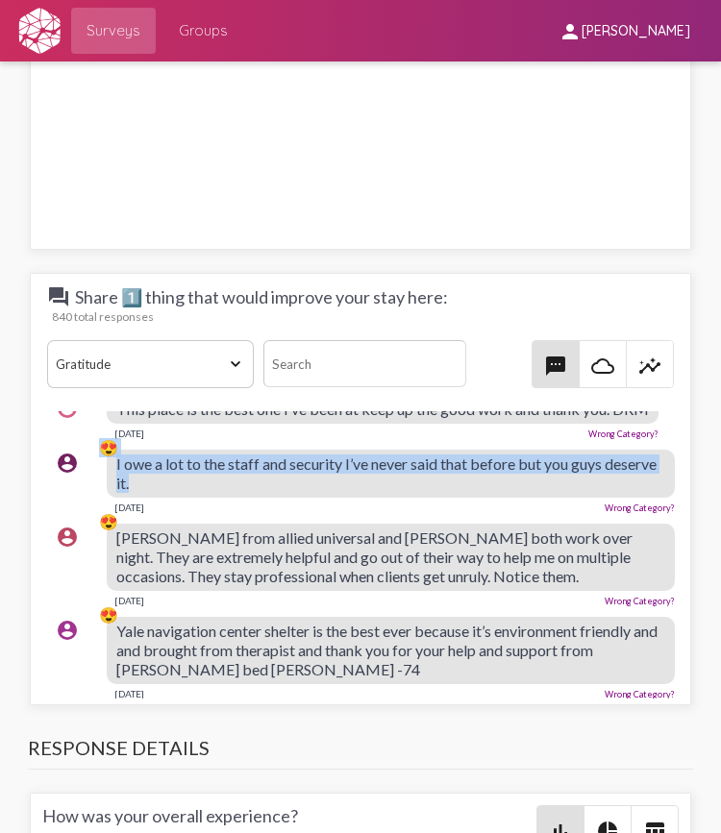
drag, startPoint x: 200, startPoint y: 576, endPoint x: 103, endPoint y: 553, distance: 99.8
click at [103, 522] on div "account_circle 😍 I owe a lot to the staff and security I’ve never said that bef…" at bounding box center [365, 481] width 637 height 81
click at [227, 492] on span "I owe a lot to the staff and security I’ve never said that before but you guys …" at bounding box center [386, 473] width 540 height 37
drag, startPoint x: 213, startPoint y: 564, endPoint x: 112, endPoint y: 549, distance: 102.1
click at [112, 522] on div "account_circle 😍 I owe a lot to the staff and security I’ve never said that bef…" at bounding box center [365, 481] width 637 height 81
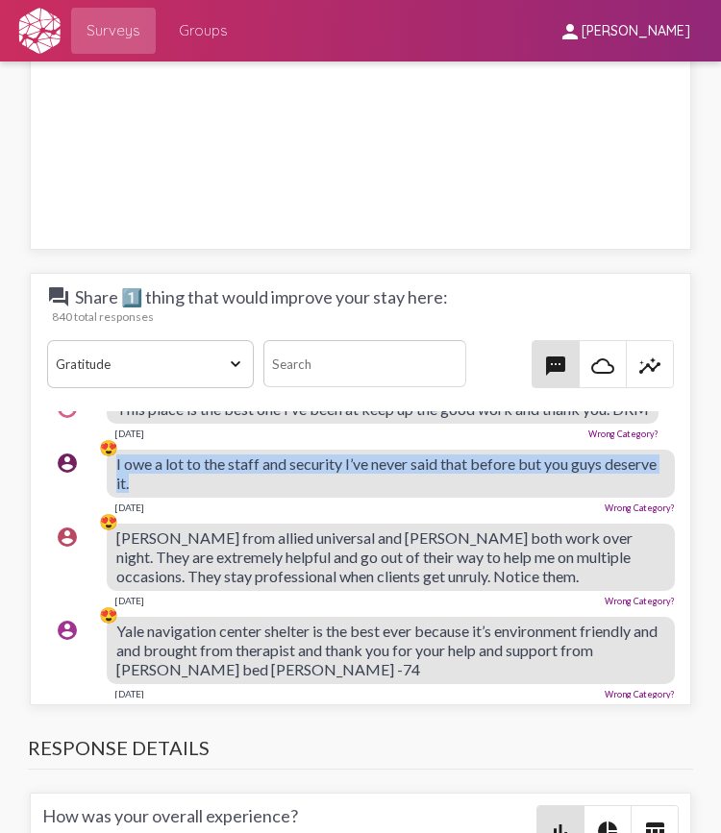
copy div "😍 I owe a lot to the staff and security I’ve never said that before but you guy…"
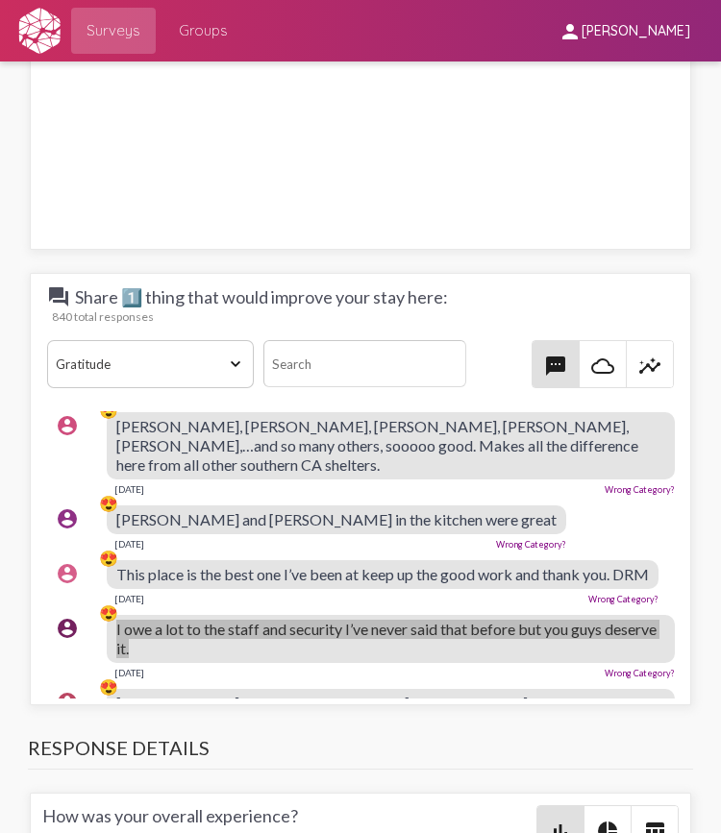
scroll to position [5945, 0]
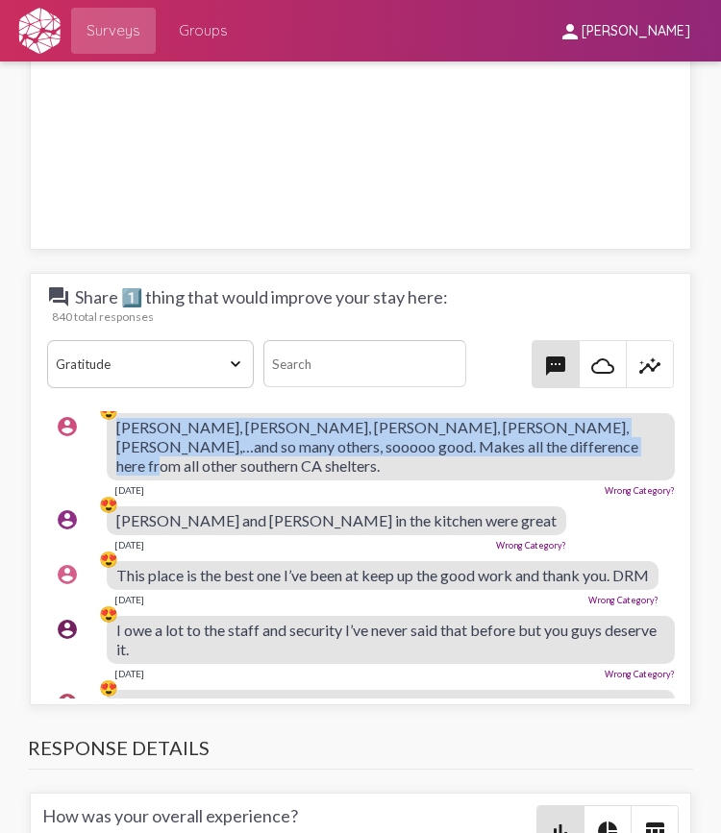
drag, startPoint x: 556, startPoint y: 532, endPoint x: 117, endPoint y: 520, distance: 438.5
click at [117, 481] on div "[PERSON_NAME], [PERSON_NAME], [PERSON_NAME], [PERSON_NAME], [PERSON_NAME],…and …" at bounding box center [391, 446] width 569 height 67
copy span "[PERSON_NAME], [PERSON_NAME], [PERSON_NAME], [PERSON_NAME], [PERSON_NAME],…and …"
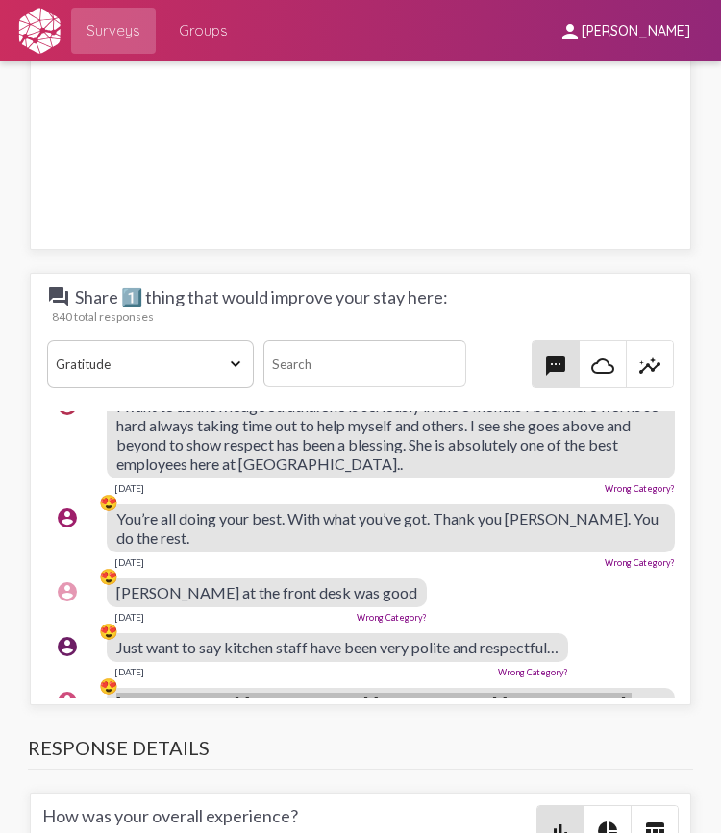
scroll to position [5668, 0]
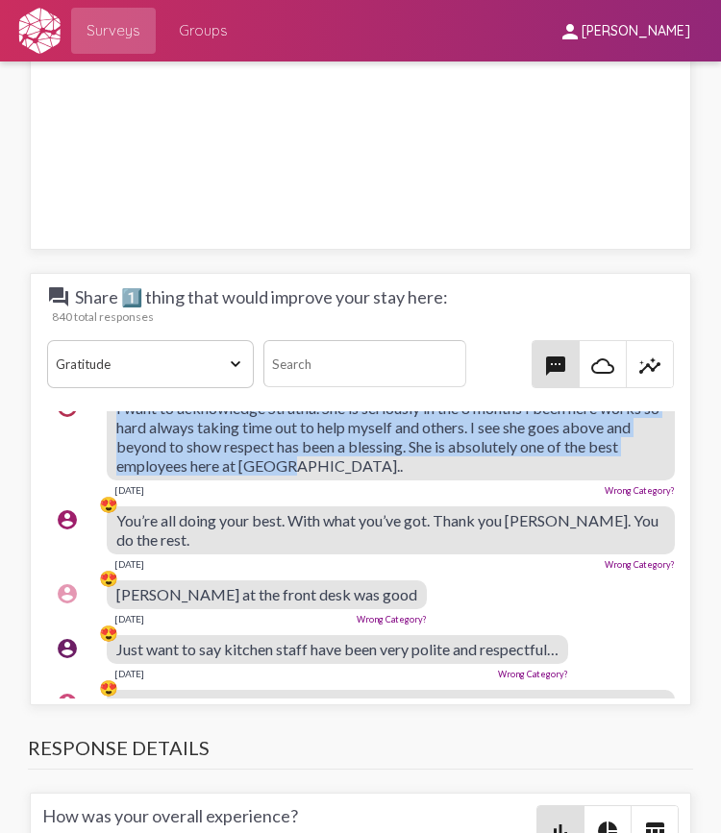
drag, startPoint x: 365, startPoint y: 548, endPoint x: 106, endPoint y: 505, distance: 263.1
click at [106, 505] on div "account_circle 😍 I want to acknowledge Stratha. She is seriously in the 8 month…" at bounding box center [365, 444] width 637 height 119
copy div "😍 I want to acknowledge Stratha. She is seriously in the 8 months I been here w…"
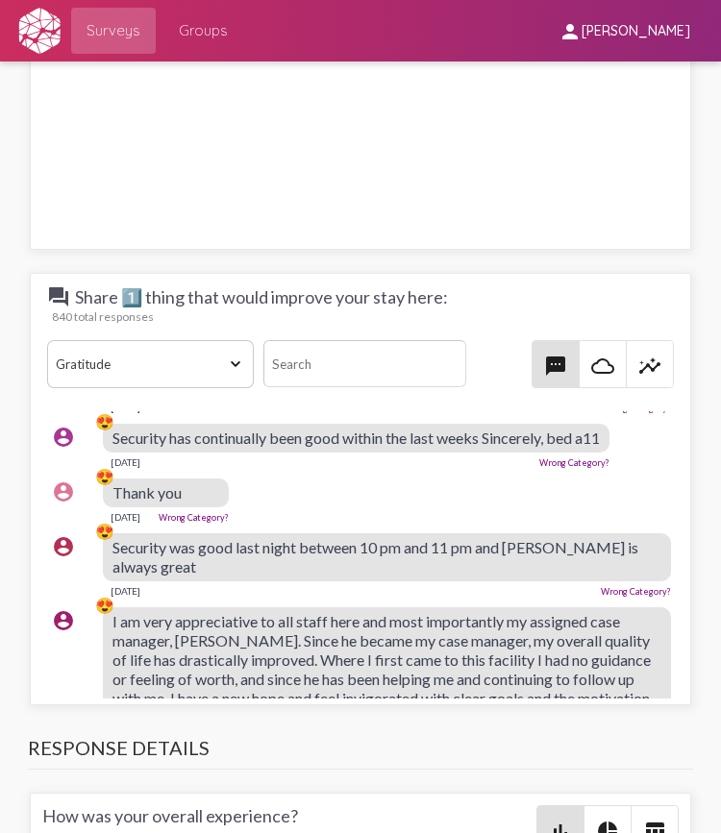
scroll to position [3220, 4]
